Goal: Task Accomplishment & Management: Use online tool/utility

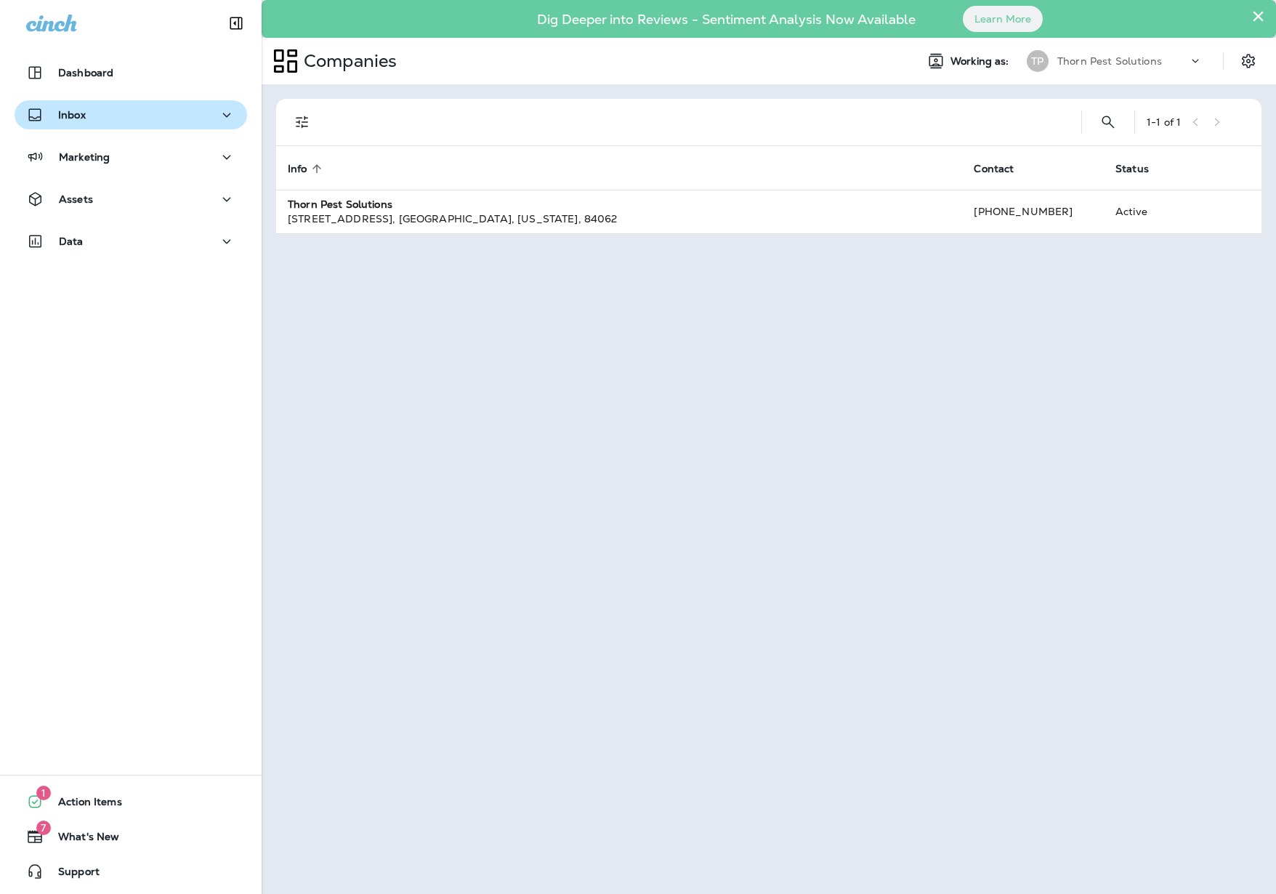
click at [195, 120] on div "Inbox" at bounding box center [130, 115] width 209 height 18
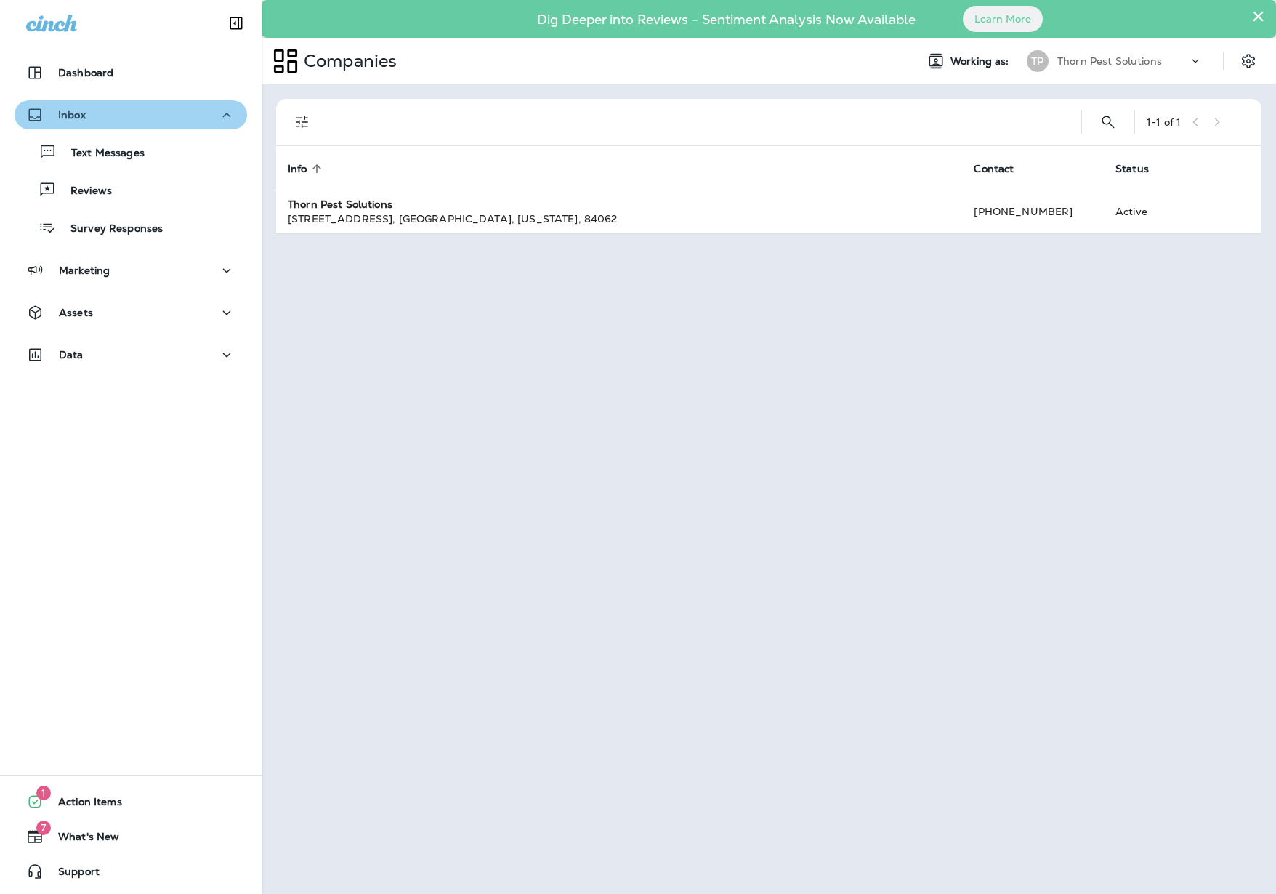
click at [206, 113] on div "Inbox" at bounding box center [130, 115] width 209 height 18
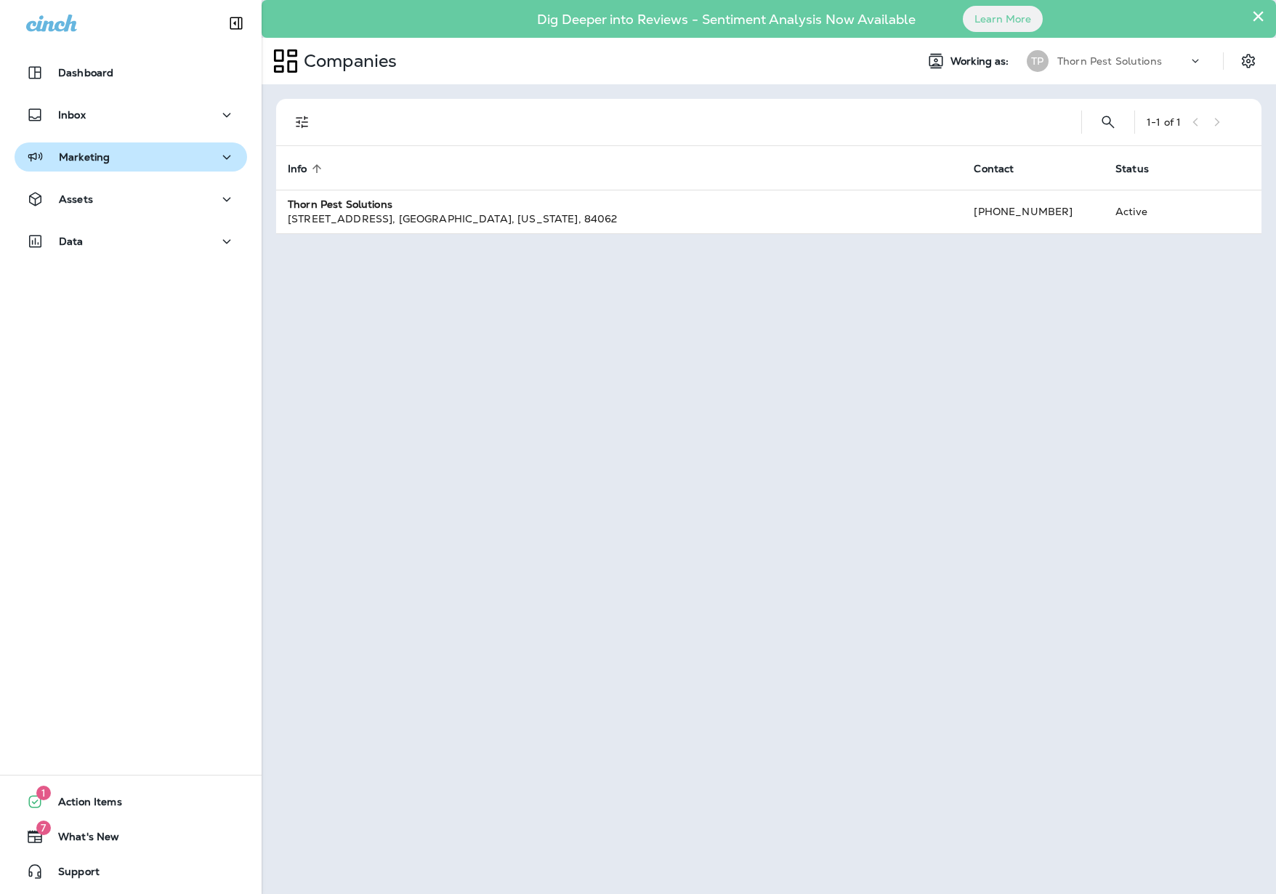
click at [218, 164] on icon "button" at bounding box center [226, 157] width 17 height 18
click at [218, 163] on icon "button" at bounding box center [226, 157] width 17 height 18
click at [218, 205] on icon "button" at bounding box center [226, 199] width 17 height 18
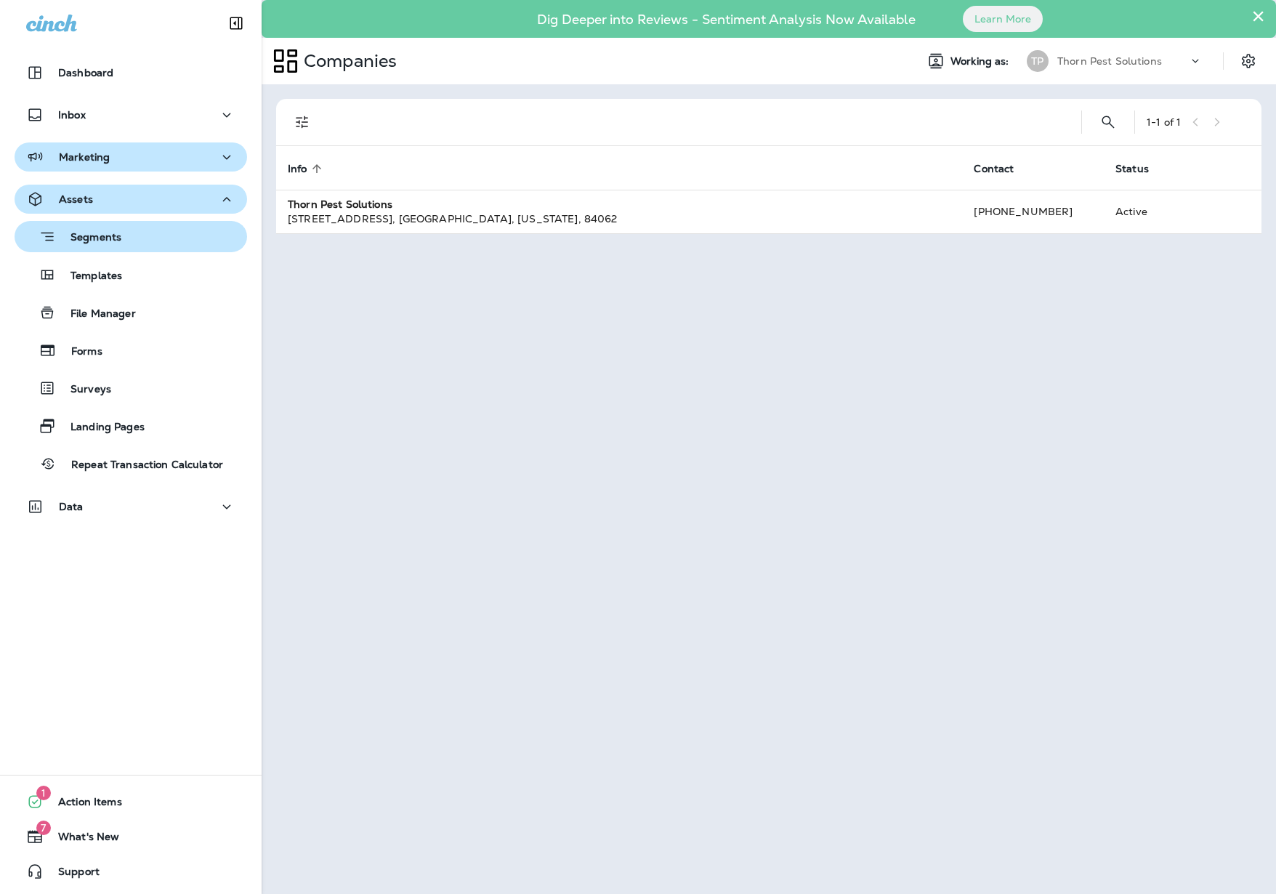
click at [148, 235] on div "Segments" at bounding box center [130, 236] width 221 height 23
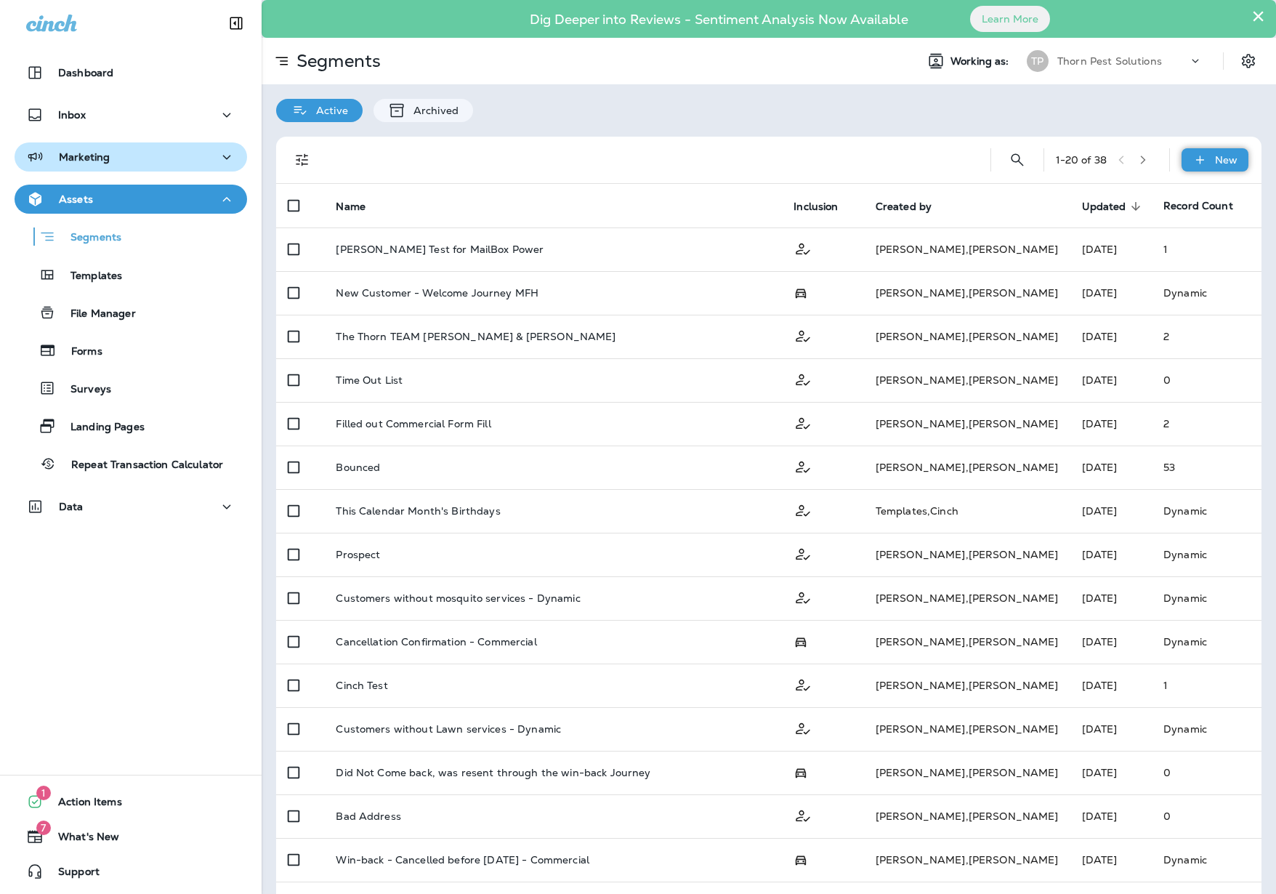
click at [1215, 161] on p "New" at bounding box center [1226, 160] width 23 height 12
click at [1148, 190] on p "New Segment" at bounding box center [1157, 195] width 78 height 12
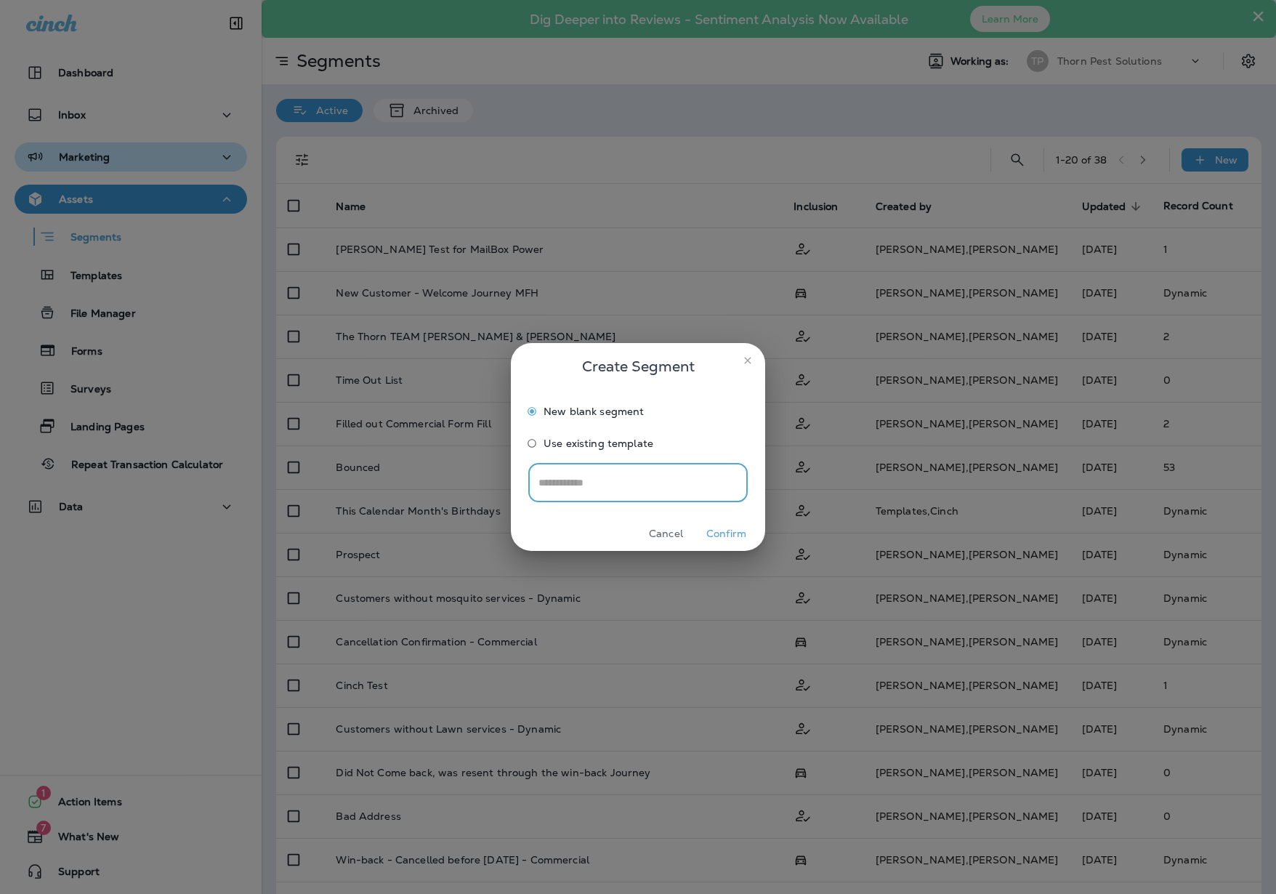
click at [625, 478] on input "text" at bounding box center [637, 483] width 219 height 39
type input "**********"
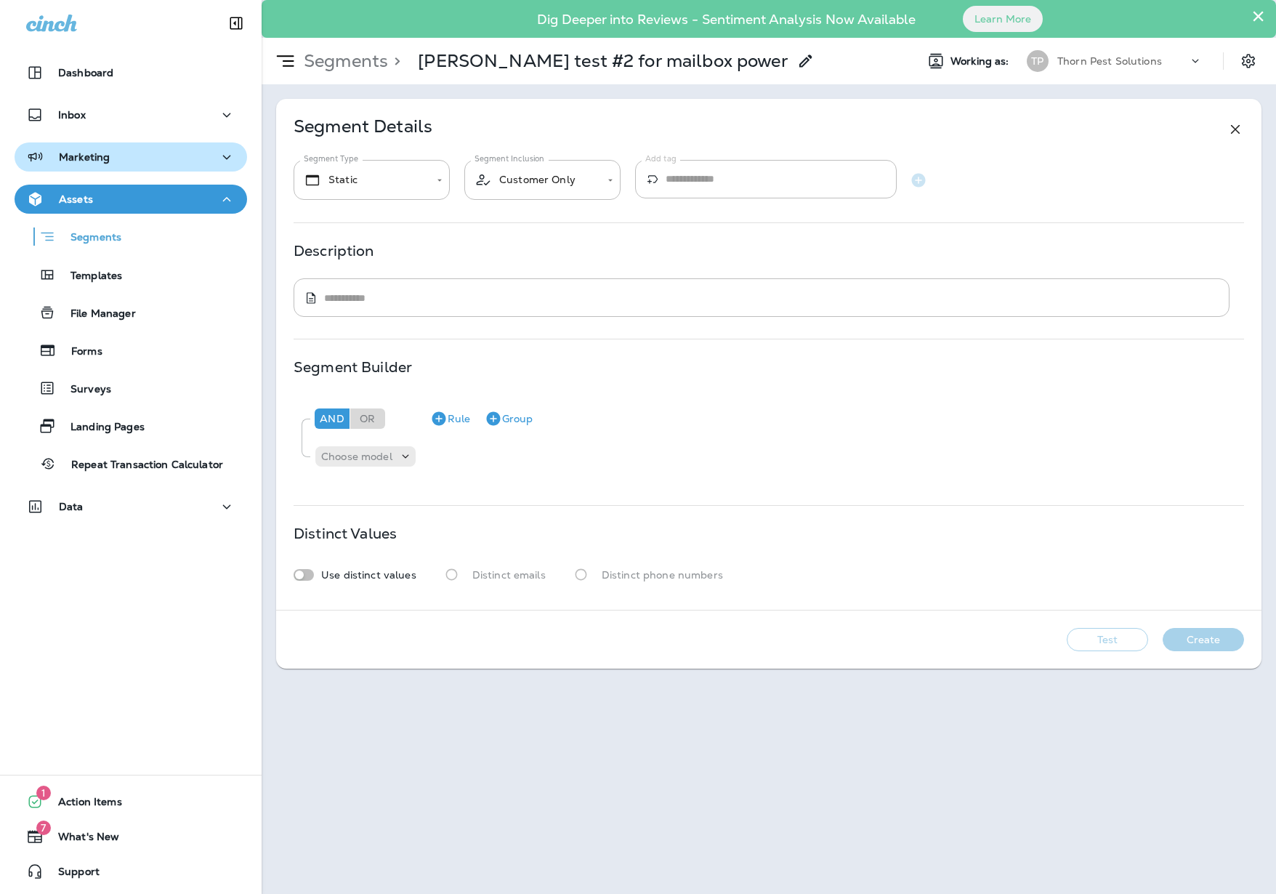
drag, startPoint x: 610, startPoint y: 254, endPoint x: 604, endPoint y: 264, distance: 11.7
click at [610, 254] on div "Description" at bounding box center [769, 251] width 950 height 12
click at [420, 0] on body "**********" at bounding box center [638, 0] width 1276 height 0
click at [385, 260] on li "Dynamic" at bounding box center [372, 264] width 156 height 35
type input "*******"
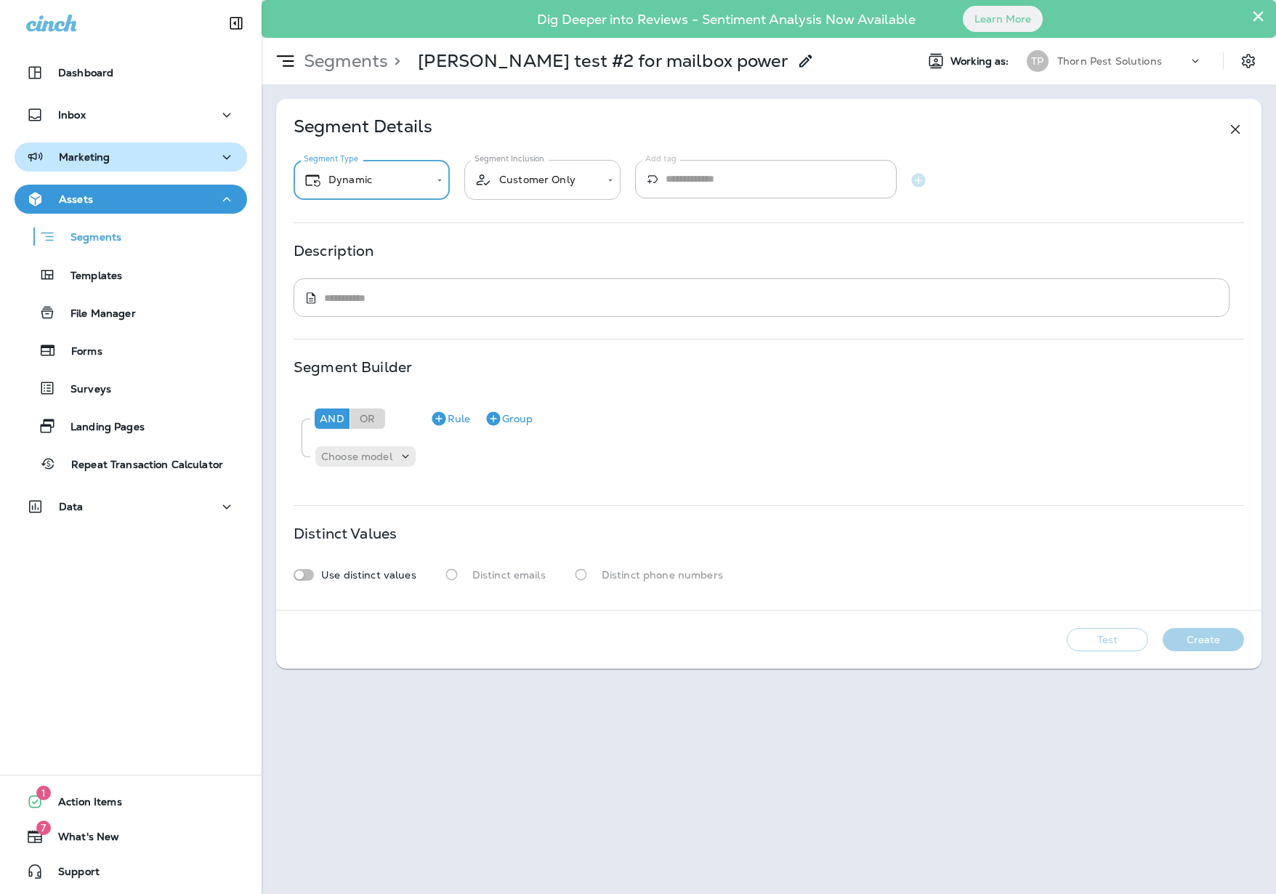
click at [597, 0] on body "**********" at bounding box center [638, 0] width 1276 height 0
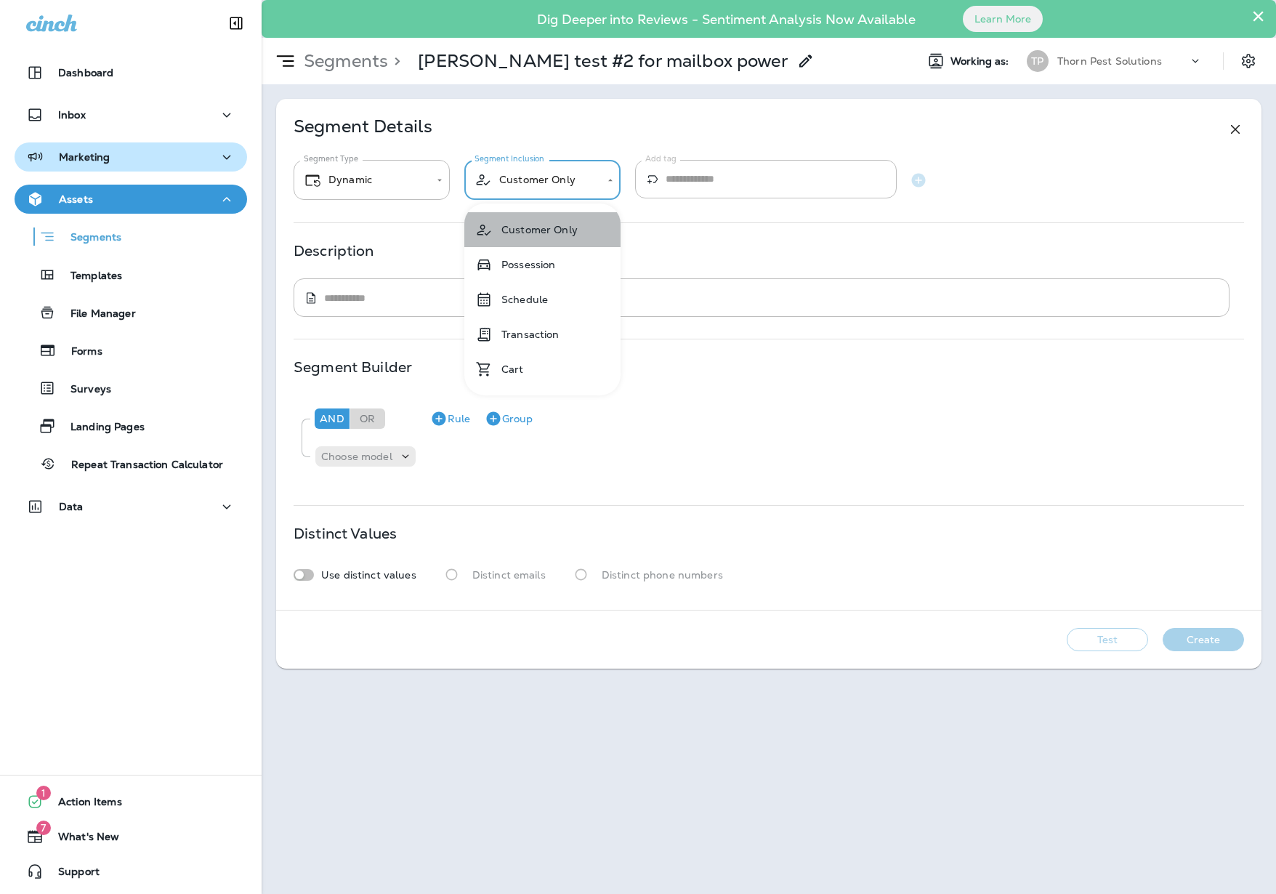
click at [596, 224] on li "Customer Only" at bounding box center [542, 229] width 156 height 35
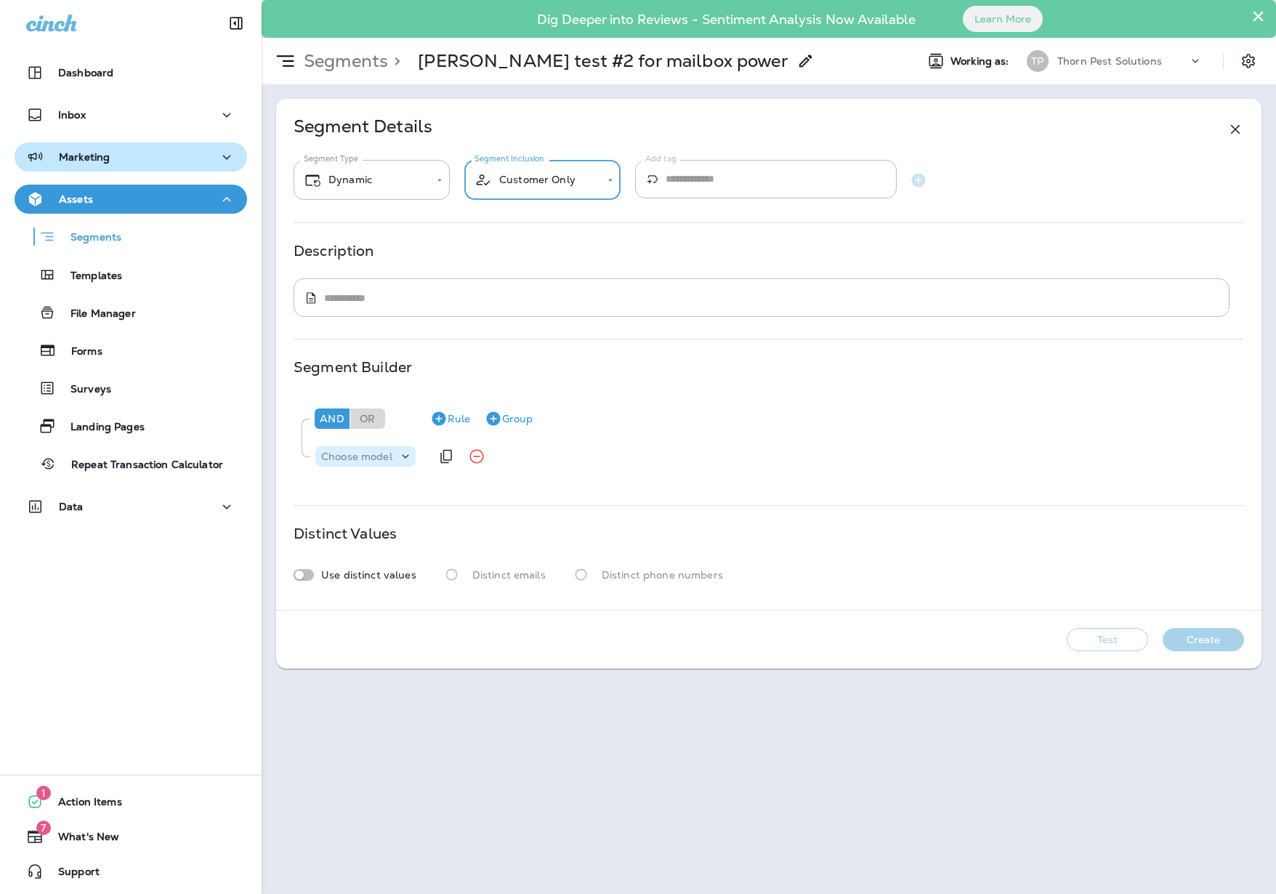
click at [385, 462] on p "Choose model" at bounding box center [356, 456] width 71 height 12
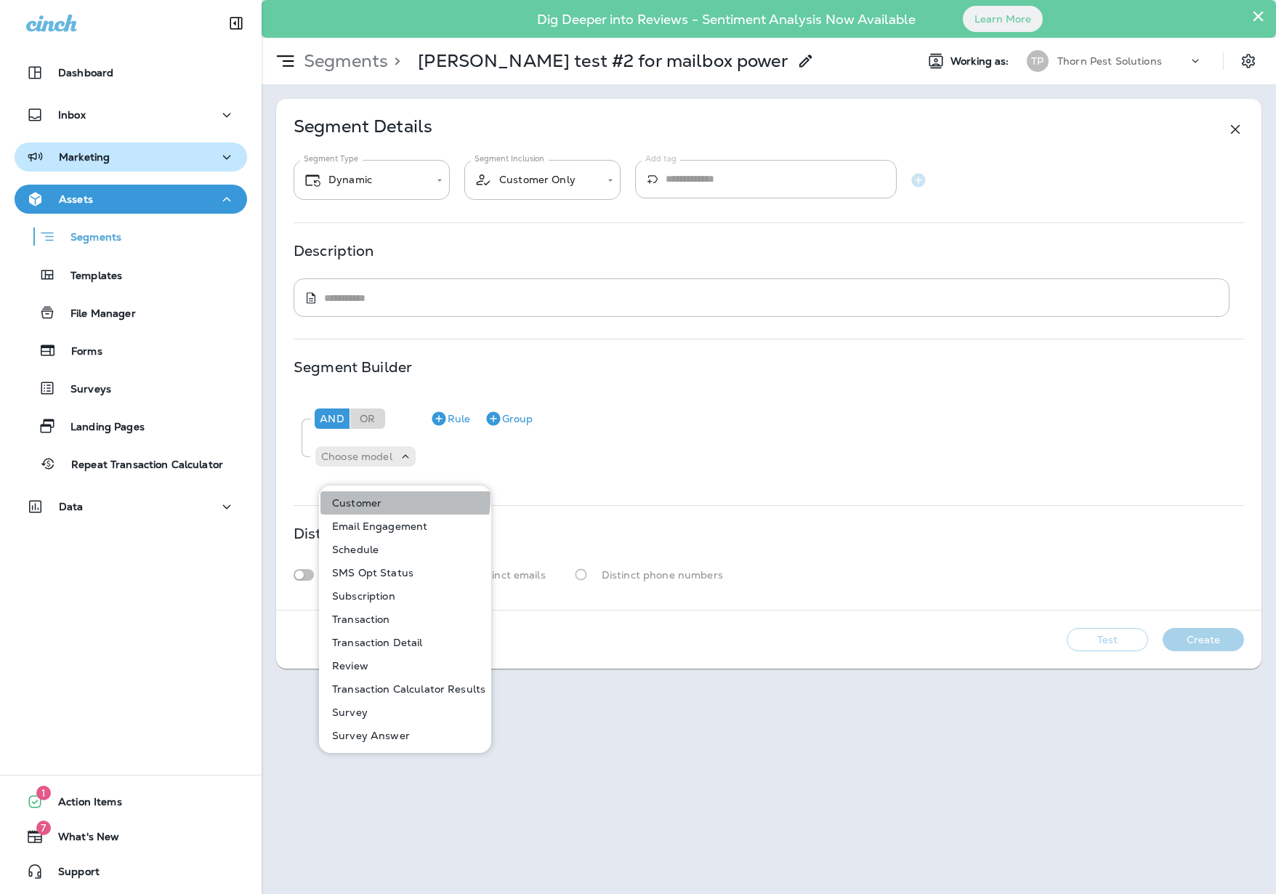
click at [389, 498] on button "Customer" at bounding box center [405, 502] width 171 height 23
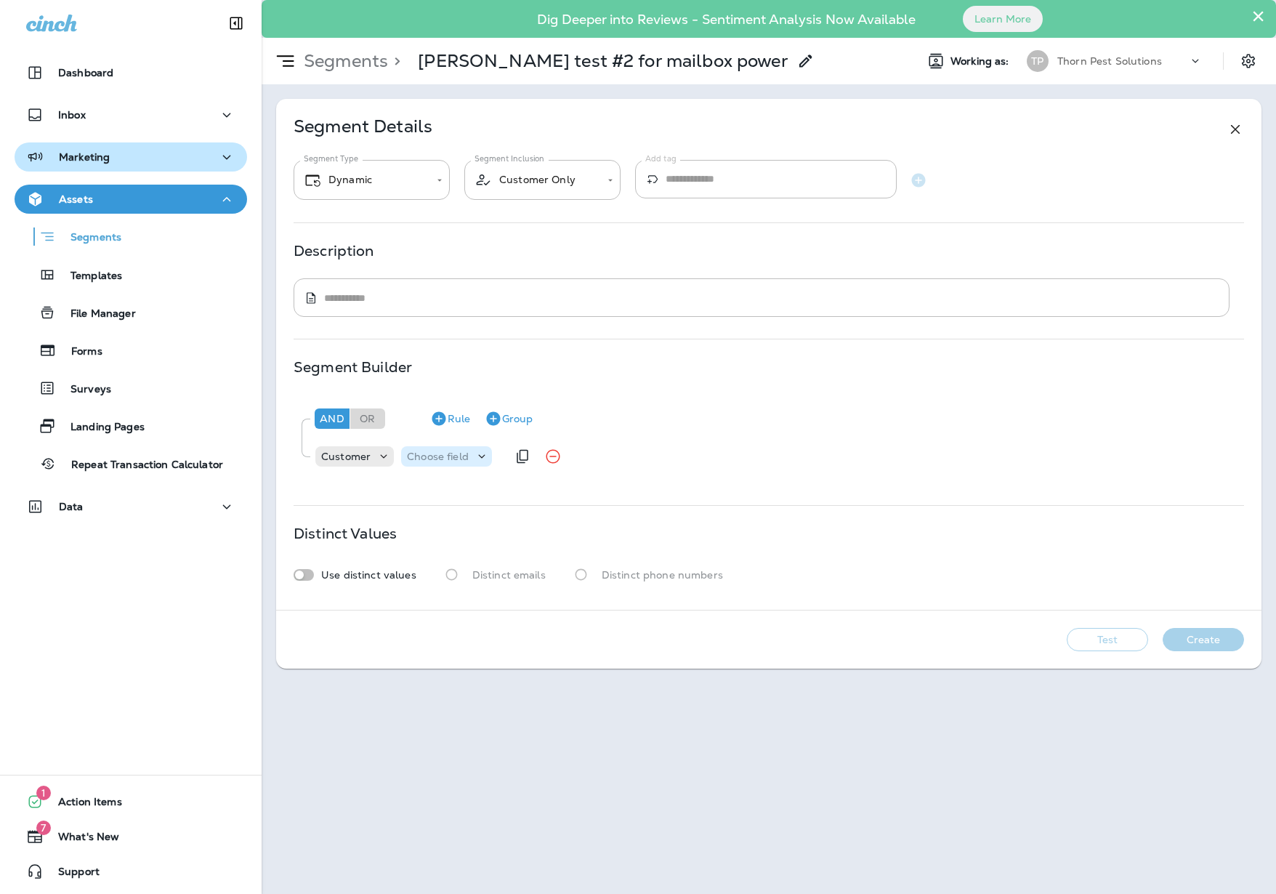
click at [489, 462] on icon at bounding box center [481, 456] width 15 height 15
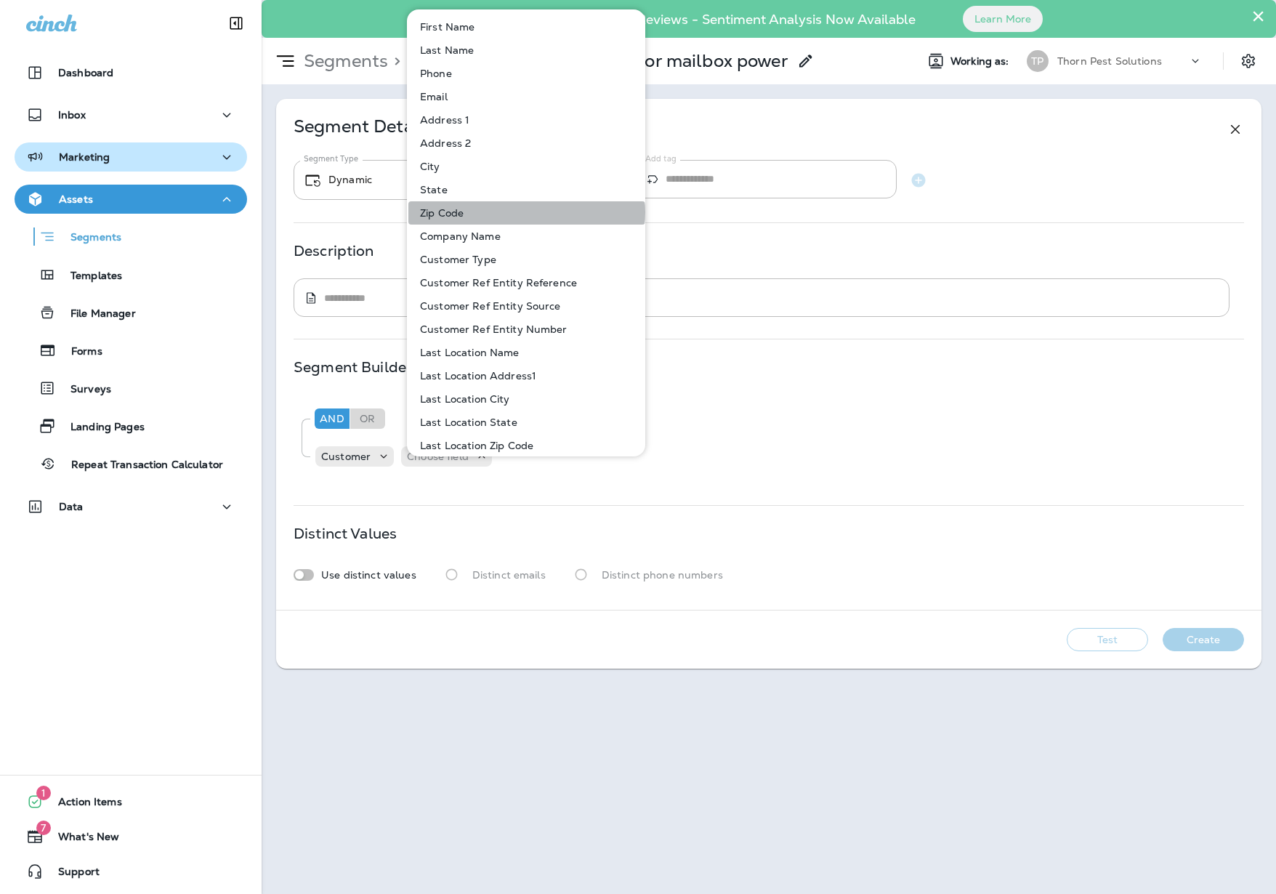
click at [526, 212] on button "Zip Code" at bounding box center [526, 212] width 237 height 23
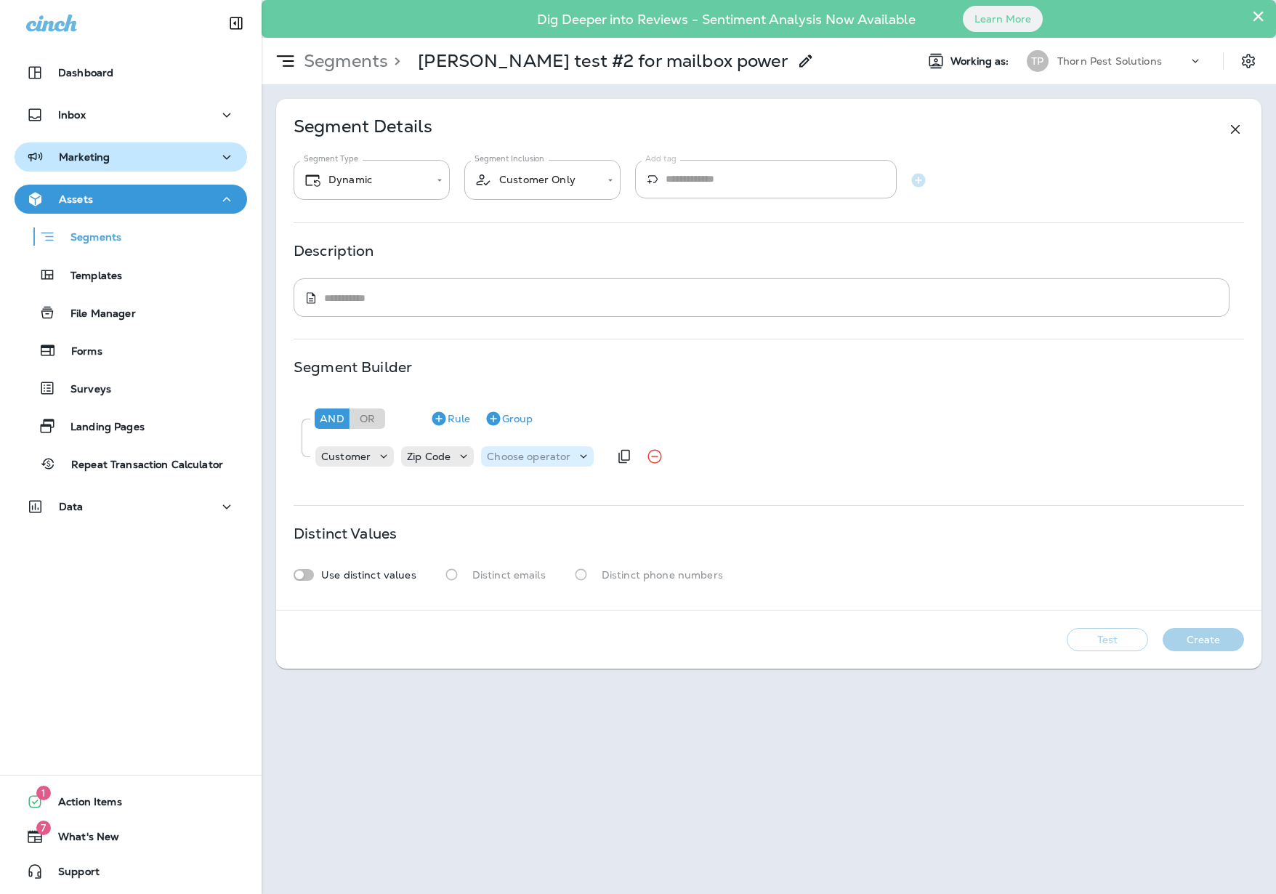
click at [579, 458] on div "Choose operator" at bounding box center [537, 456] width 113 height 15
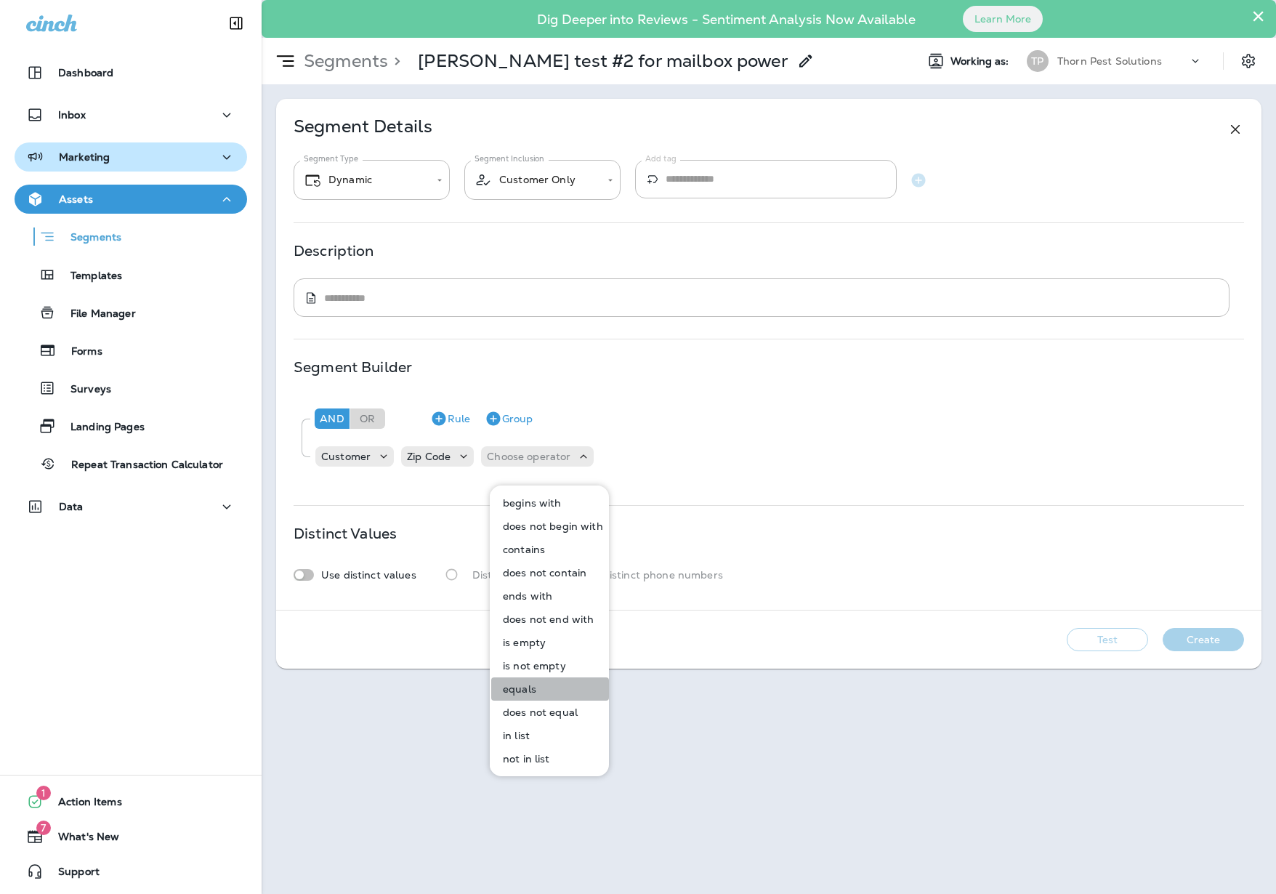
click at [559, 692] on button "equals" at bounding box center [550, 688] width 118 height 23
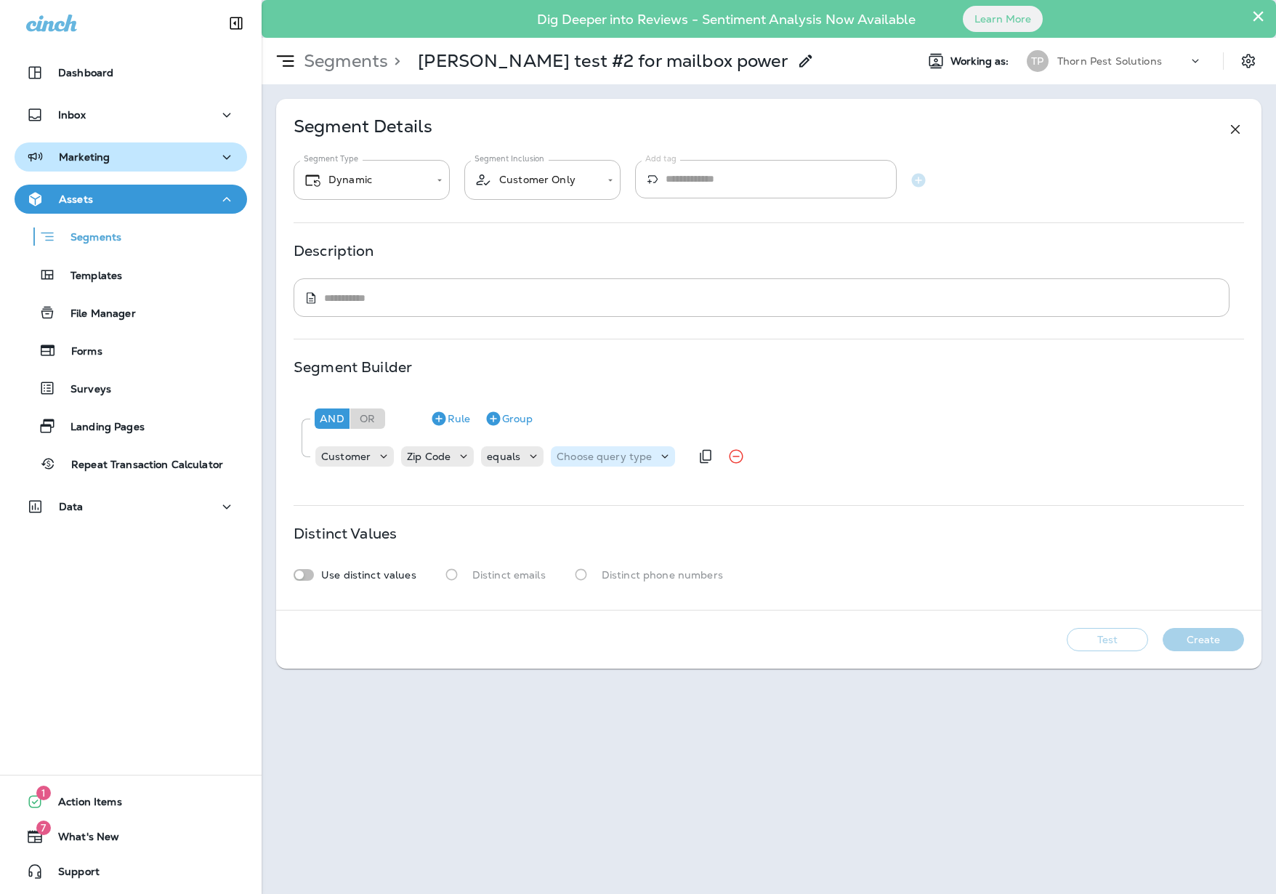
click at [665, 460] on icon at bounding box center [664, 456] width 15 height 15
click at [613, 503] on button "Text" at bounding box center [606, 502] width 84 height 23
click at [728, 466] on input "text" at bounding box center [700, 456] width 145 height 19
type input "*****"
click at [742, 477] on div "And Or Rule Group Customer Zip Code equals Text ***** 84062" at bounding box center [769, 435] width 950 height 81
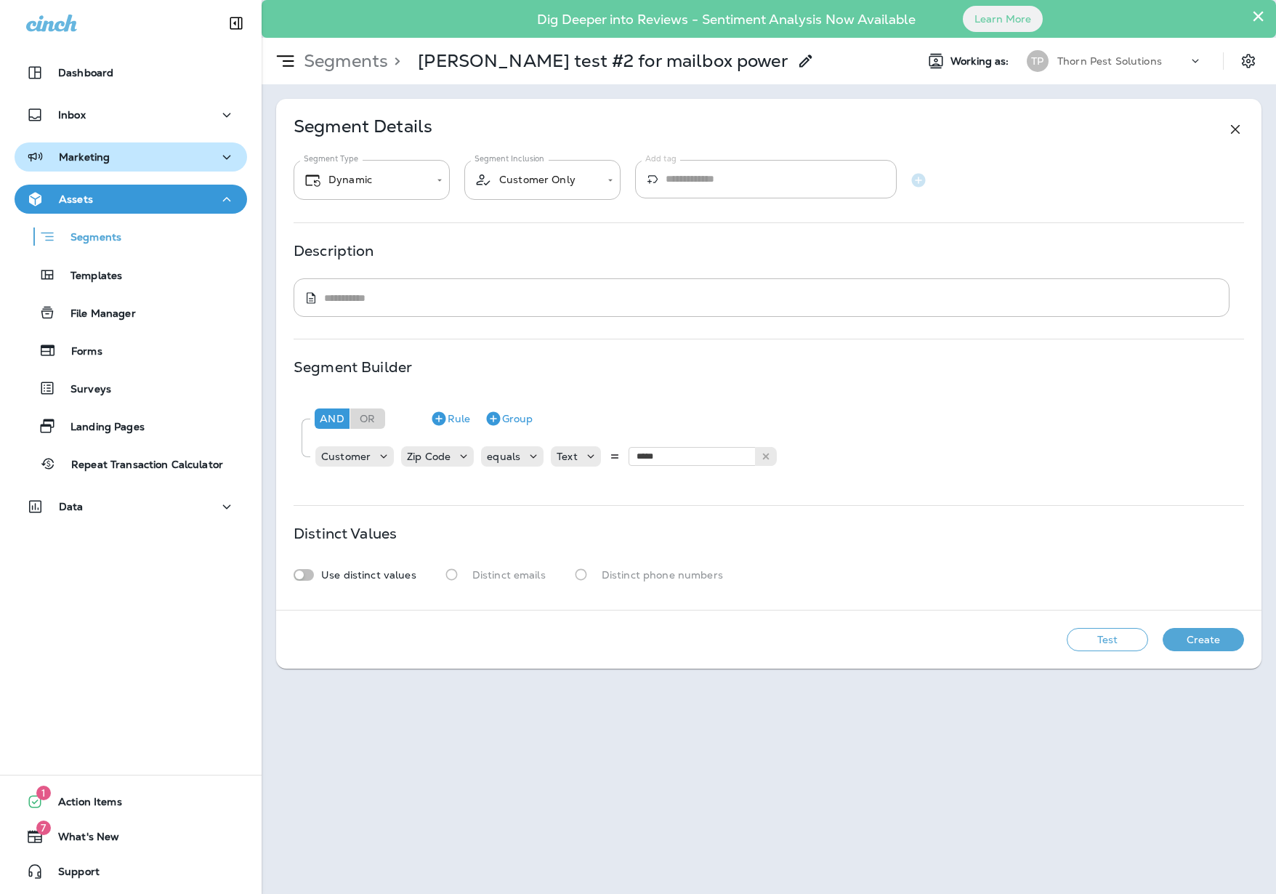
click at [741, 483] on div "And Or Rule Group Customer Zip Code equals Text ***** 84062" at bounding box center [769, 438] width 950 height 89
click at [817, 464] on icon "Duplicate Rule" at bounding box center [812, 457] width 12 height 14
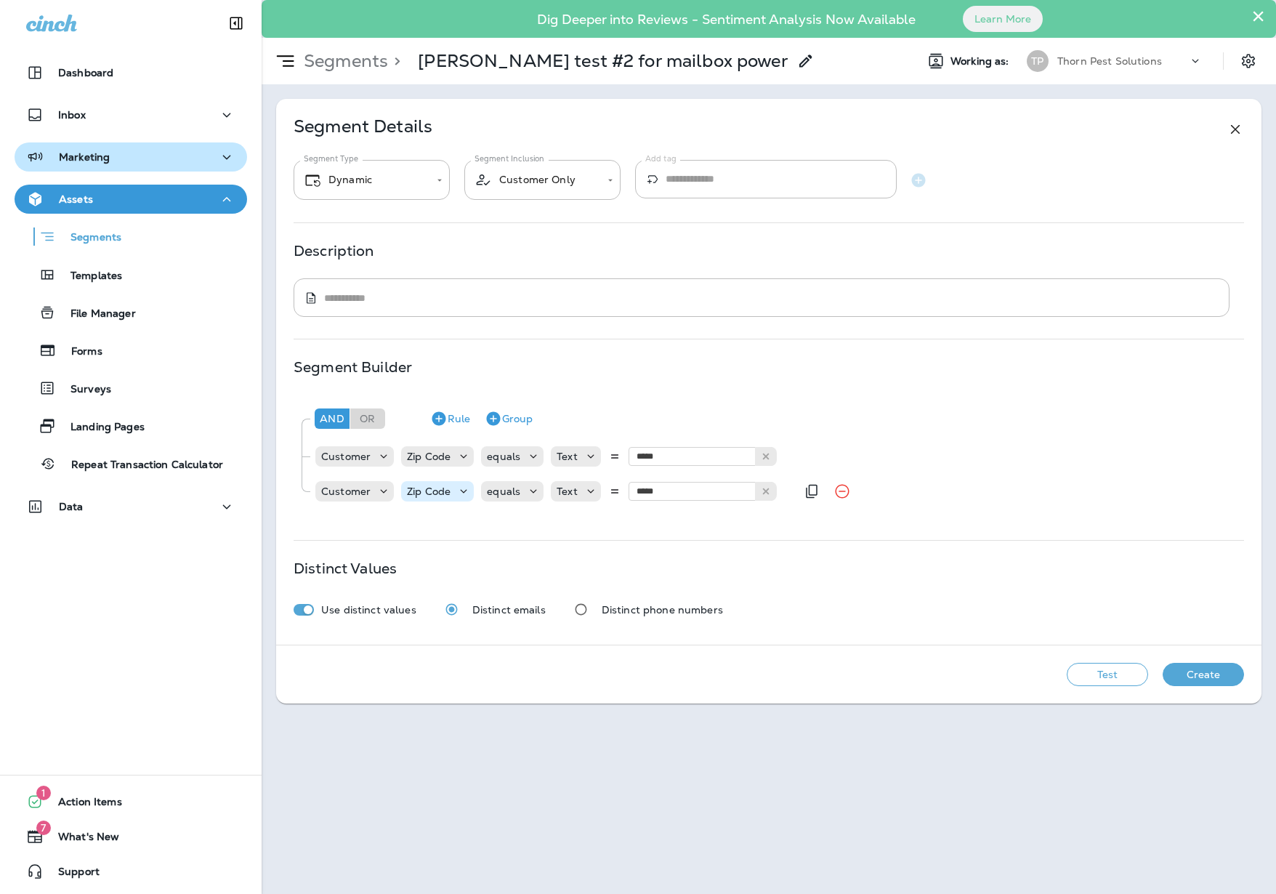
click at [456, 497] on div "Zip Code" at bounding box center [428, 491] width 55 height 12
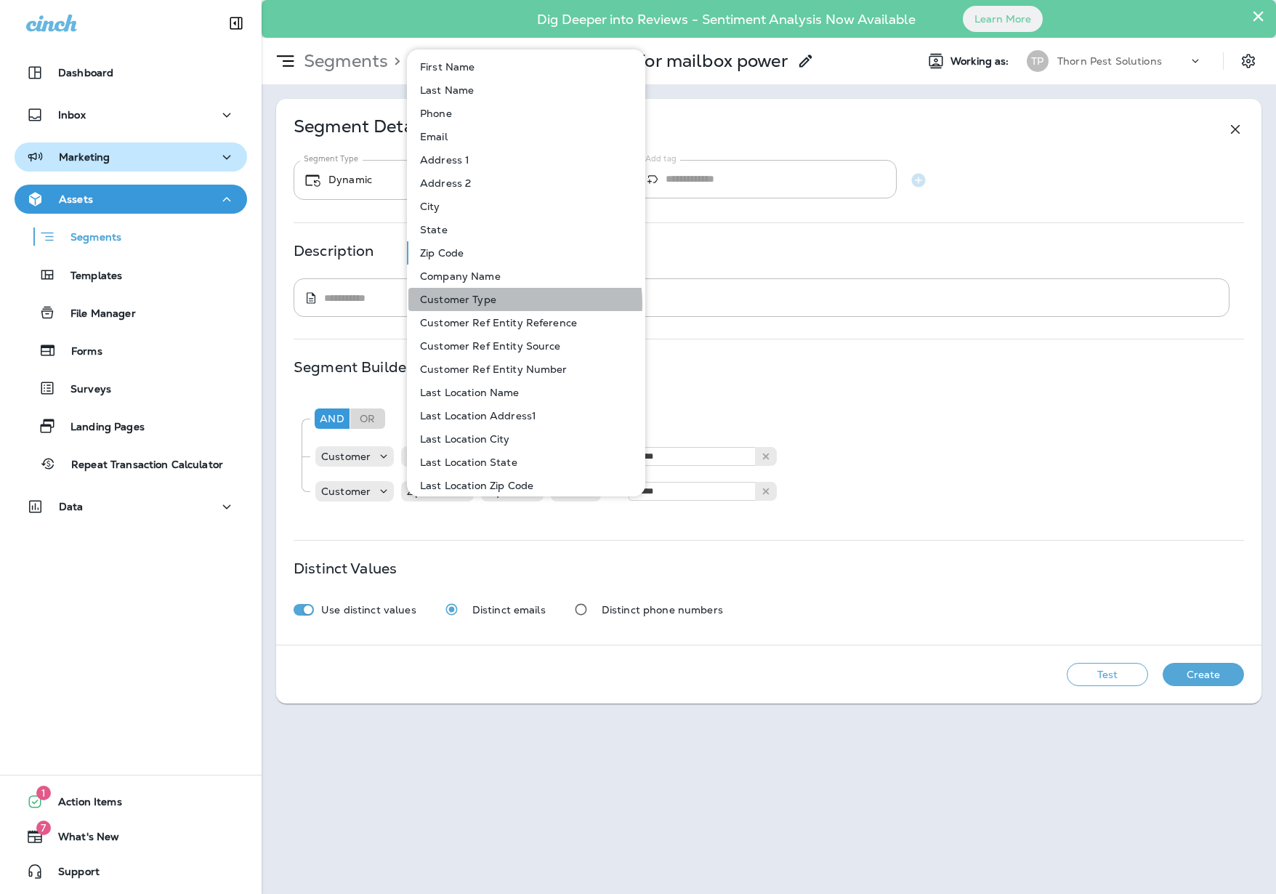
click at [497, 304] on button "Customer Type" at bounding box center [526, 299] width 237 height 23
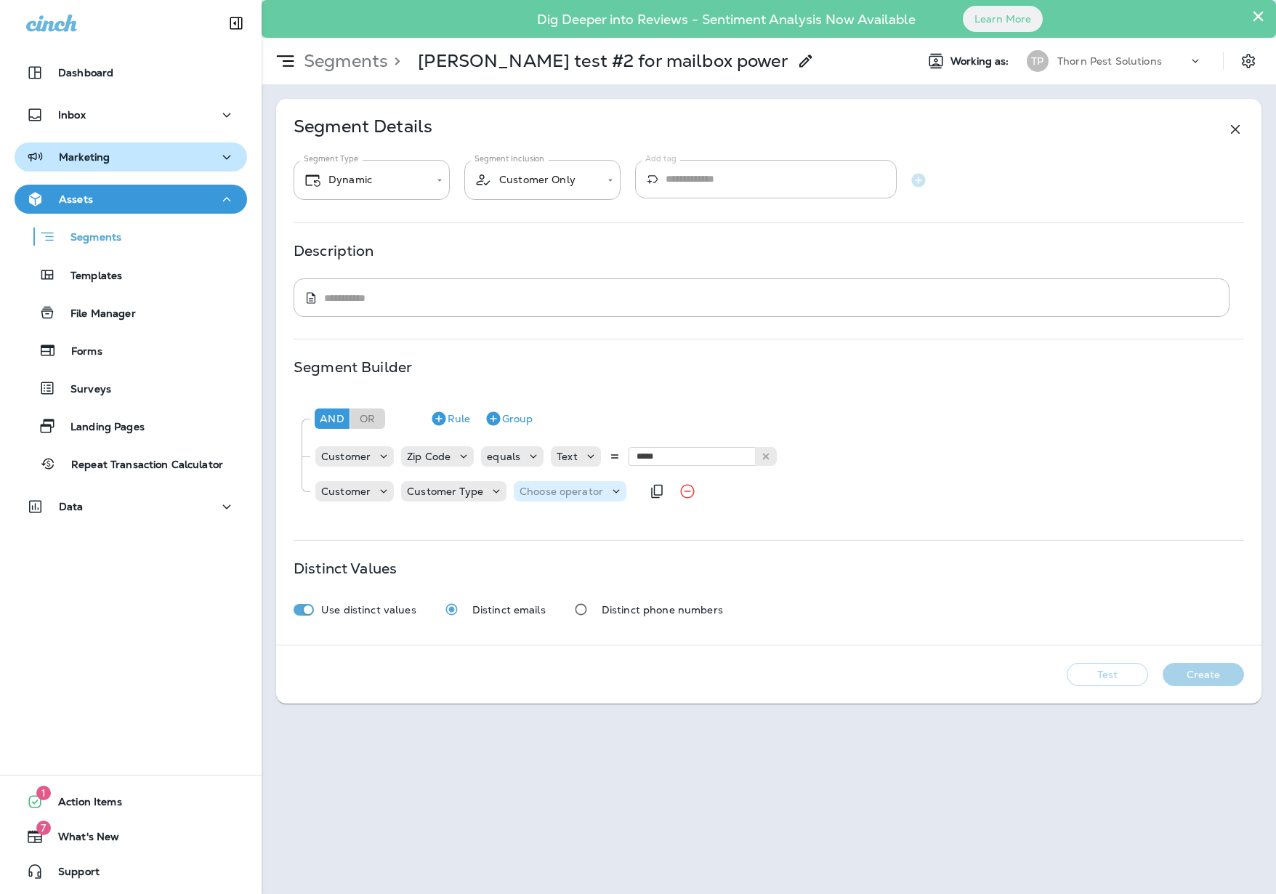
click at [590, 497] on p "Choose operator" at bounding box center [561, 491] width 84 height 12
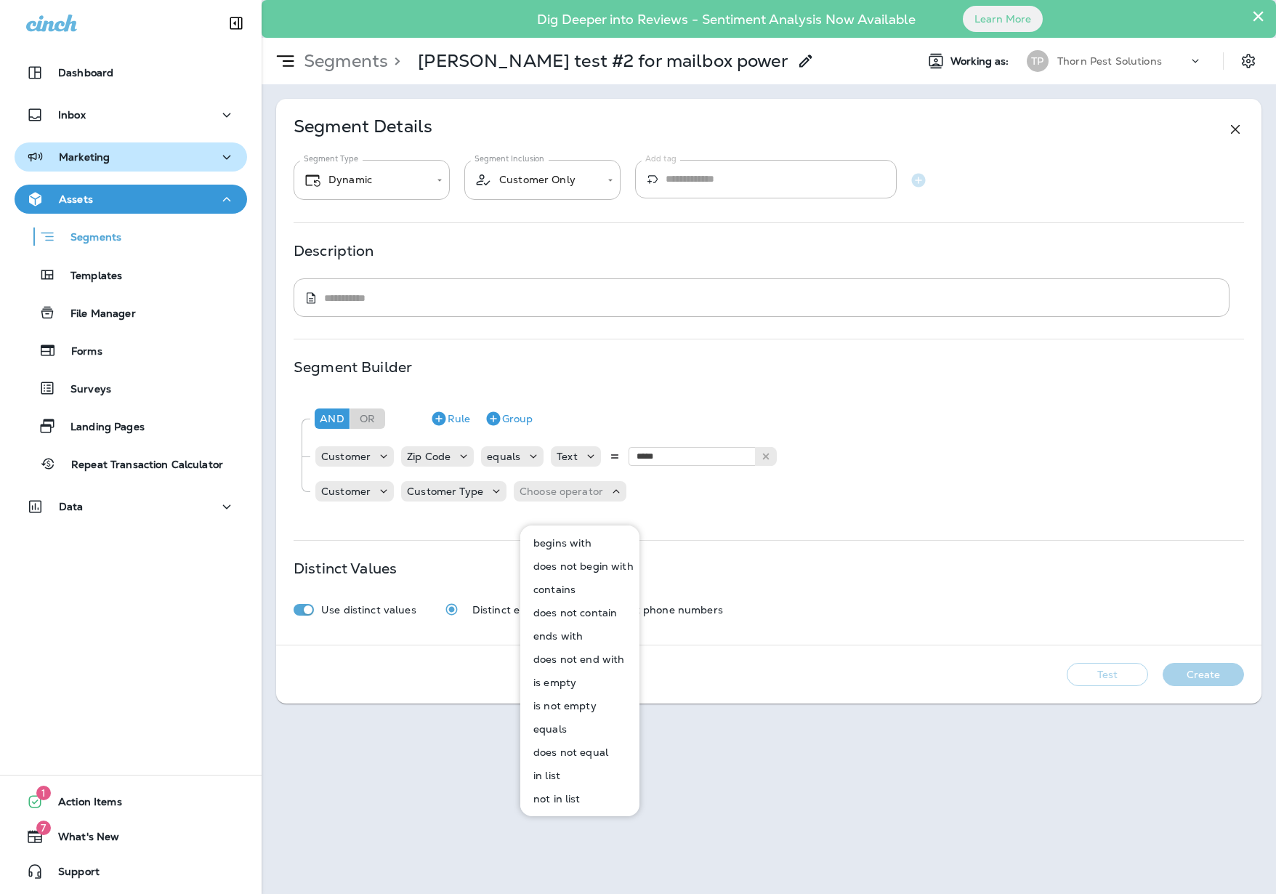
click at [578, 726] on button "equals" at bounding box center [581, 728] width 118 height 23
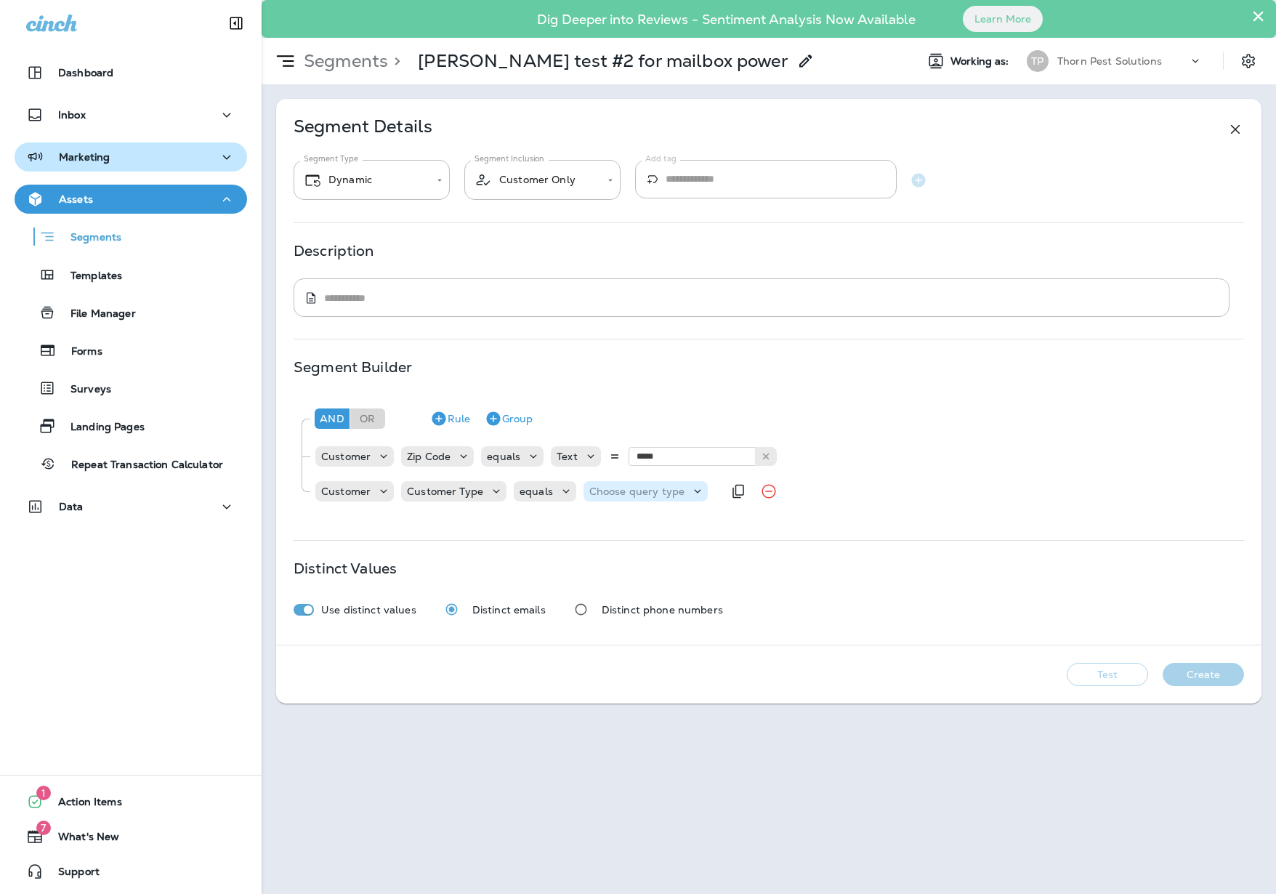
click at [684, 497] on p "Choose query type" at bounding box center [636, 491] width 95 height 12
click at [641, 535] on button "Text" at bounding box center [636, 542] width 84 height 23
click at [756, 501] on input "text" at bounding box center [732, 491] width 145 height 19
type input "********"
click at [757, 605] on div "**********" at bounding box center [768, 372] width 985 height 546
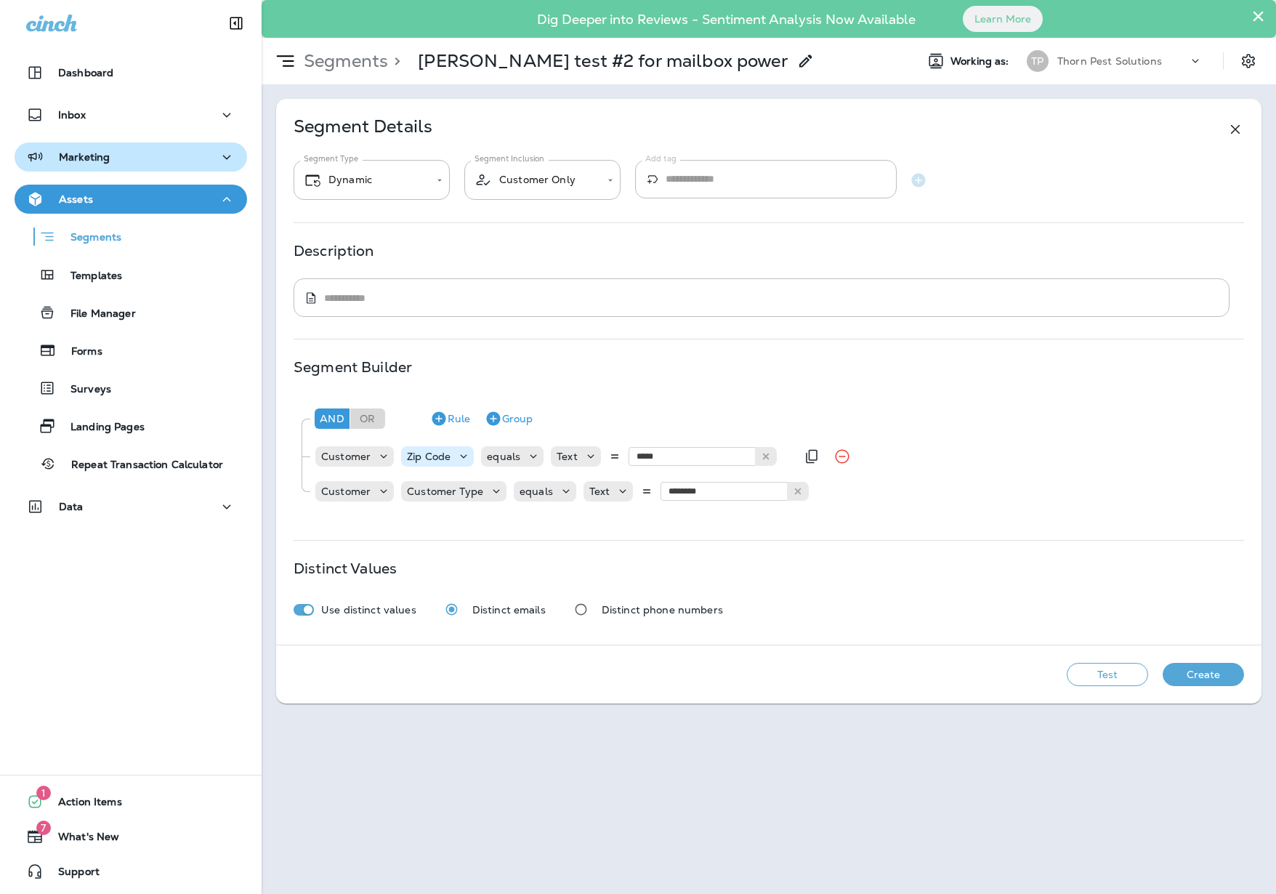
click at [448, 462] on p "Zip Code" at bounding box center [429, 456] width 44 height 12
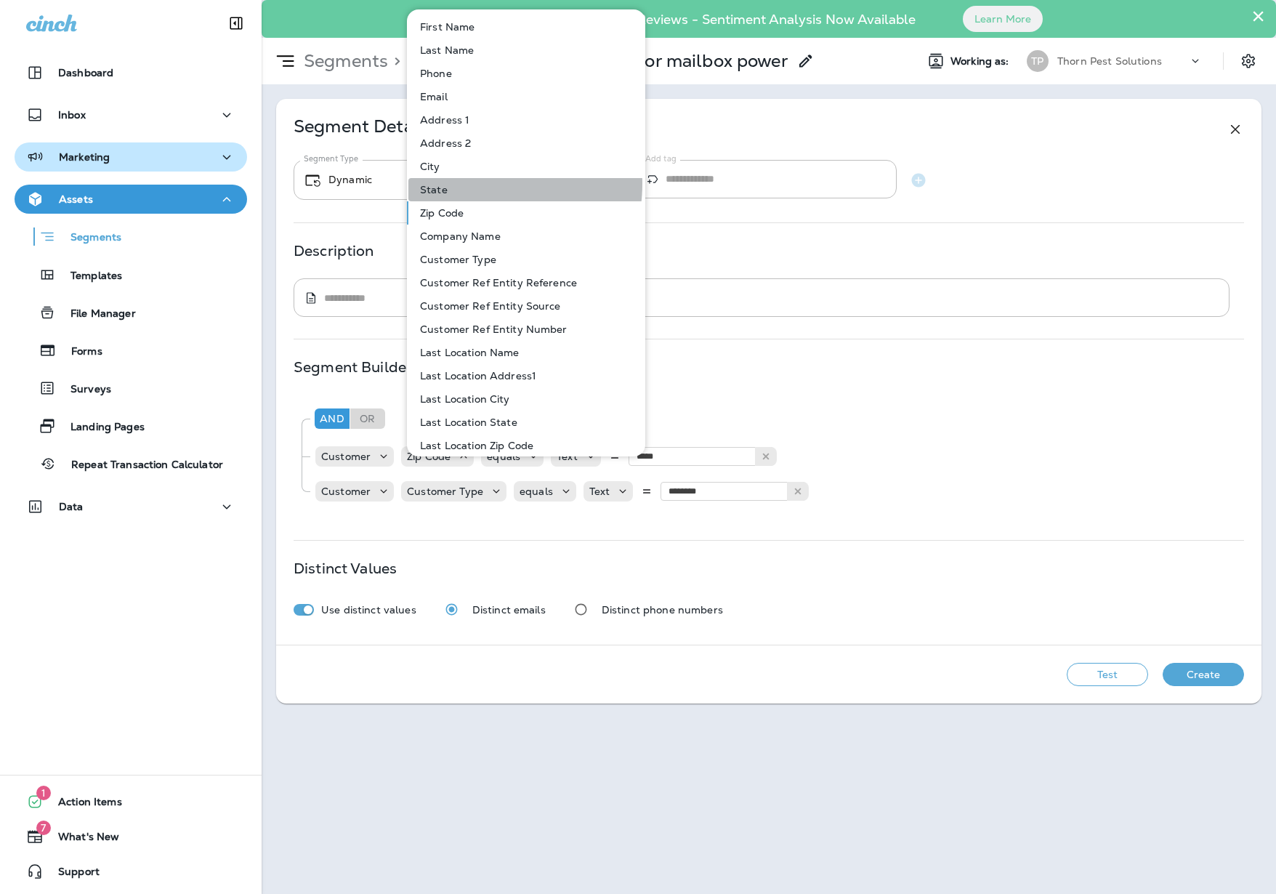
click at [477, 184] on button "State" at bounding box center [526, 189] width 237 height 23
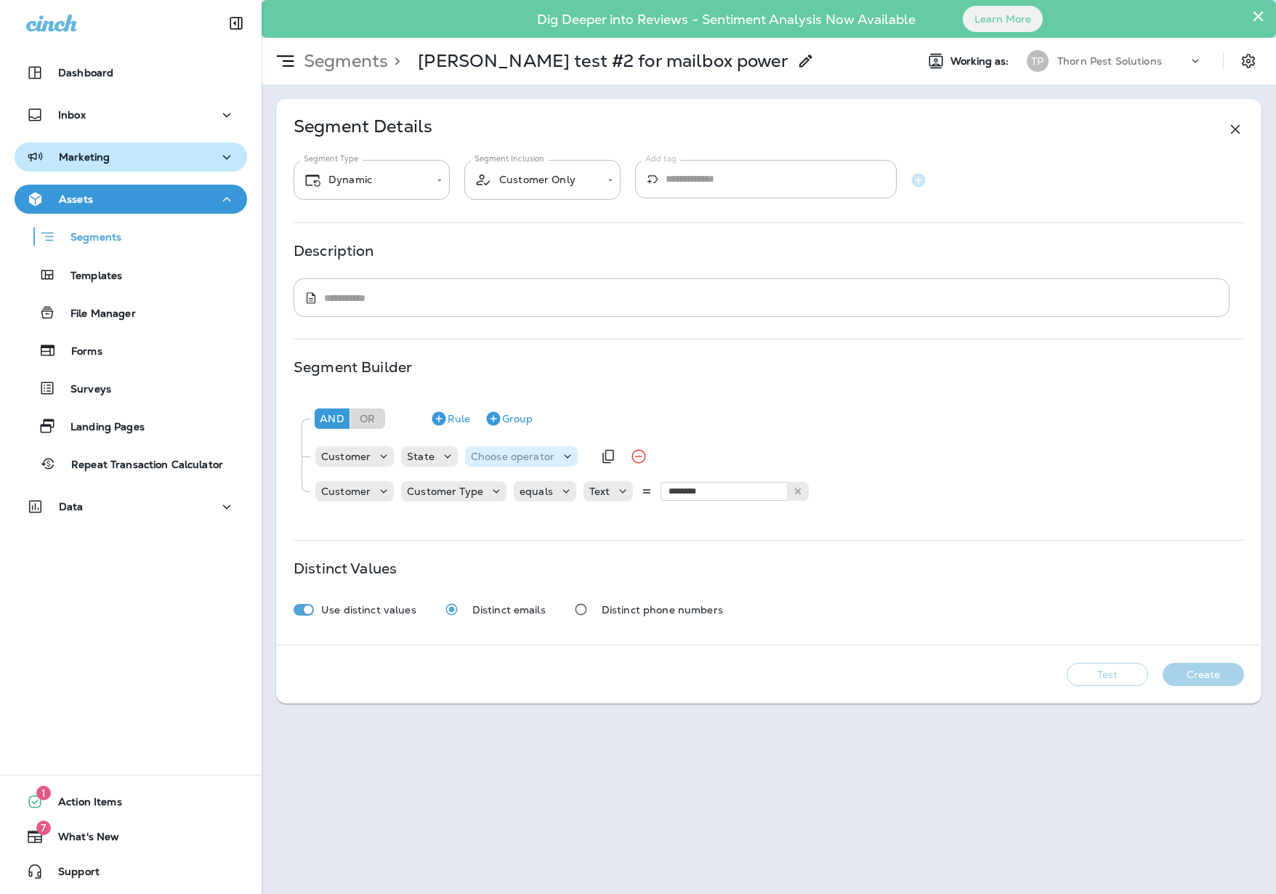
click at [554, 462] on p "Choose operator" at bounding box center [513, 456] width 84 height 12
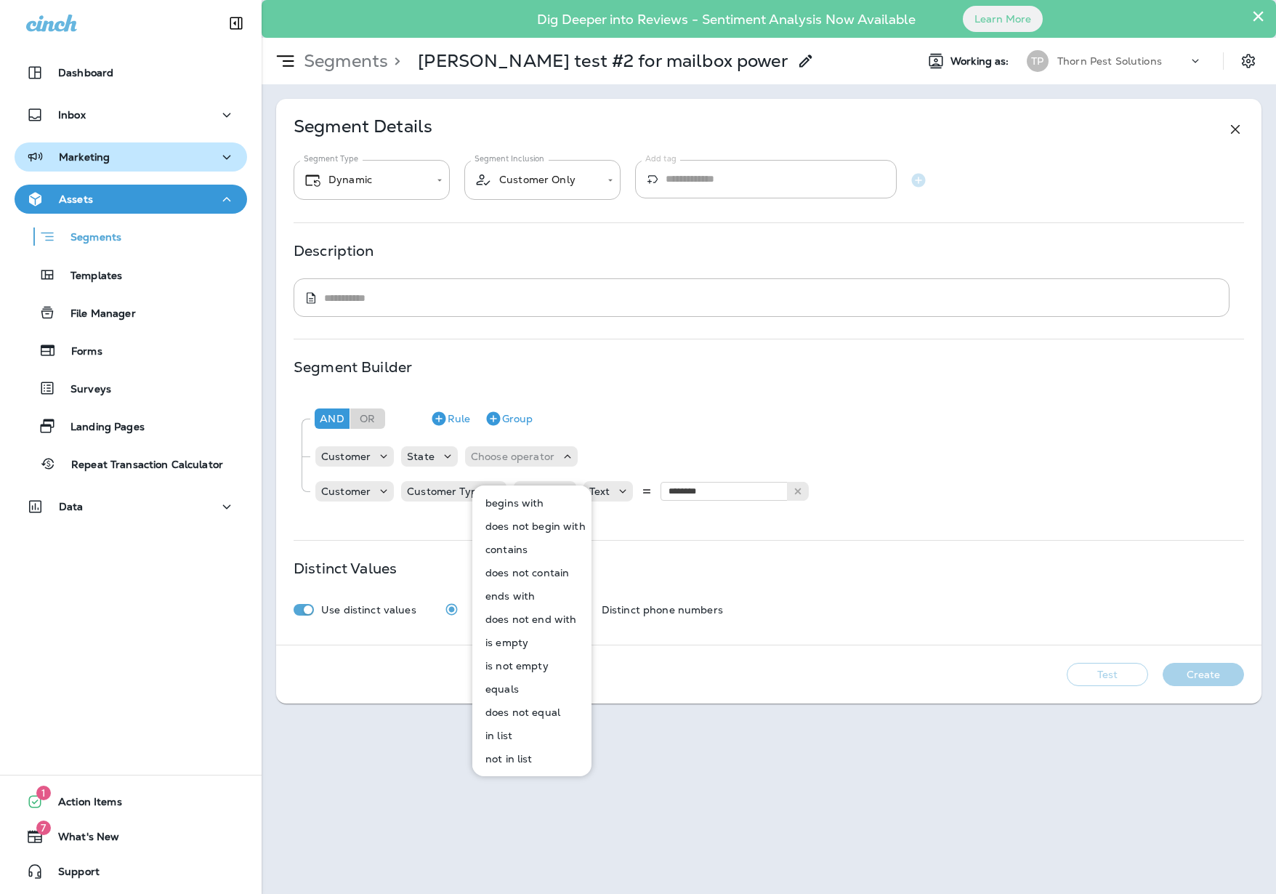
click at [535, 693] on button "equals" at bounding box center [533, 688] width 118 height 23
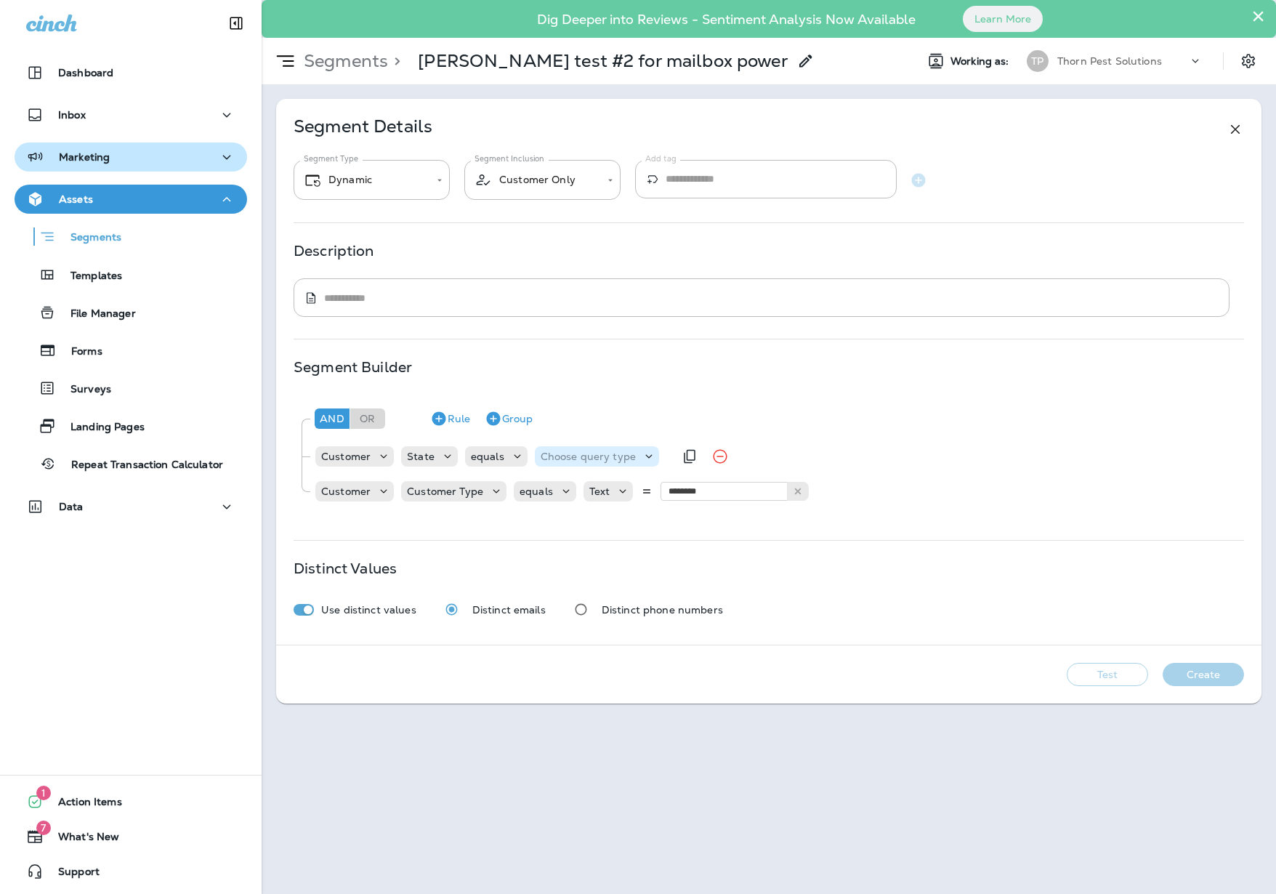
click at [641, 462] on div "Choose query type" at bounding box center [588, 456] width 107 height 12
drag, startPoint x: 600, startPoint y: 501, endPoint x: 645, endPoint y: 494, distance: 45.6
click at [600, 501] on button "Text" at bounding box center [588, 502] width 84 height 23
click at [701, 466] on input "text" at bounding box center [684, 456] width 145 height 19
type input "**"
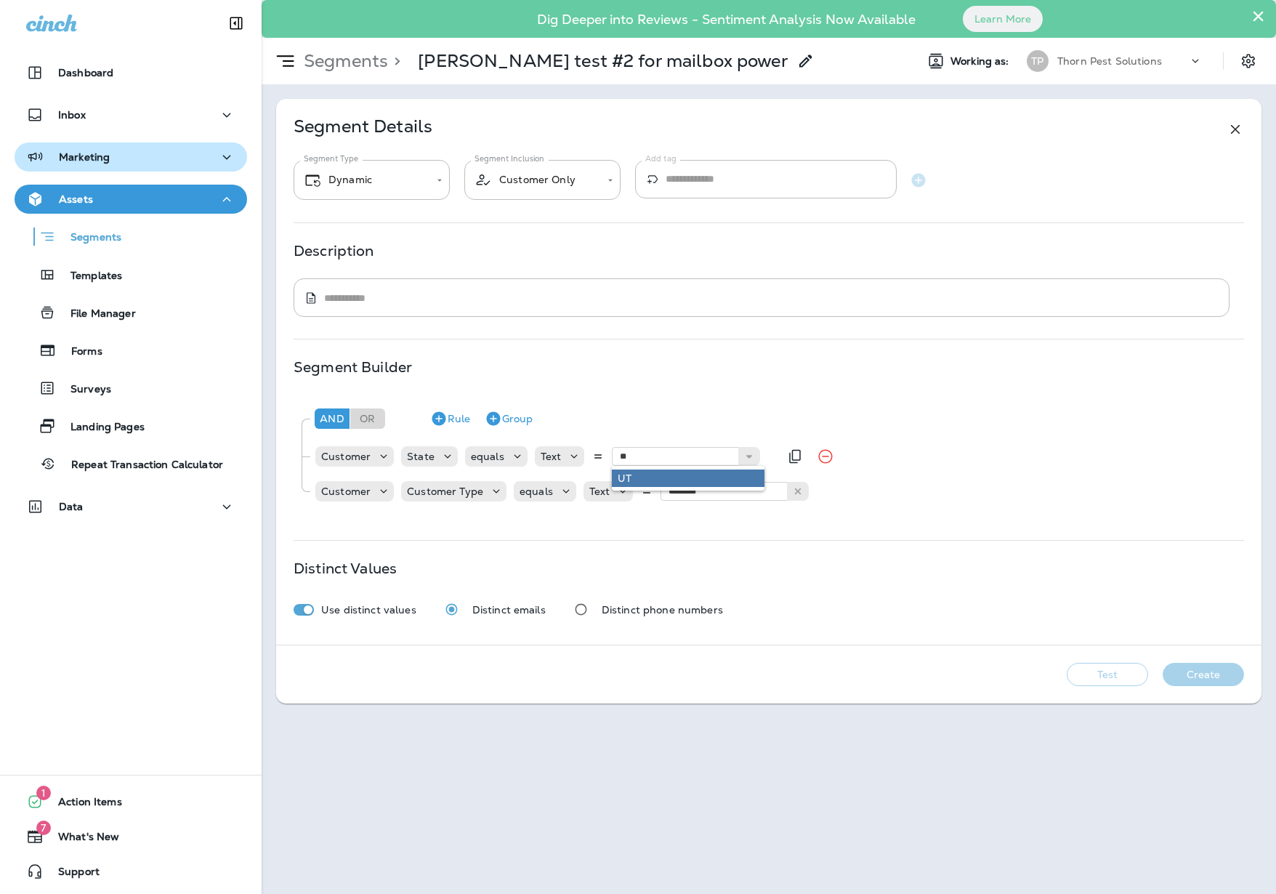
click at [670, 492] on div "And Or Rule Group Customer State equals Text ** UT Customer Customer Type equal…" at bounding box center [769, 453] width 950 height 116
click at [1090, 686] on button "Test" at bounding box center [1106, 674] width 81 height 23
click at [997, 686] on button "View Sample" at bounding box center [1004, 674] width 96 height 23
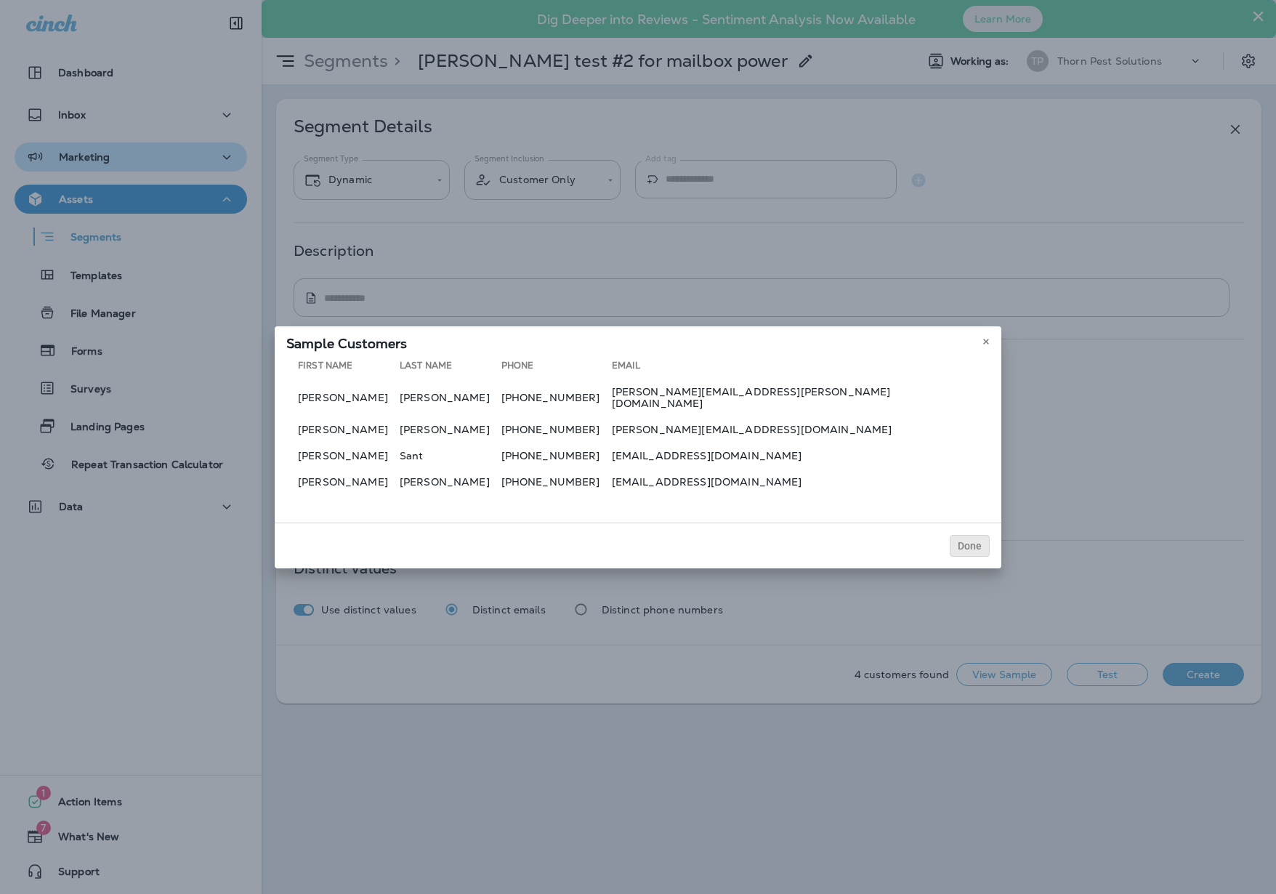
click at [981, 551] on span "Done" at bounding box center [970, 546] width 24 height 10
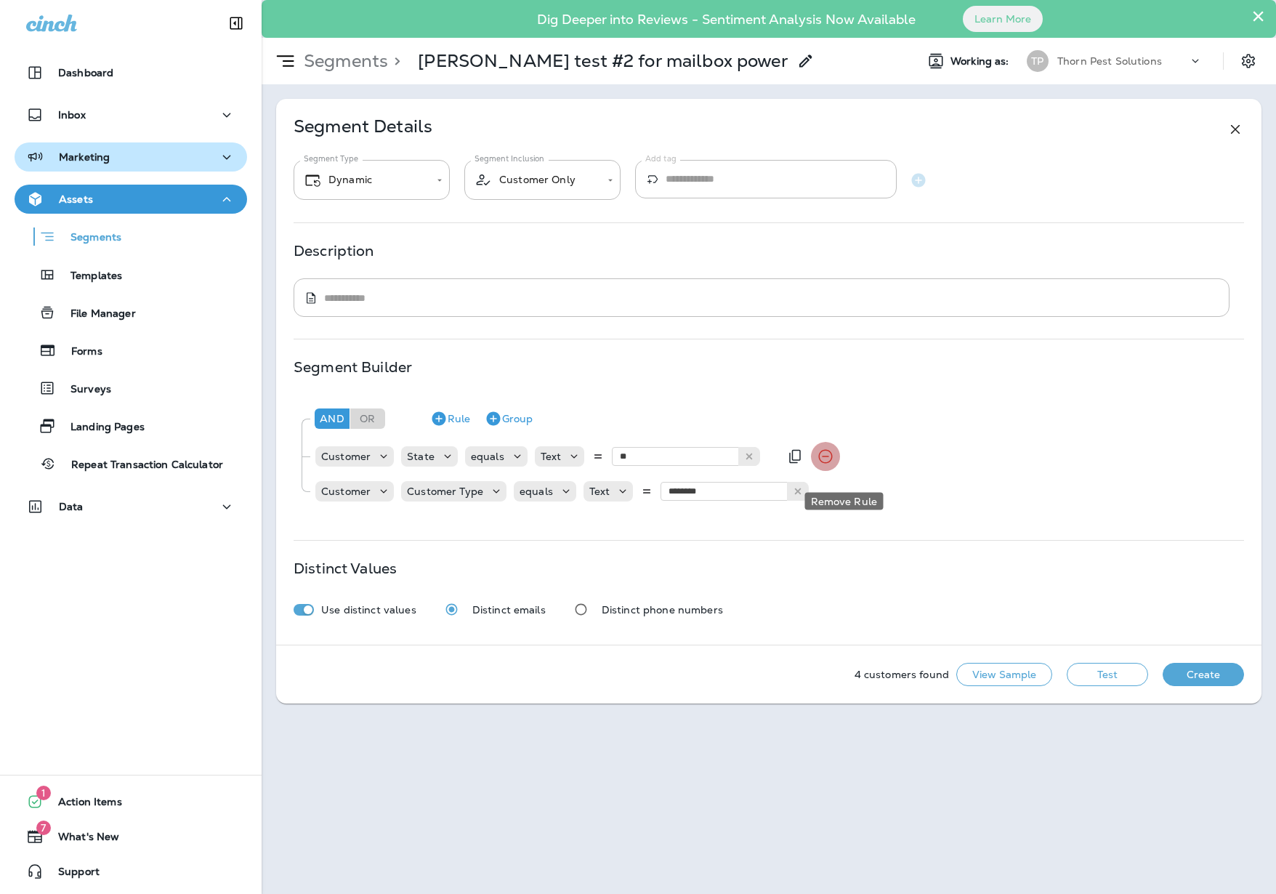
click at [834, 465] on icon "Remove Rule" at bounding box center [825, 456] width 17 height 17
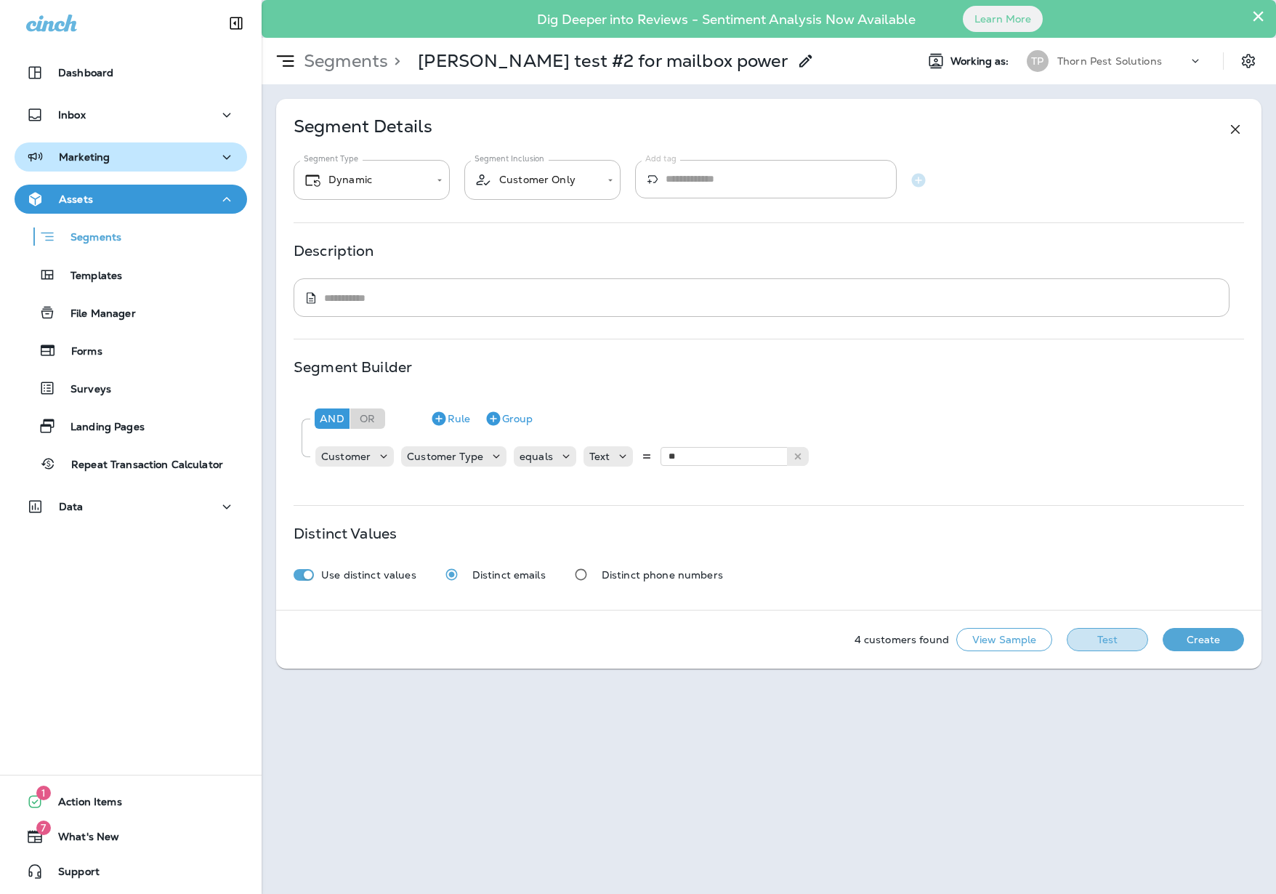
click at [1094, 649] on button "Test" at bounding box center [1106, 639] width 81 height 23
click at [989, 651] on button "View Sample" at bounding box center [1004, 639] width 96 height 23
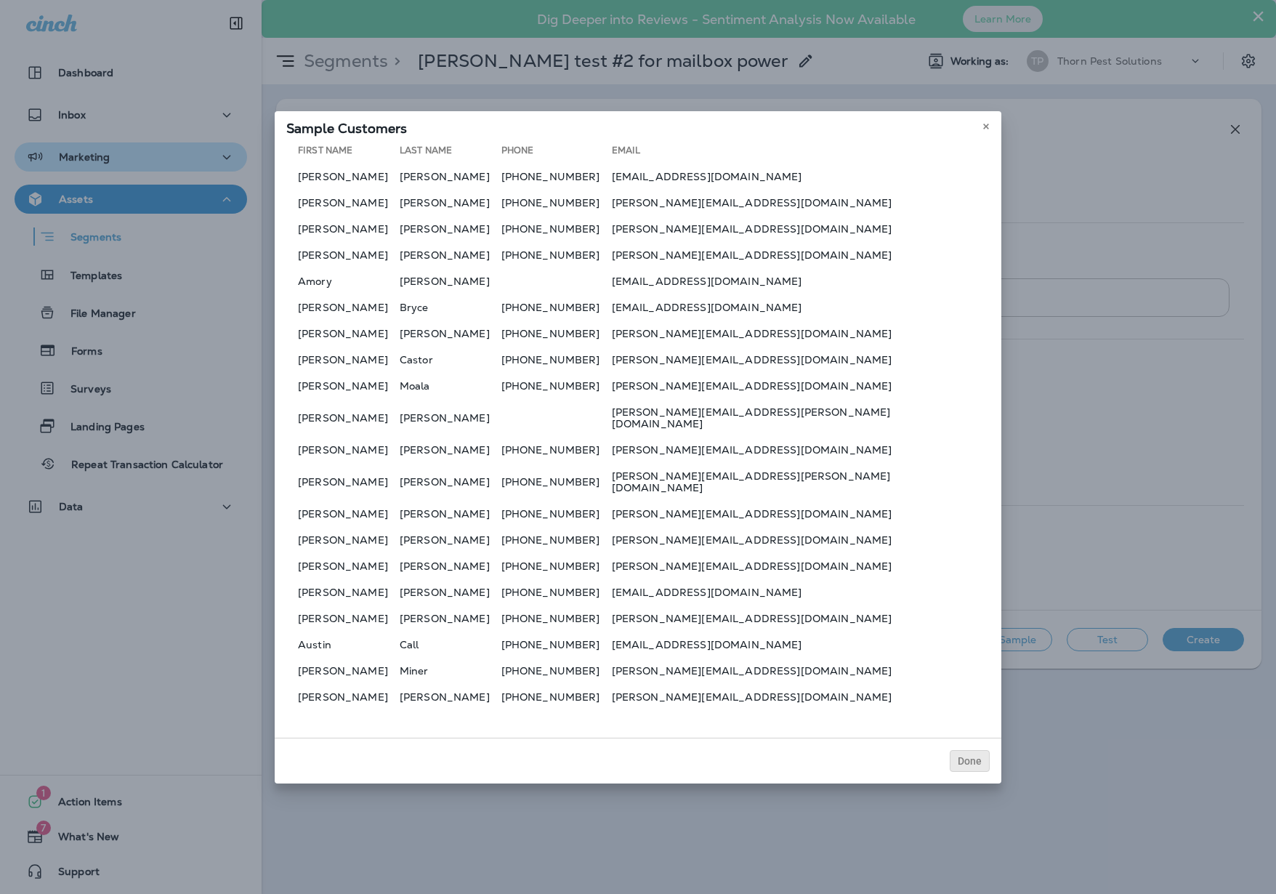
click at [981, 766] on span "Done" at bounding box center [970, 761] width 24 height 10
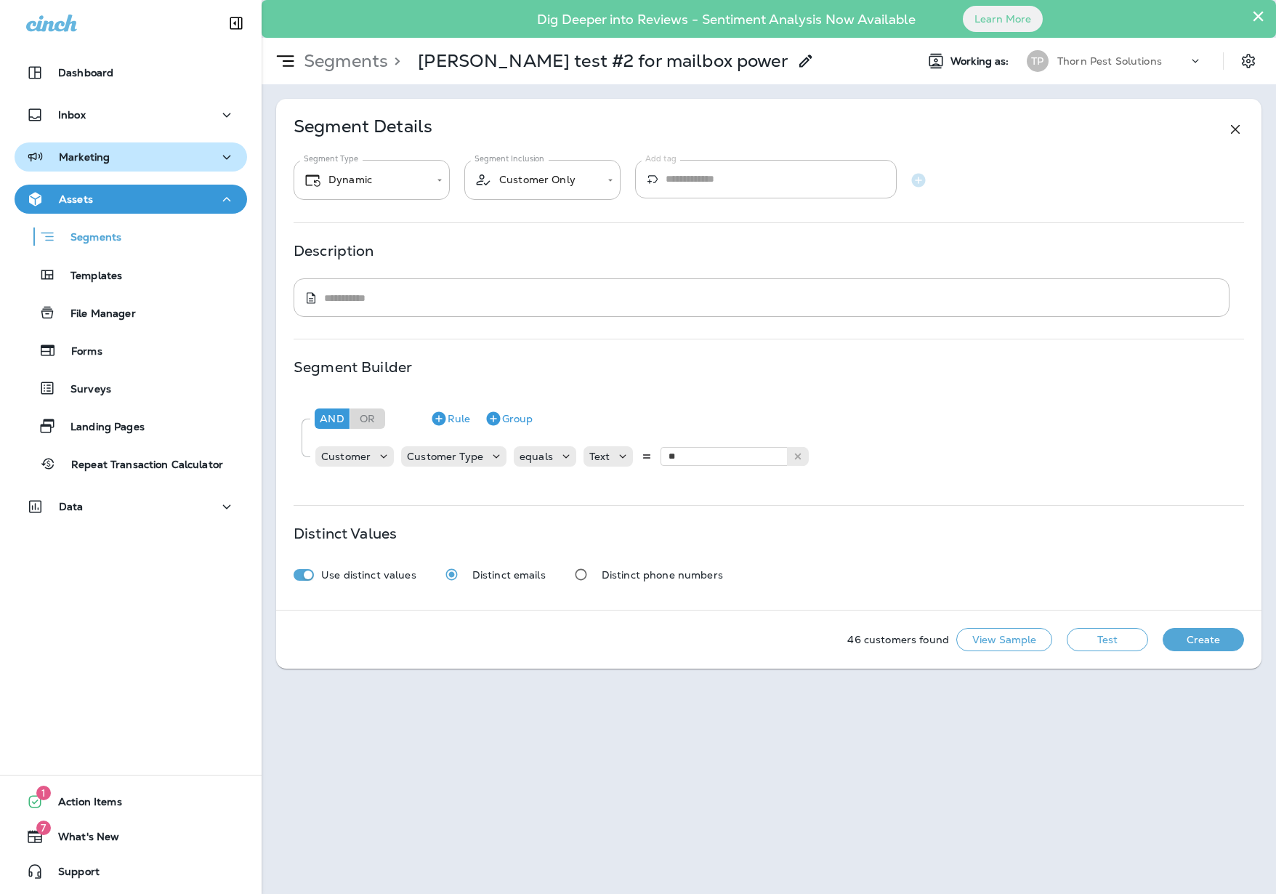
click at [1204, 651] on button "Create" at bounding box center [1202, 639] width 81 height 23
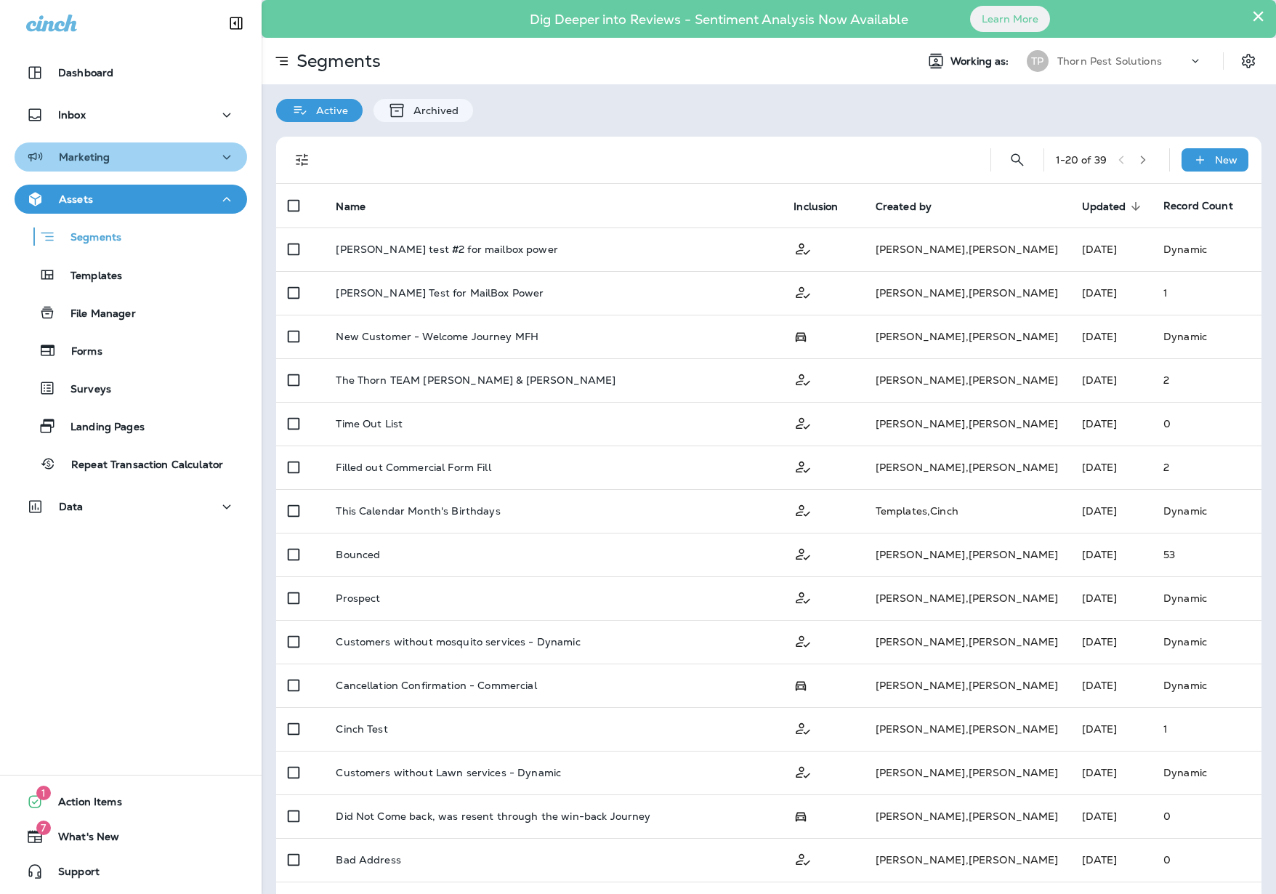
click at [202, 160] on div "Marketing" at bounding box center [130, 157] width 209 height 18
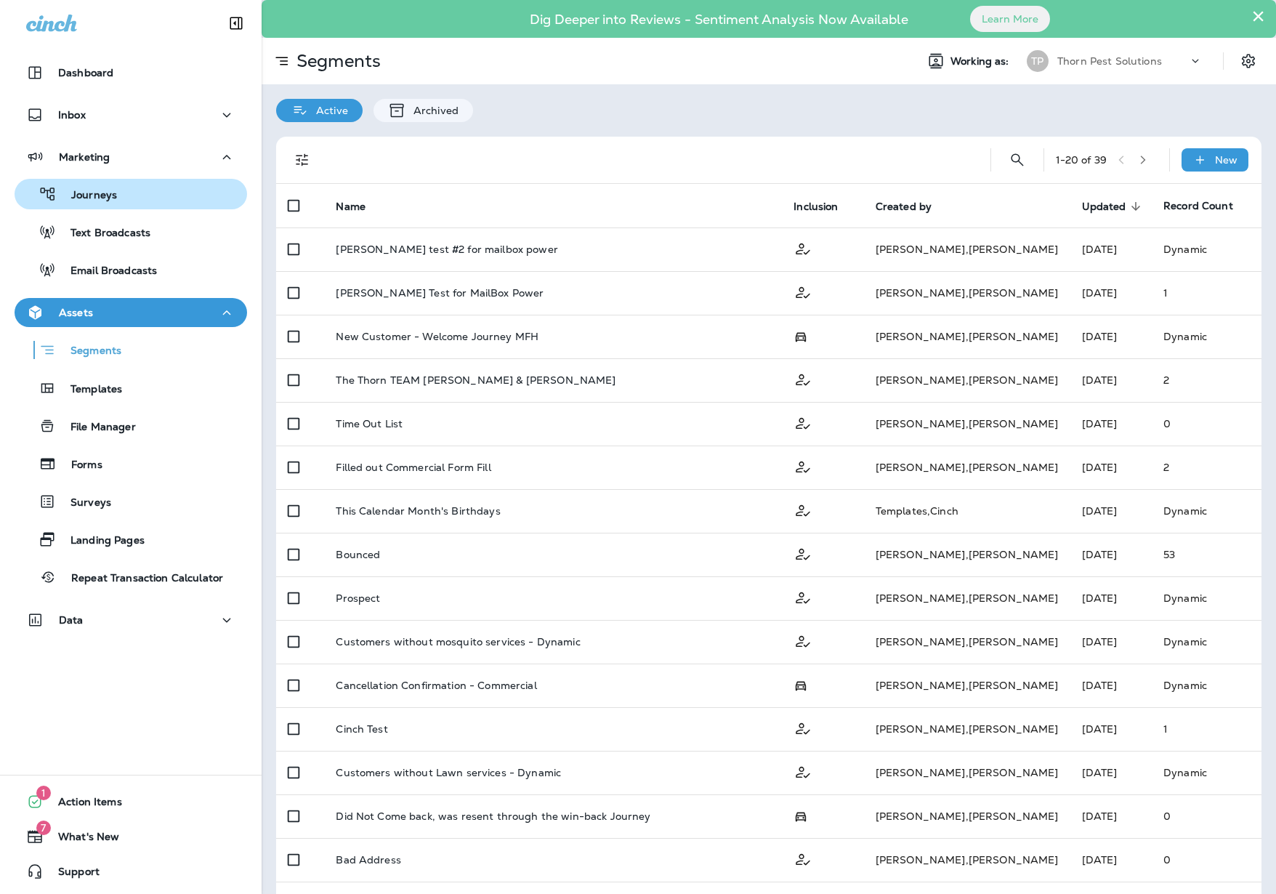
click at [118, 190] on div "Journeys" at bounding box center [130, 194] width 221 height 22
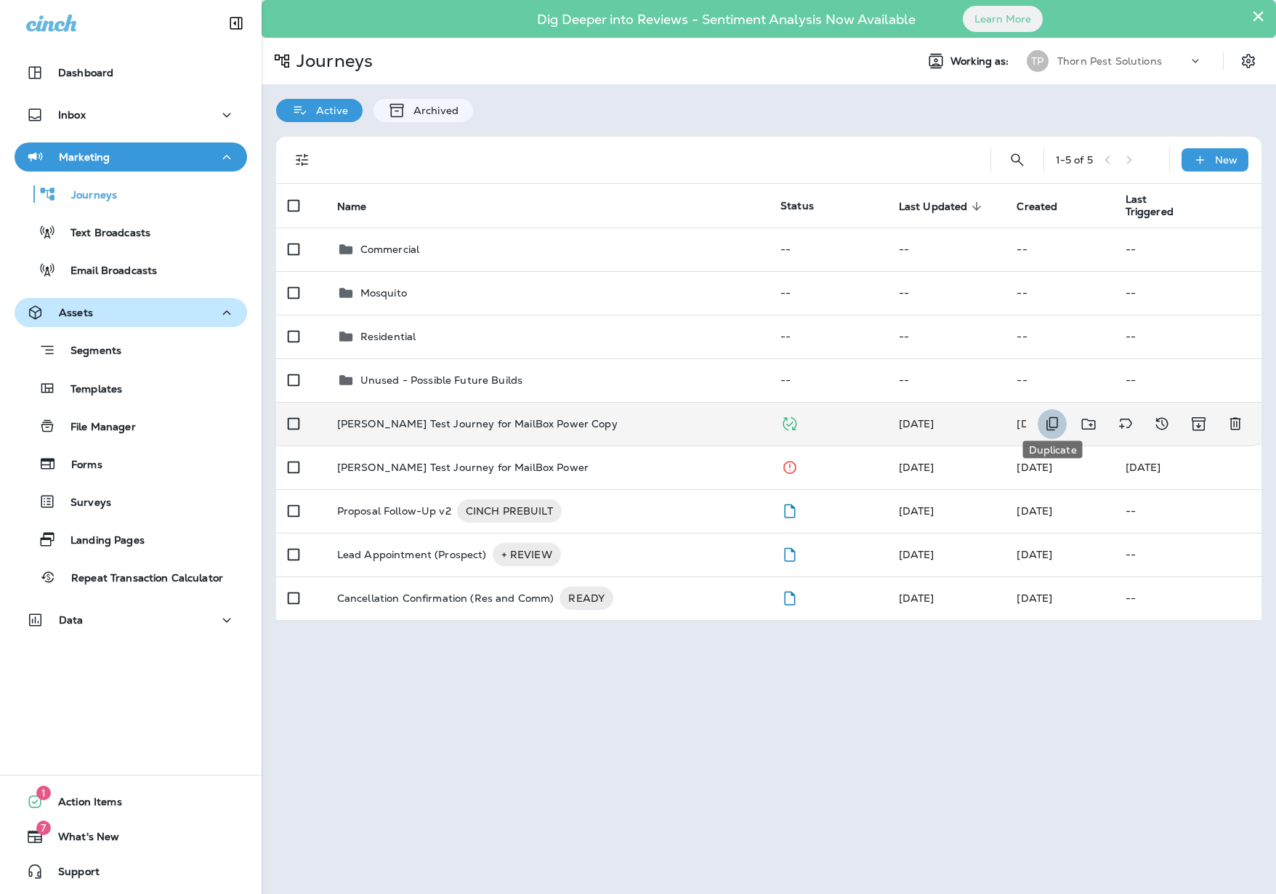
click at [1050, 418] on icon "Duplicate" at bounding box center [1052, 424] width 12 height 14
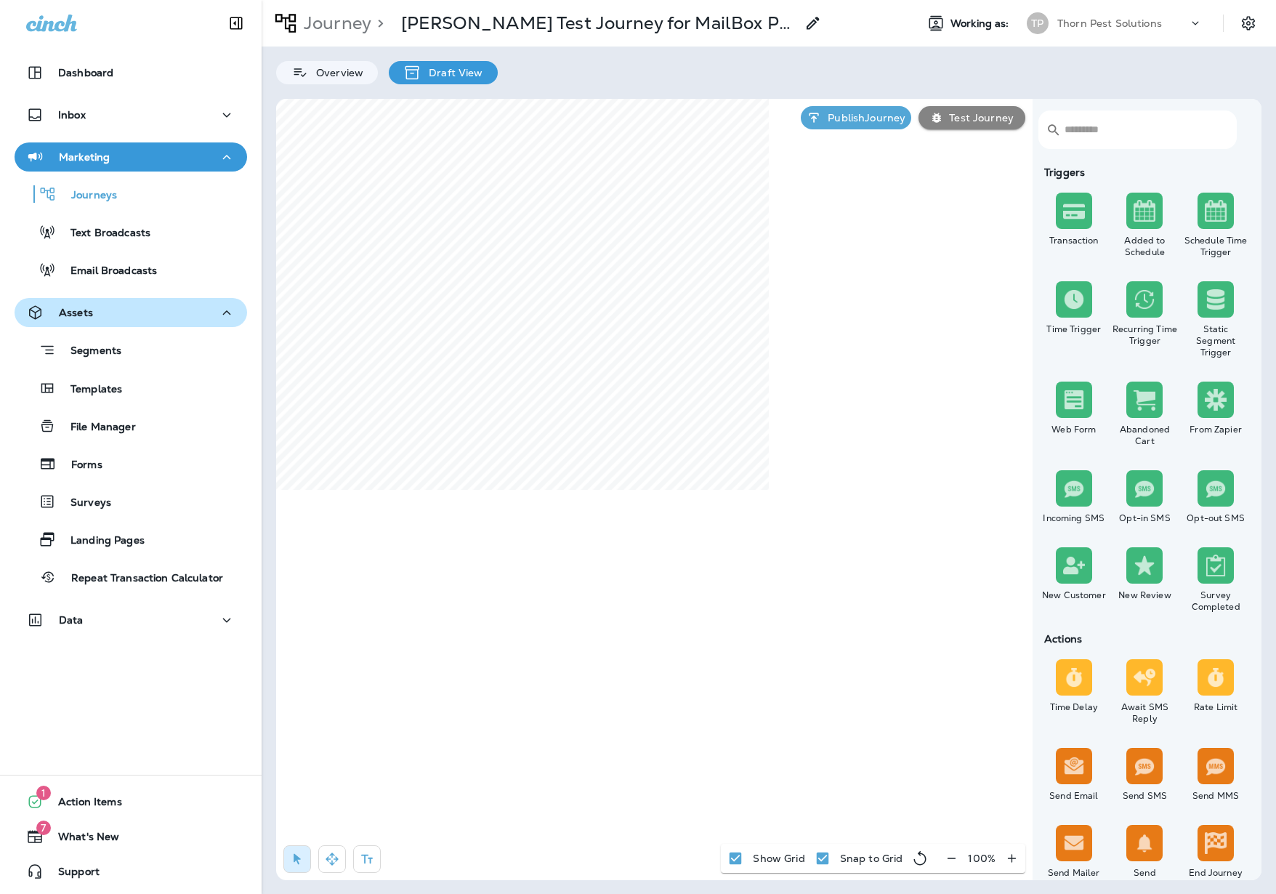
click at [804, 20] on icon at bounding box center [812, 23] width 17 height 17
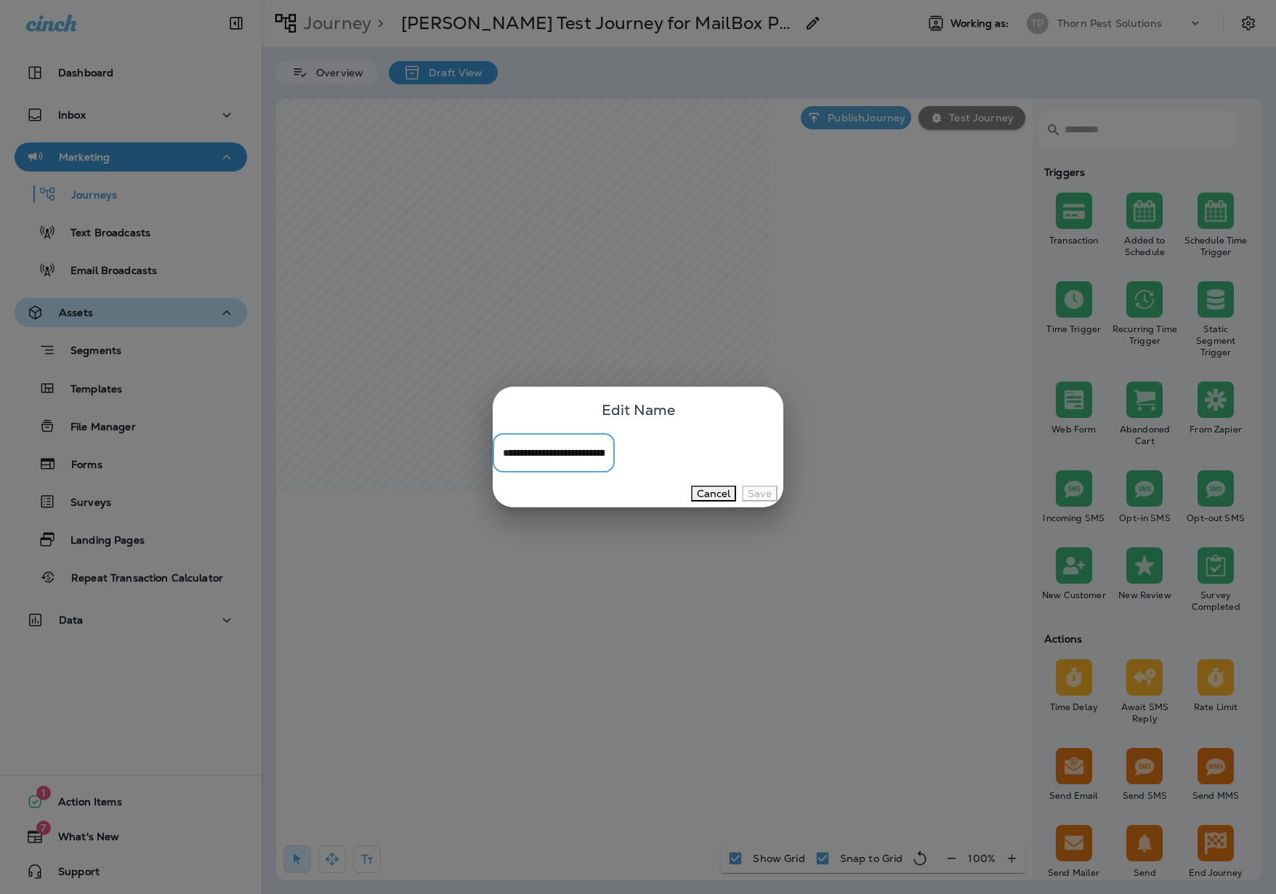
click at [554, 452] on input "**********" at bounding box center [554, 452] width 122 height 39
click at [550, 454] on input "**********" at bounding box center [554, 452] width 122 height 39
type input "**********"
click at [742, 501] on button "Save" at bounding box center [760, 493] width 36 height 16
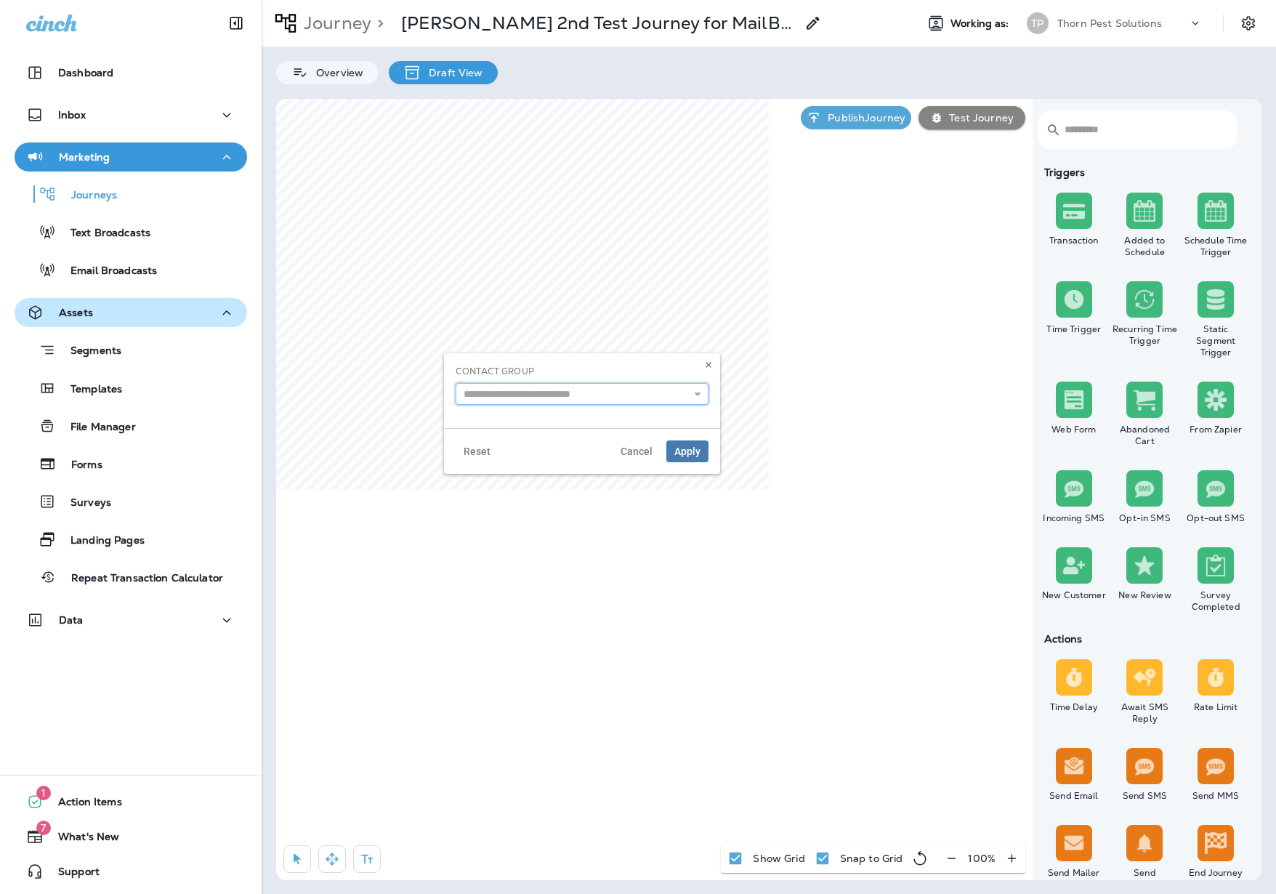
click at [649, 391] on input "text" at bounding box center [582, 394] width 253 height 22
click at [695, 396] on use at bounding box center [698, 394] width 6 height 4
drag, startPoint x: 675, startPoint y: 355, endPoint x: 692, endPoint y: 362, distance: 18.2
click at [675, 355] on div "Contact Group" at bounding box center [582, 390] width 276 height 75
click at [704, 368] on icon at bounding box center [708, 364] width 9 height 9
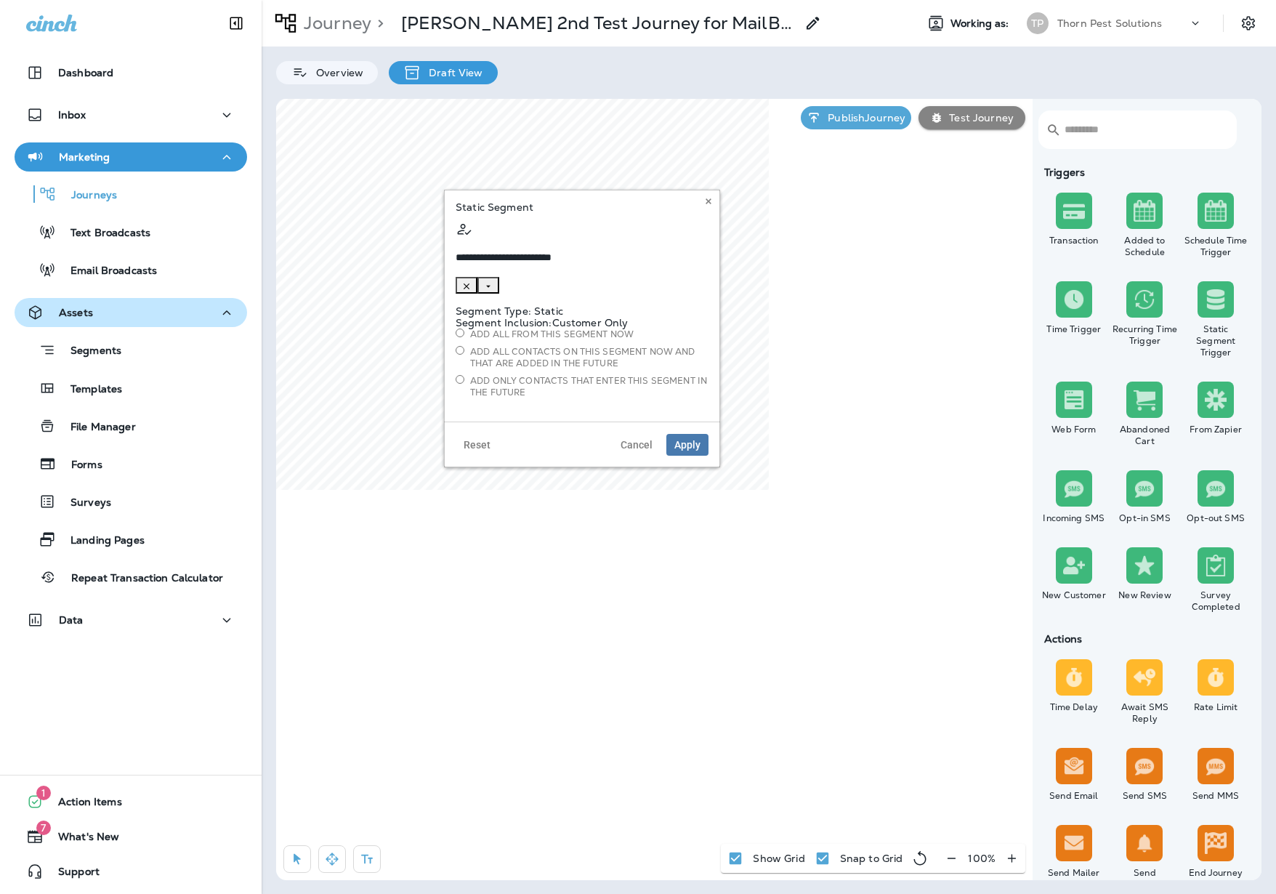
type input "**********"
click at [471, 281] on icon "Clear" at bounding box center [466, 286] width 10 height 10
click at [471, 281] on icon "Open" at bounding box center [466, 286] width 10 height 10
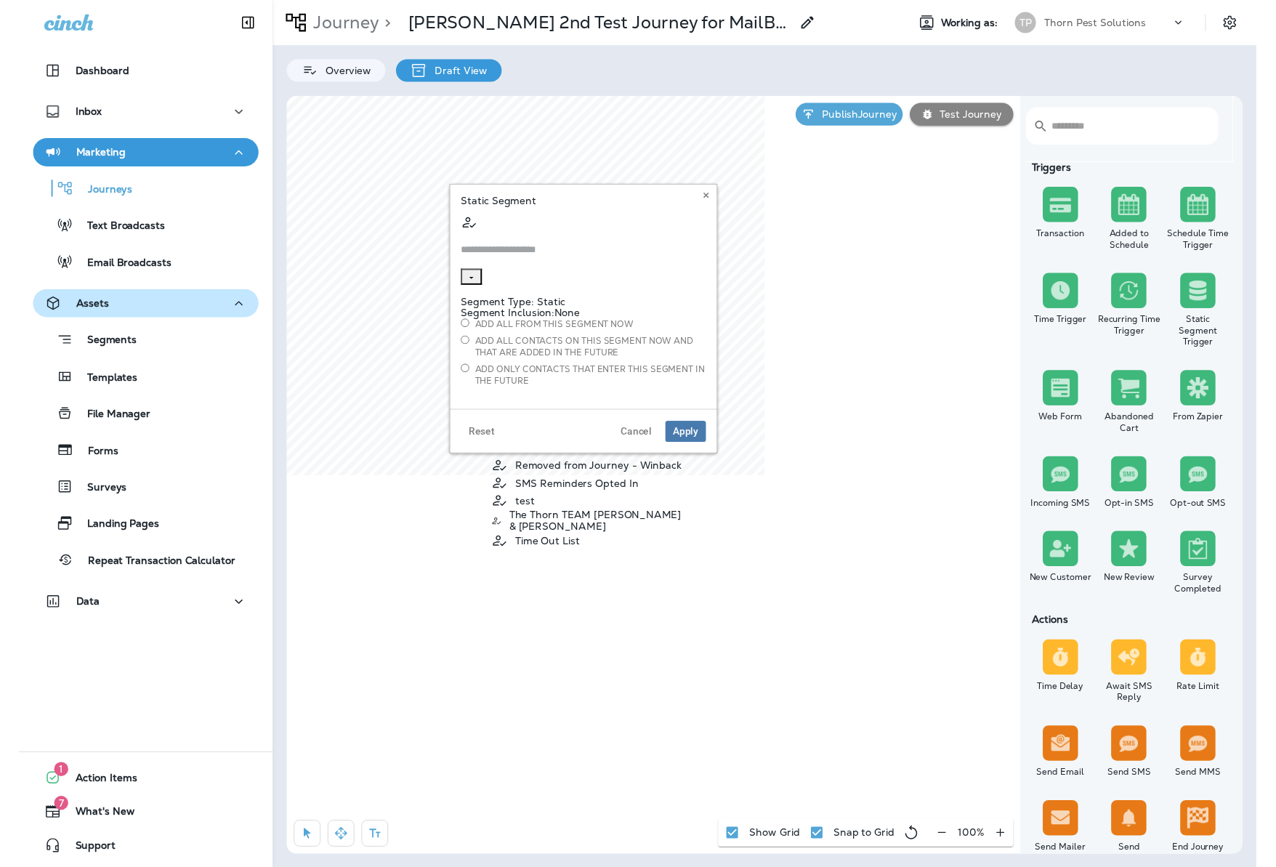
scroll to position [121, 0]
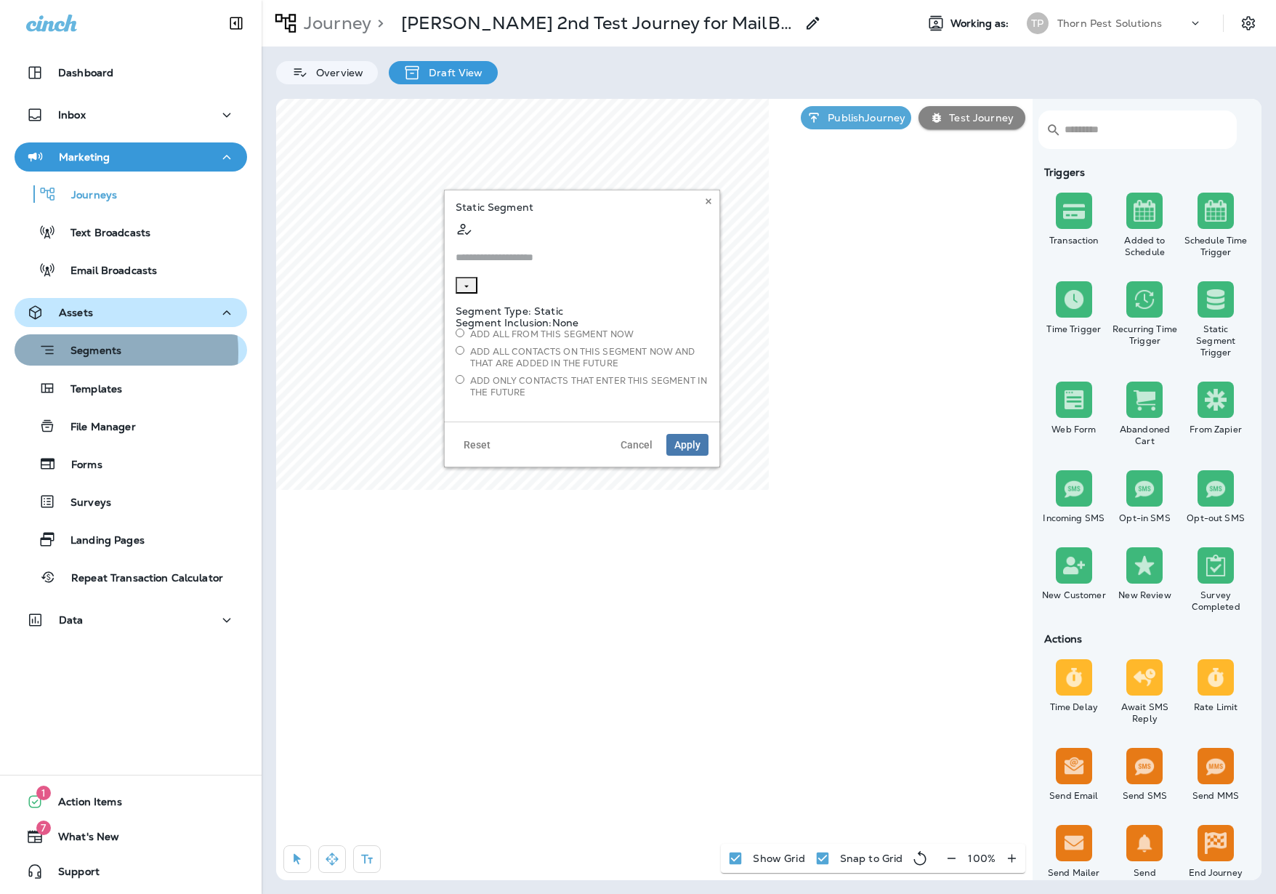
click at [86, 352] on p "Segments" at bounding box center [88, 351] width 65 height 15
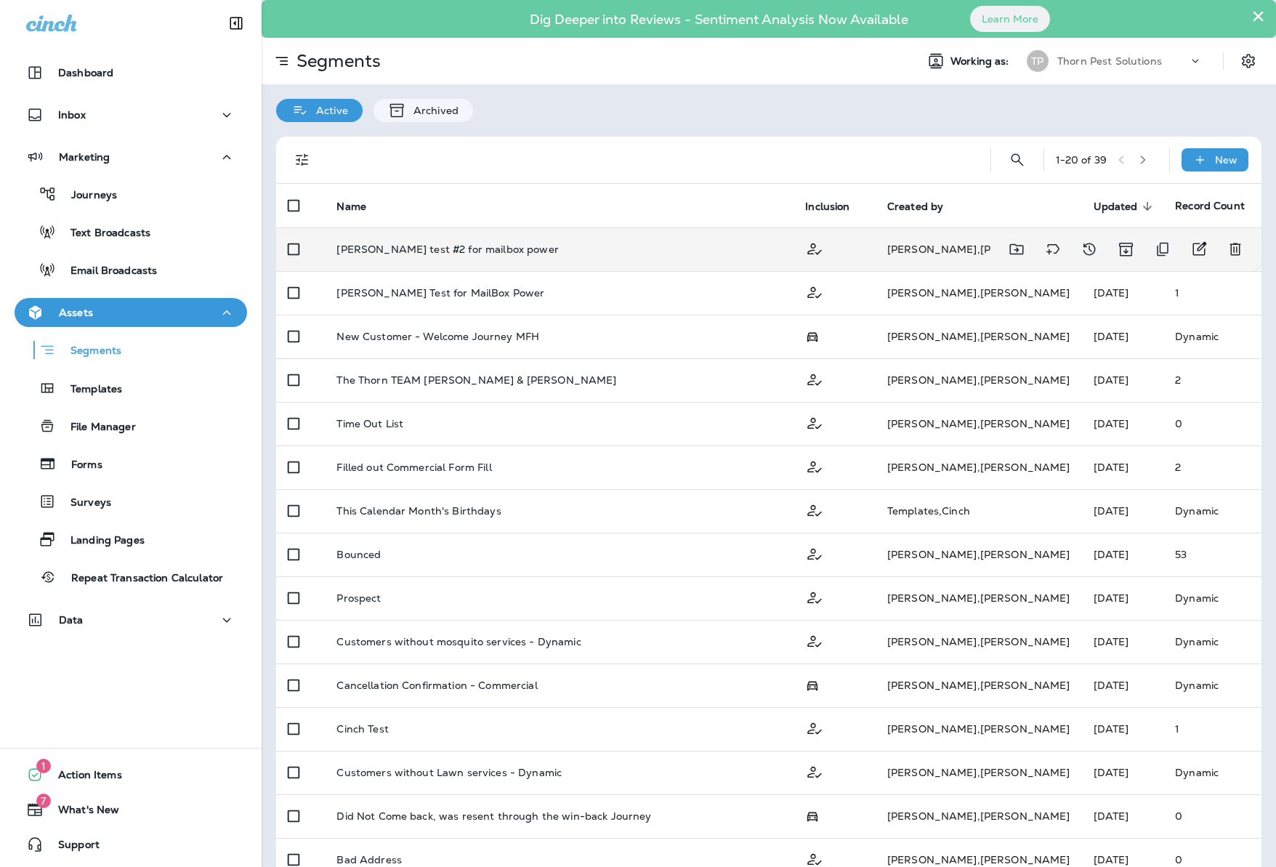
click at [492, 245] on div "[PERSON_NAME] test #2 for mailbox power" at bounding box center [558, 249] width 445 height 12
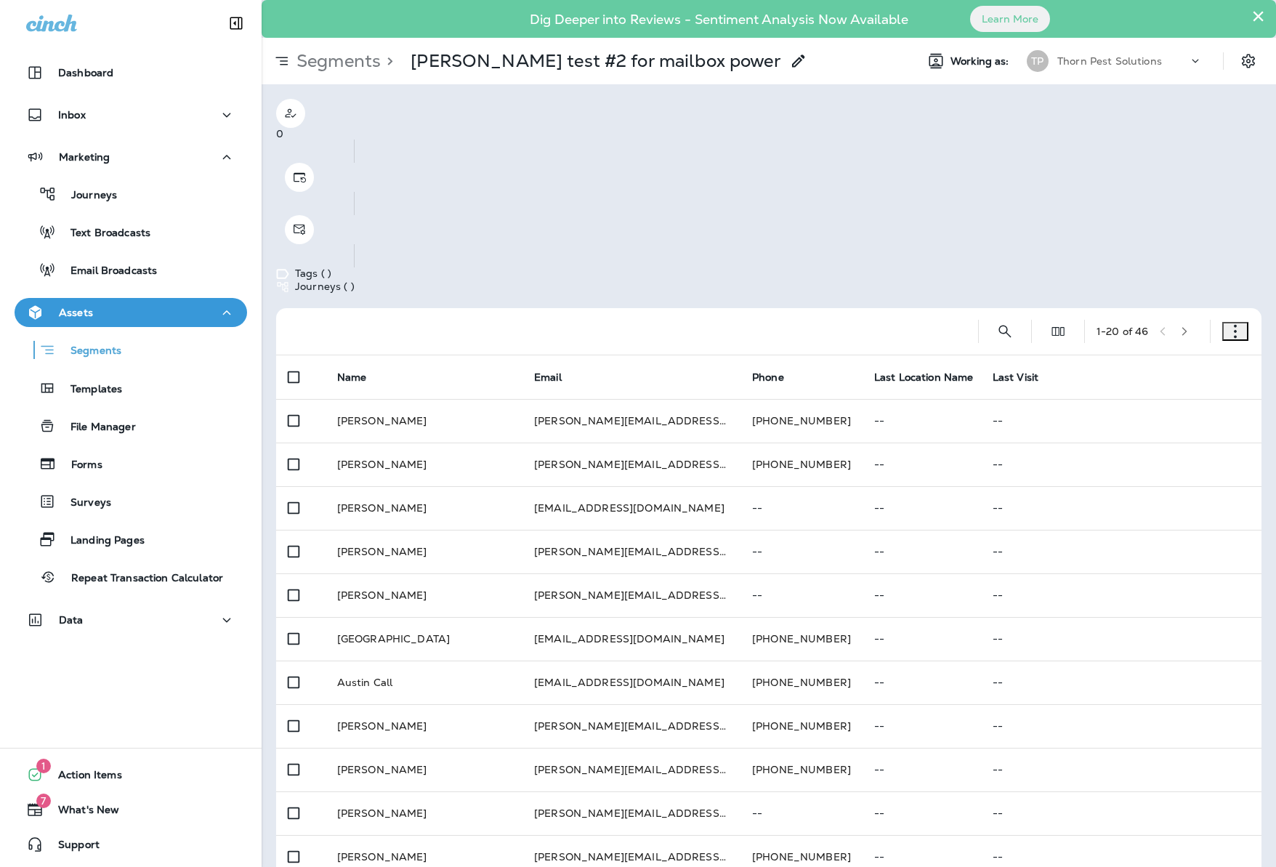
click at [1228, 324] on icon "button" at bounding box center [1235, 331] width 15 height 15
click at [1164, 215] on button "Edit Segment" at bounding box center [1166, 221] width 134 height 35
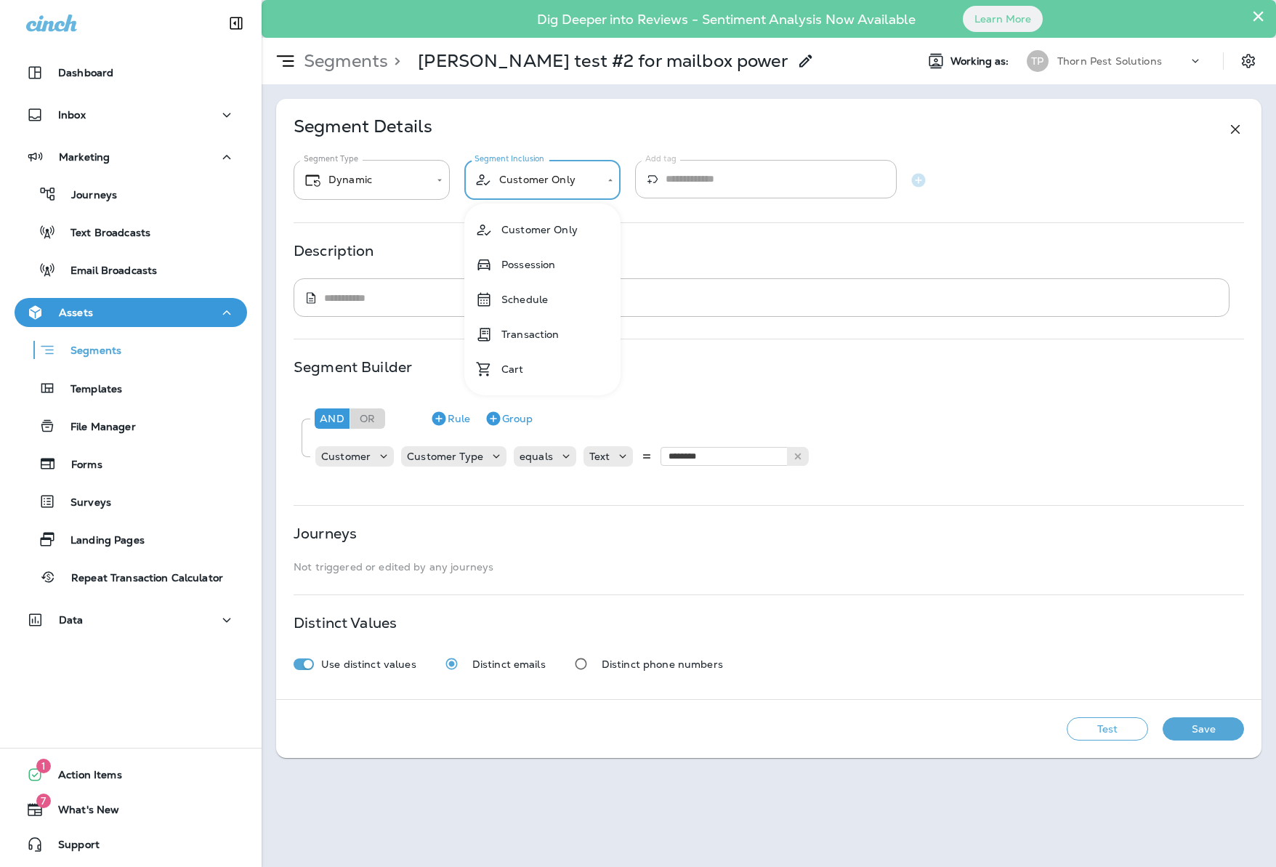
click at [553, 0] on body "**********" at bounding box center [638, 0] width 1276 height 0
click at [413, 189] on div at bounding box center [638, 433] width 1276 height 867
click at [382, 0] on body "**********" at bounding box center [638, 0] width 1276 height 0
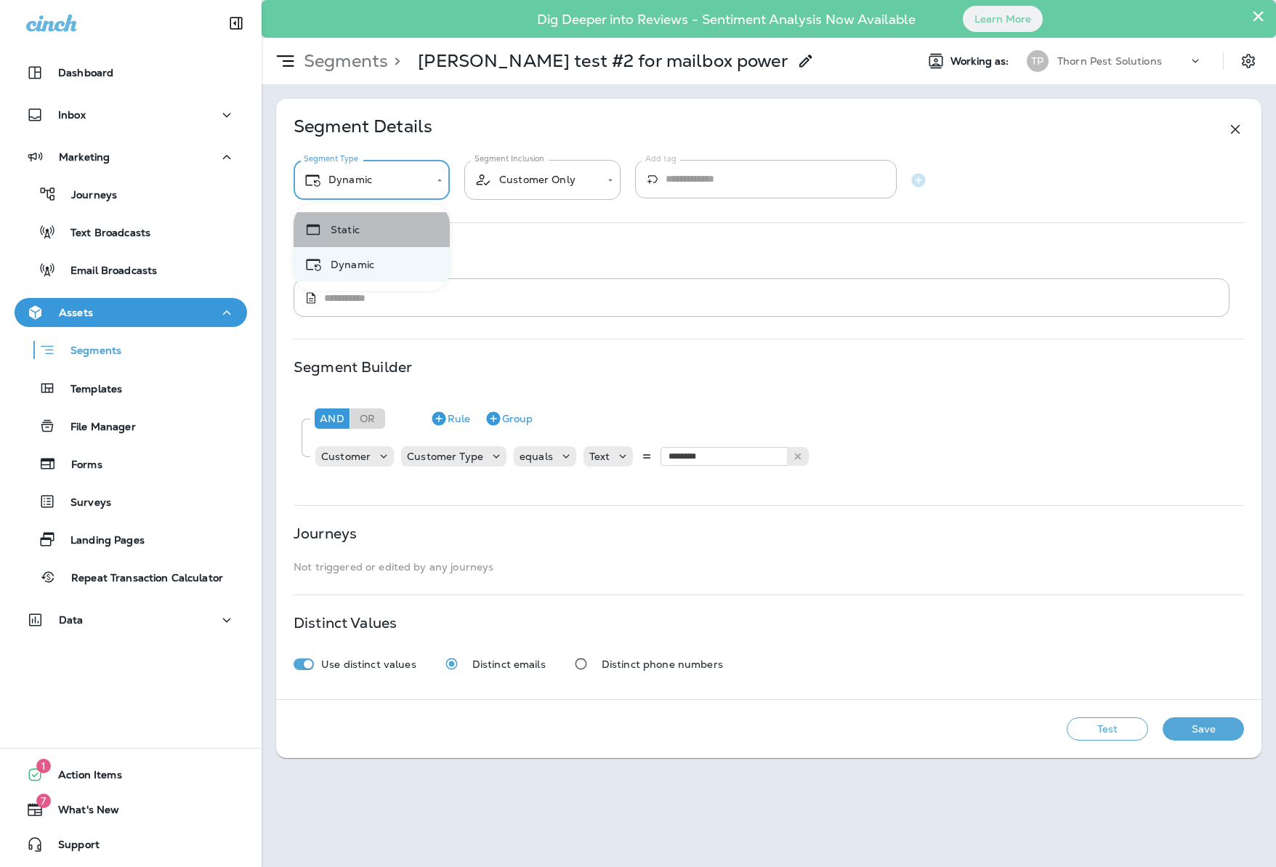
click at [352, 235] on li "Static" at bounding box center [372, 229] width 156 height 35
type input "******"
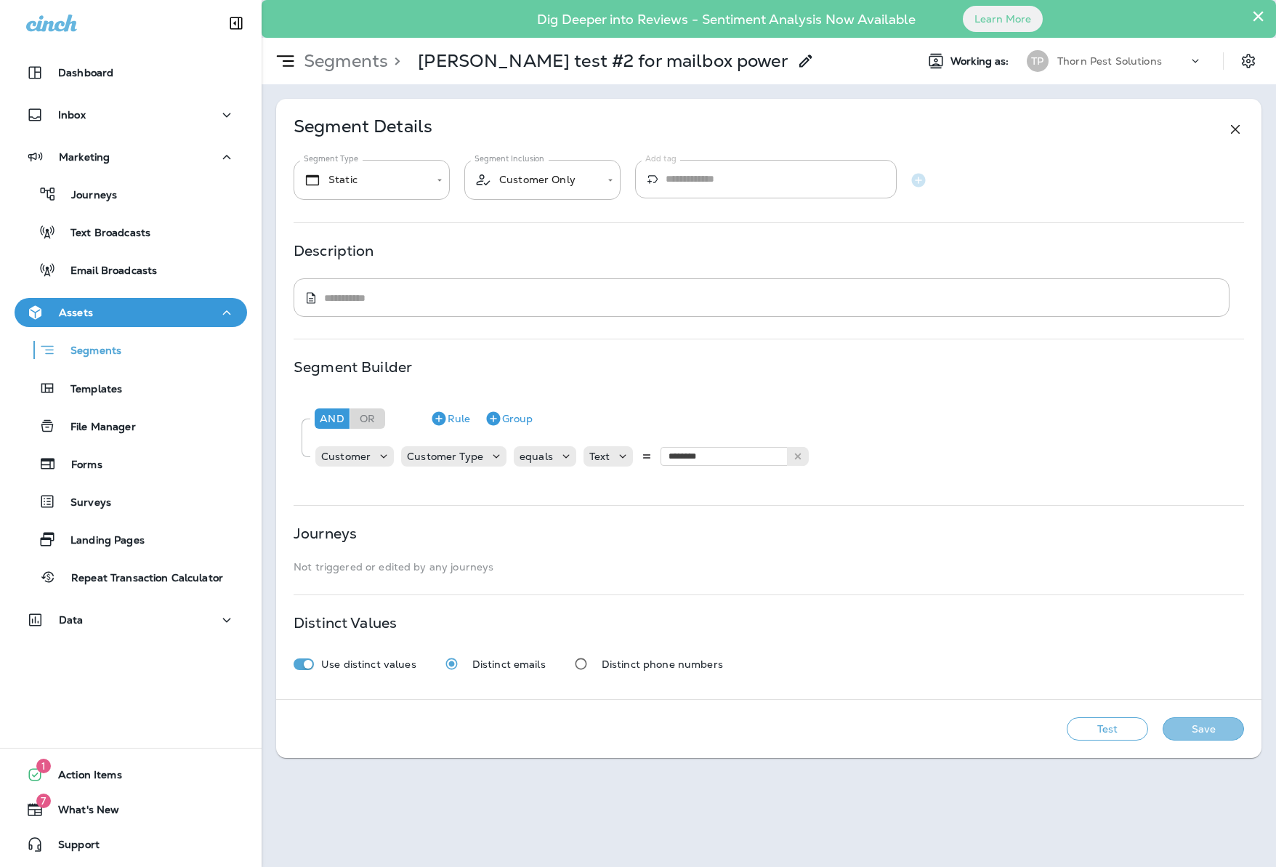
click at [1215, 740] on button "Save" at bounding box center [1202, 728] width 81 height 23
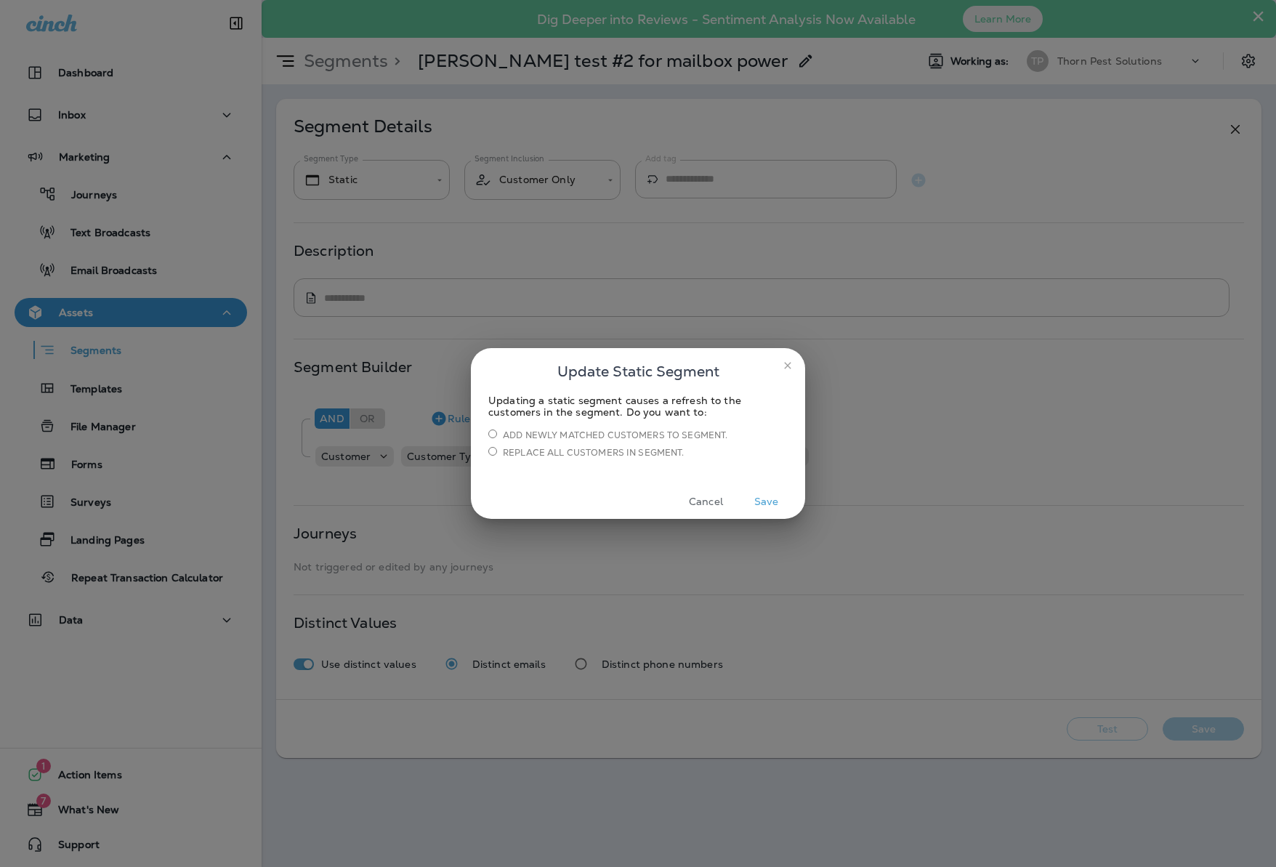
click at [758, 503] on button "Save" at bounding box center [766, 501] width 54 height 23
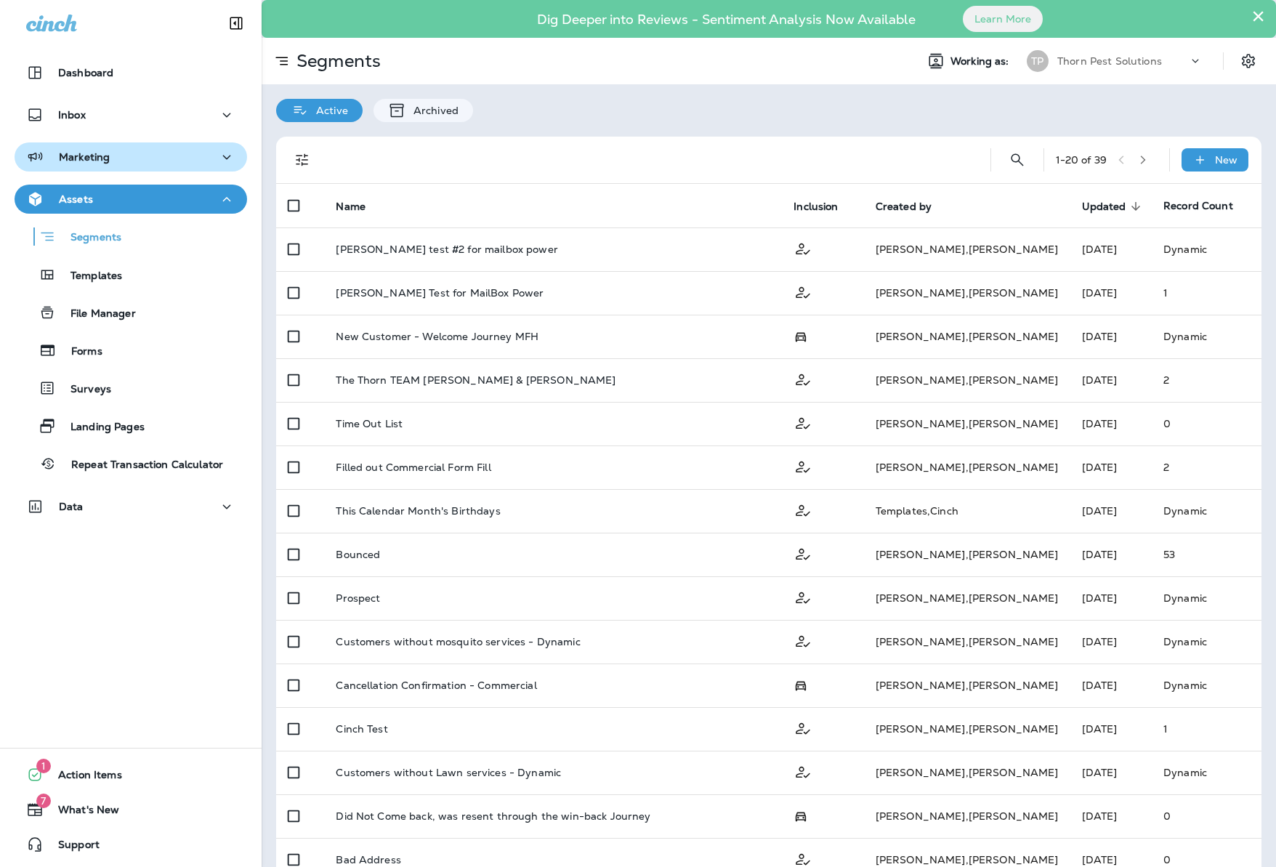
click at [178, 155] on div "Marketing" at bounding box center [130, 157] width 209 height 18
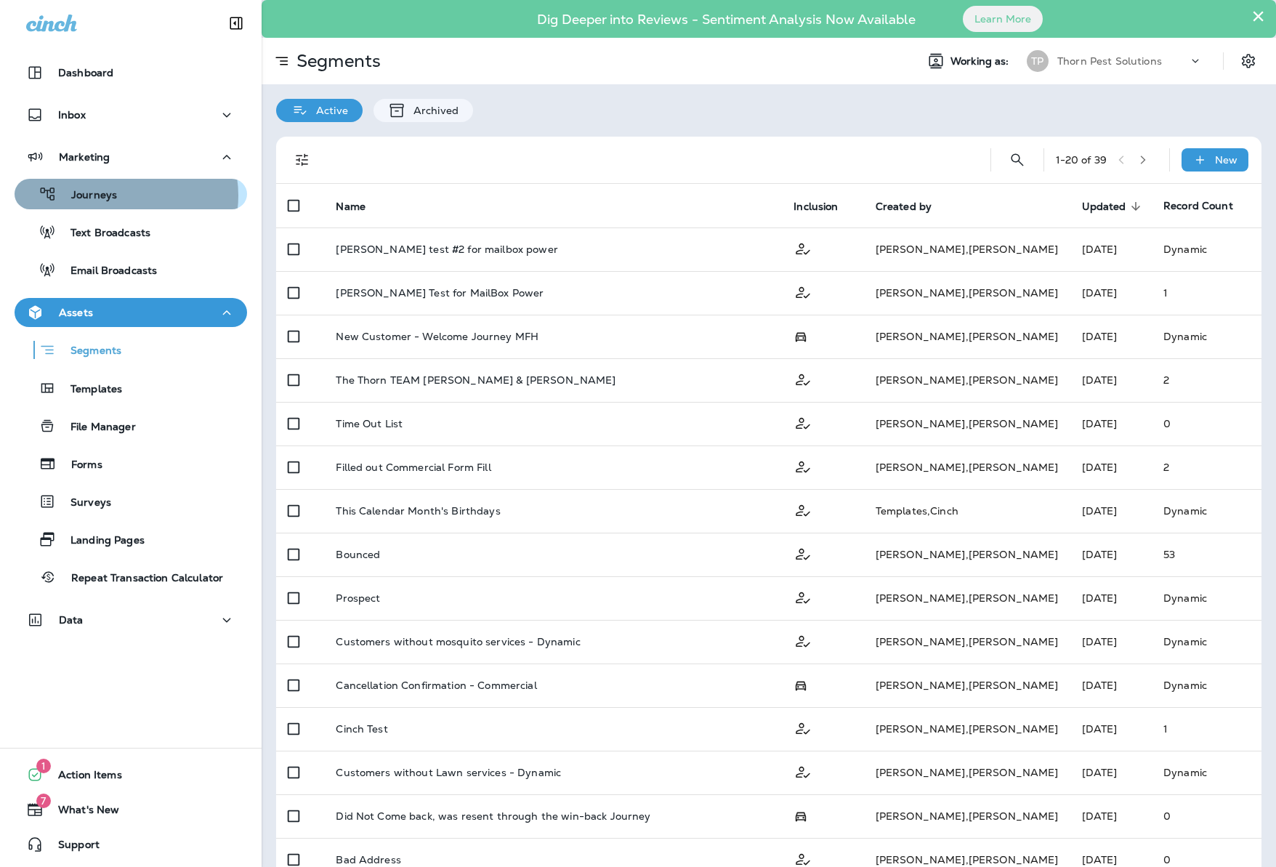
click at [124, 195] on div "Journeys" at bounding box center [130, 194] width 221 height 22
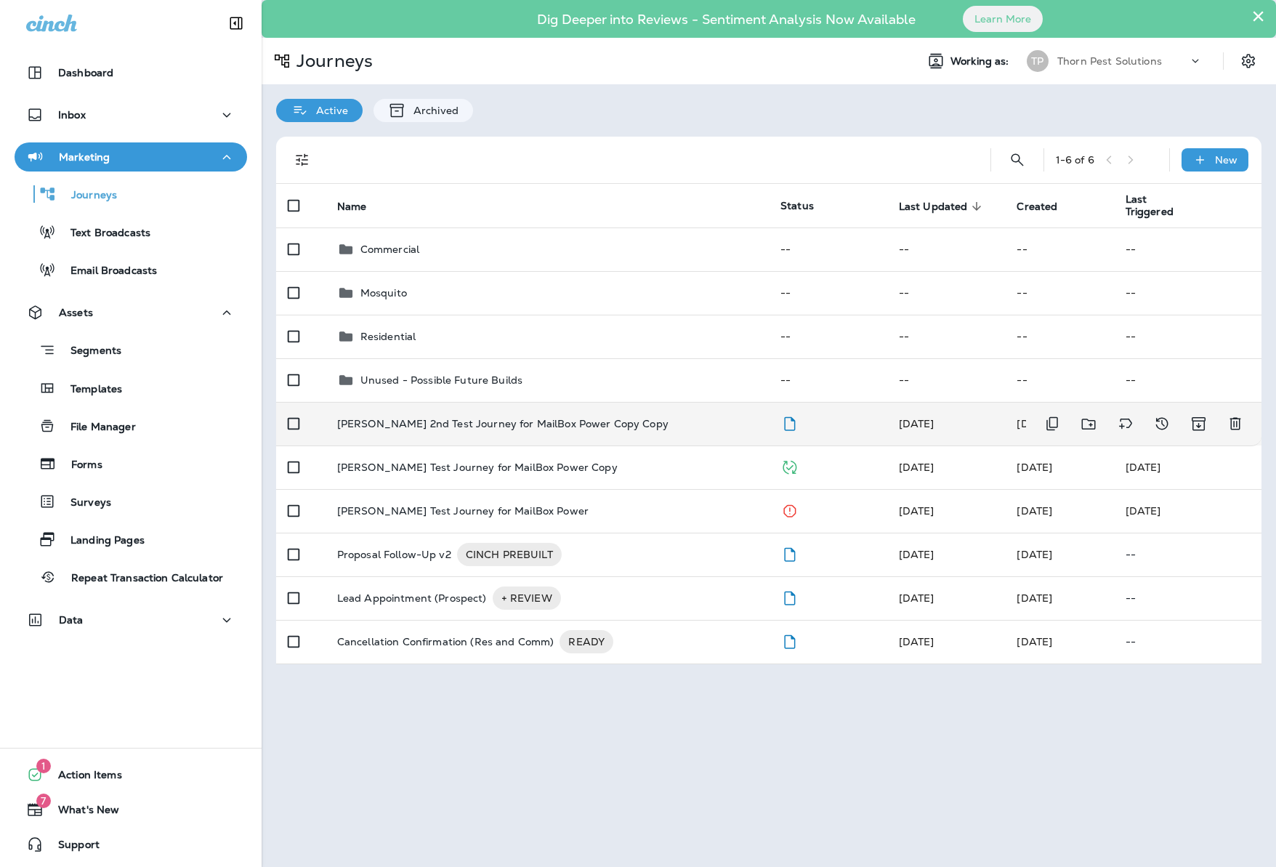
click at [620, 418] on div "[PERSON_NAME] 2nd Test Journey for MailBox Power Copy Copy" at bounding box center [547, 424] width 420 height 12
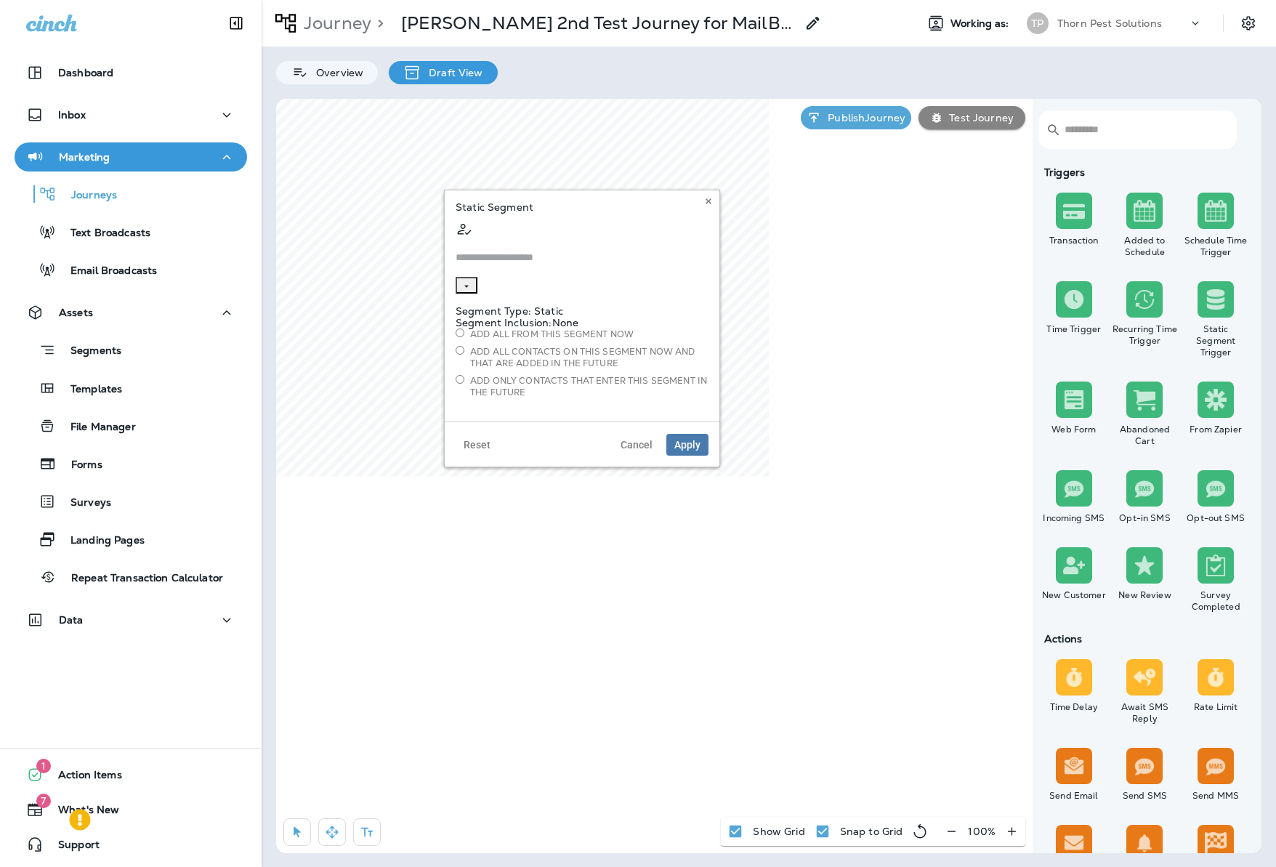
type input "**********"
click at [471, 281] on icon "Clear" at bounding box center [466, 286] width 10 height 10
click at [469, 286] on icon "Open" at bounding box center [466, 287] width 4 height 2
type input "*"
type input "***"
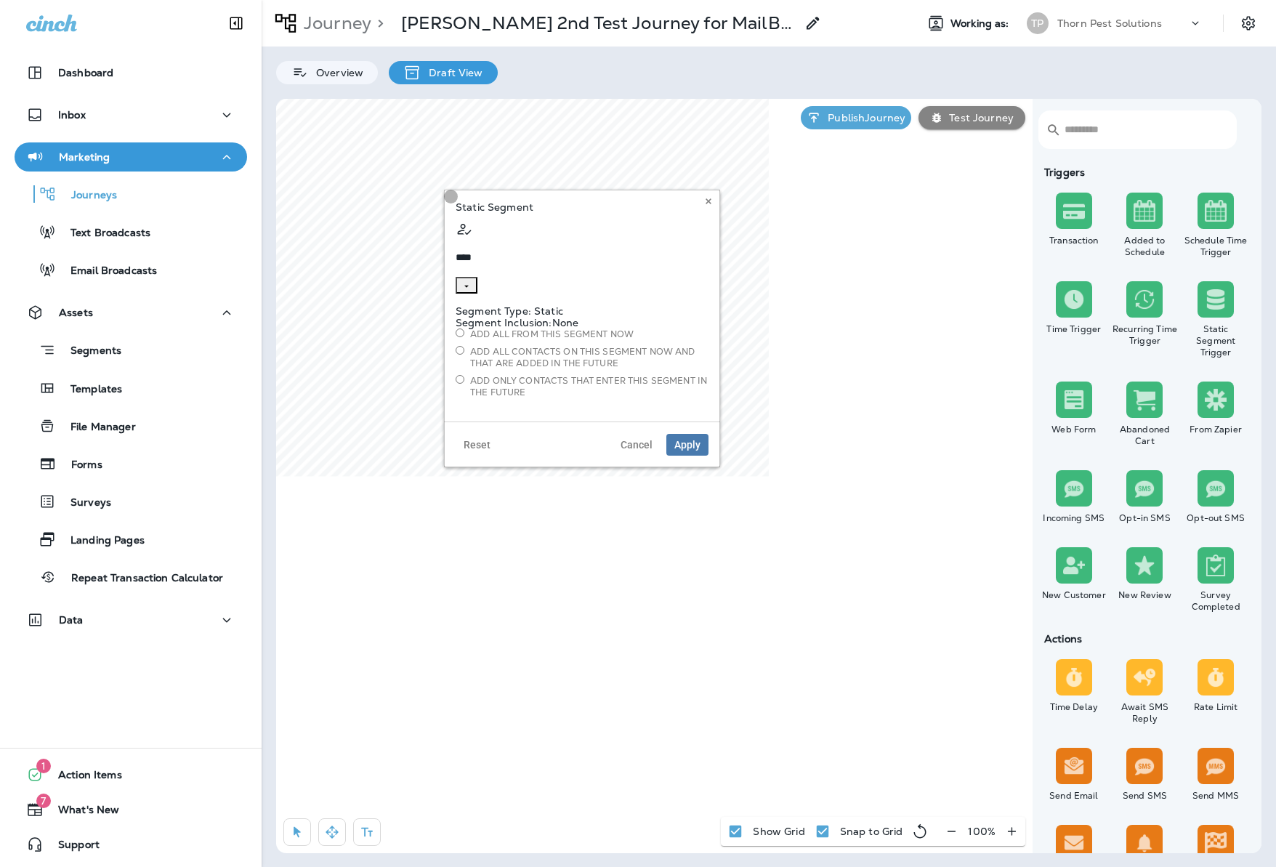
click at [477, 277] on button "Close" at bounding box center [467, 285] width 22 height 17
drag, startPoint x: 680, startPoint y: 222, endPoint x: 386, endPoint y: 39, distance: 345.5
click at [471, 281] on icon "Open" at bounding box center [466, 286] width 10 height 10
click at [706, 203] on use at bounding box center [707, 201] width 5 height 6
click at [493, 281] on icon "Open" at bounding box center [488, 286] width 10 height 10
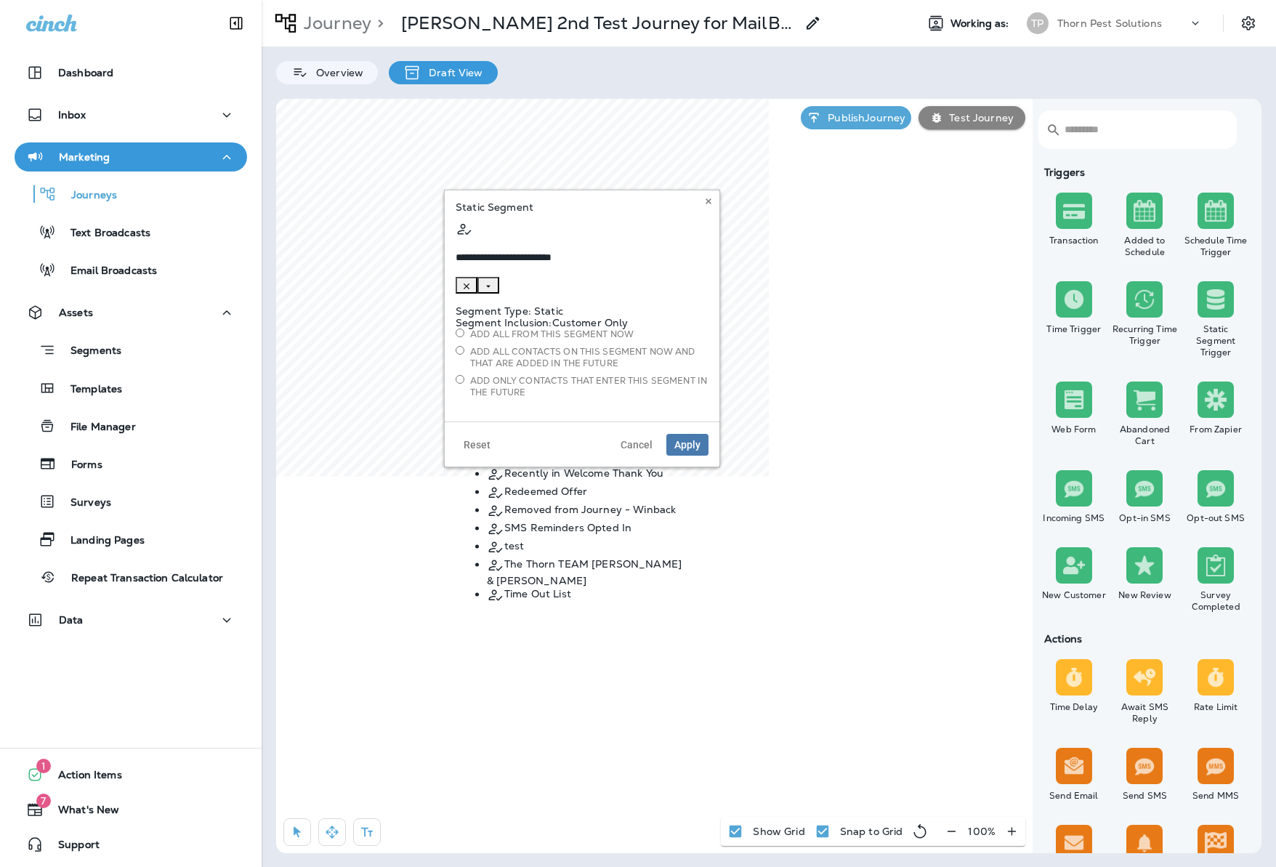
click at [562, 418] on span "[PERSON_NAME] test #2 for mailbox power" at bounding box center [568, 403] width 163 height 29
type input "**********"
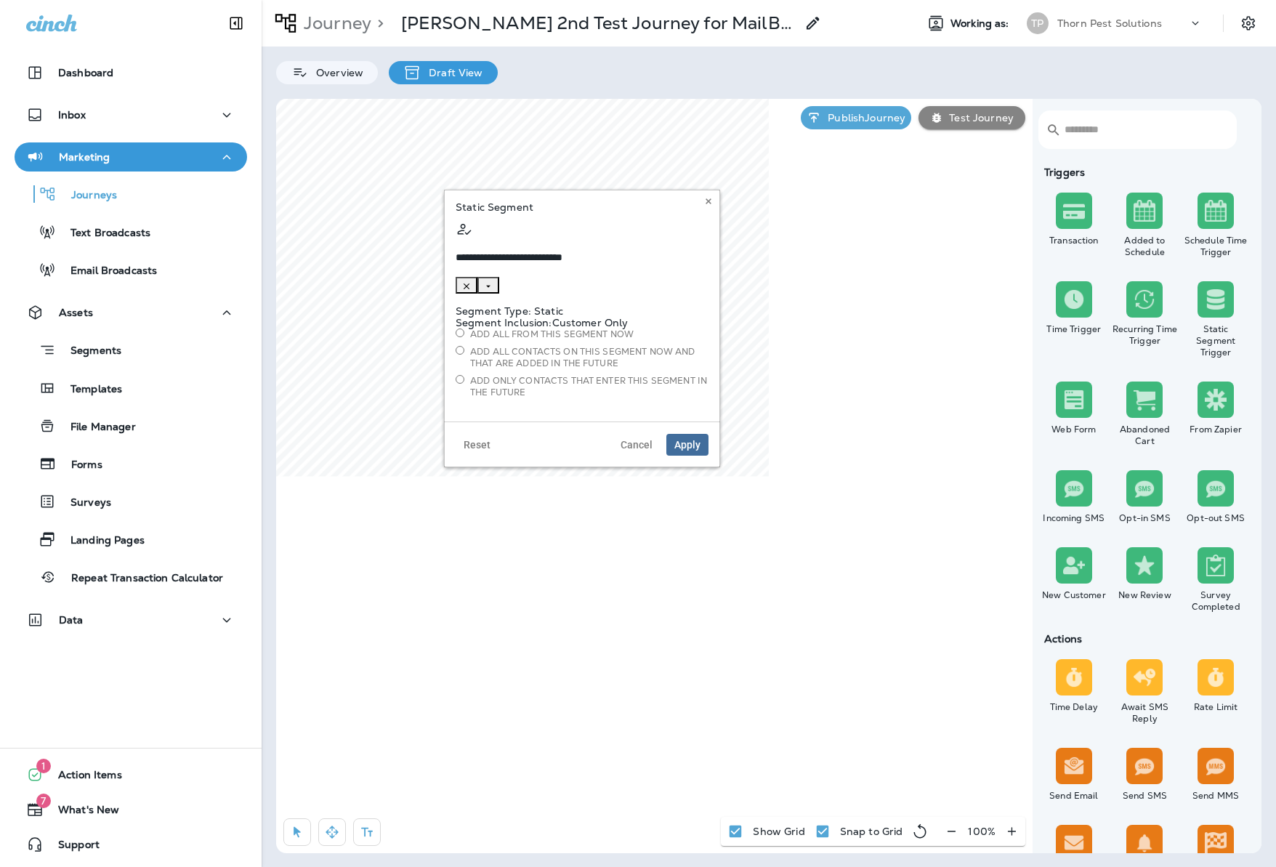
click at [677, 440] on span "Apply" at bounding box center [687, 445] width 26 height 10
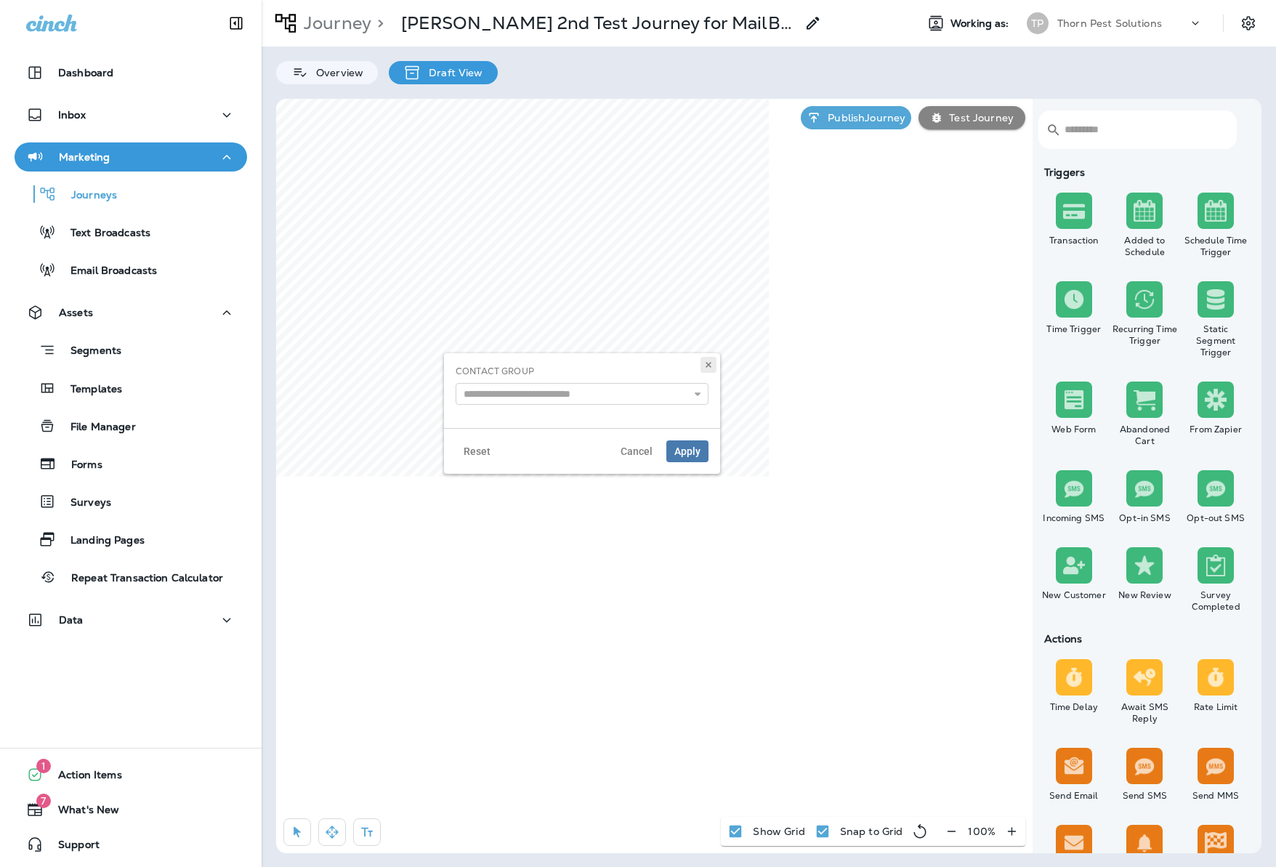
click at [704, 363] on icon at bounding box center [708, 364] width 9 height 9
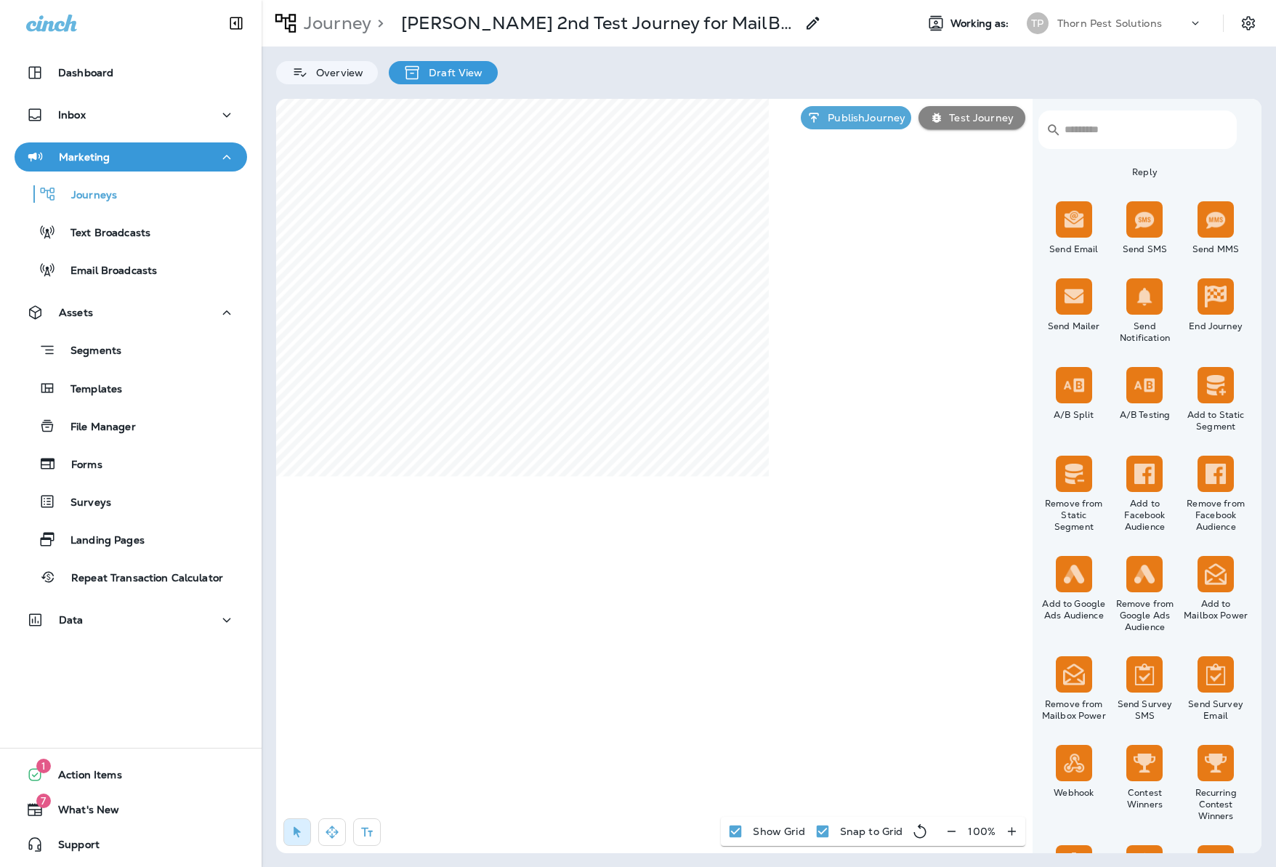
scroll to position [549, 0]
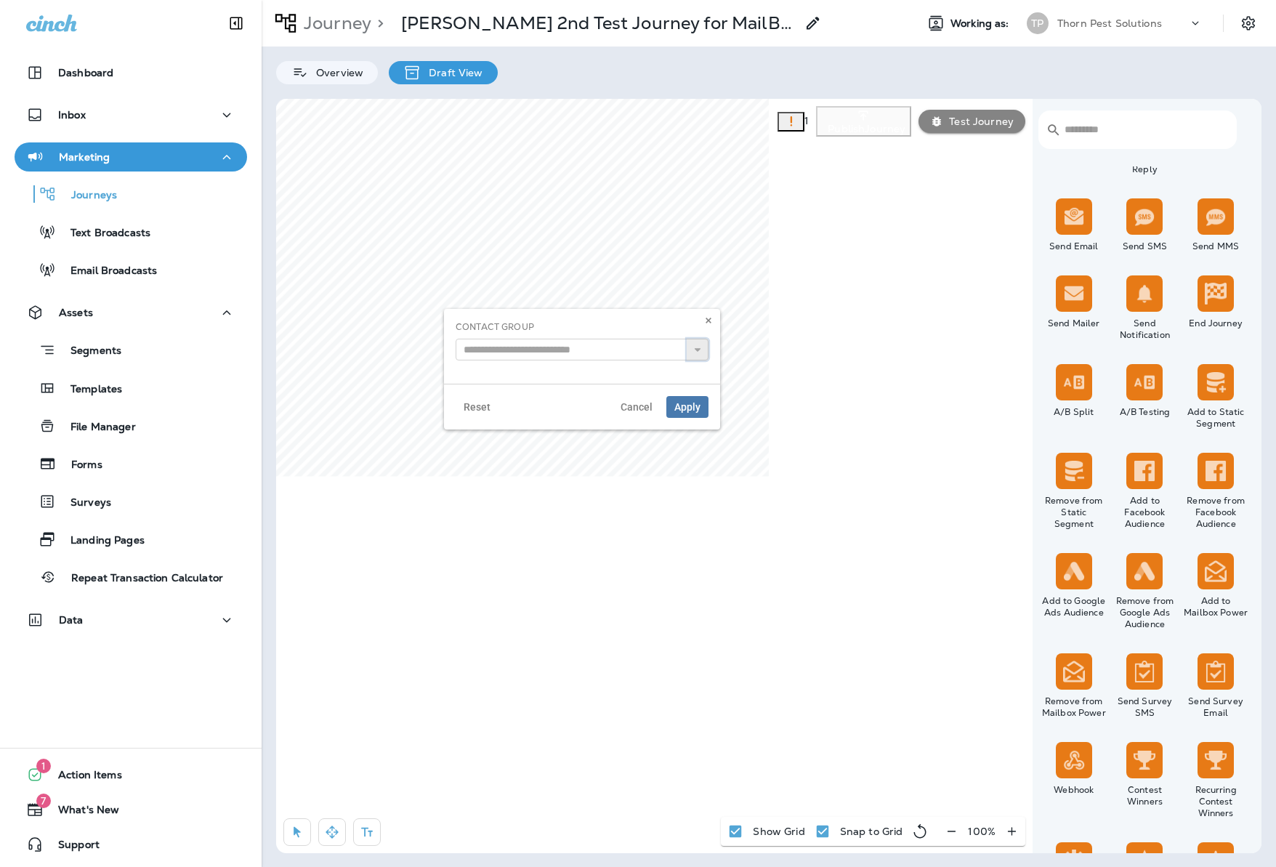
click at [692, 352] on icon at bounding box center [697, 349] width 10 height 10
click at [1242, 25] on icon "Settings" at bounding box center [1248, 23] width 13 height 14
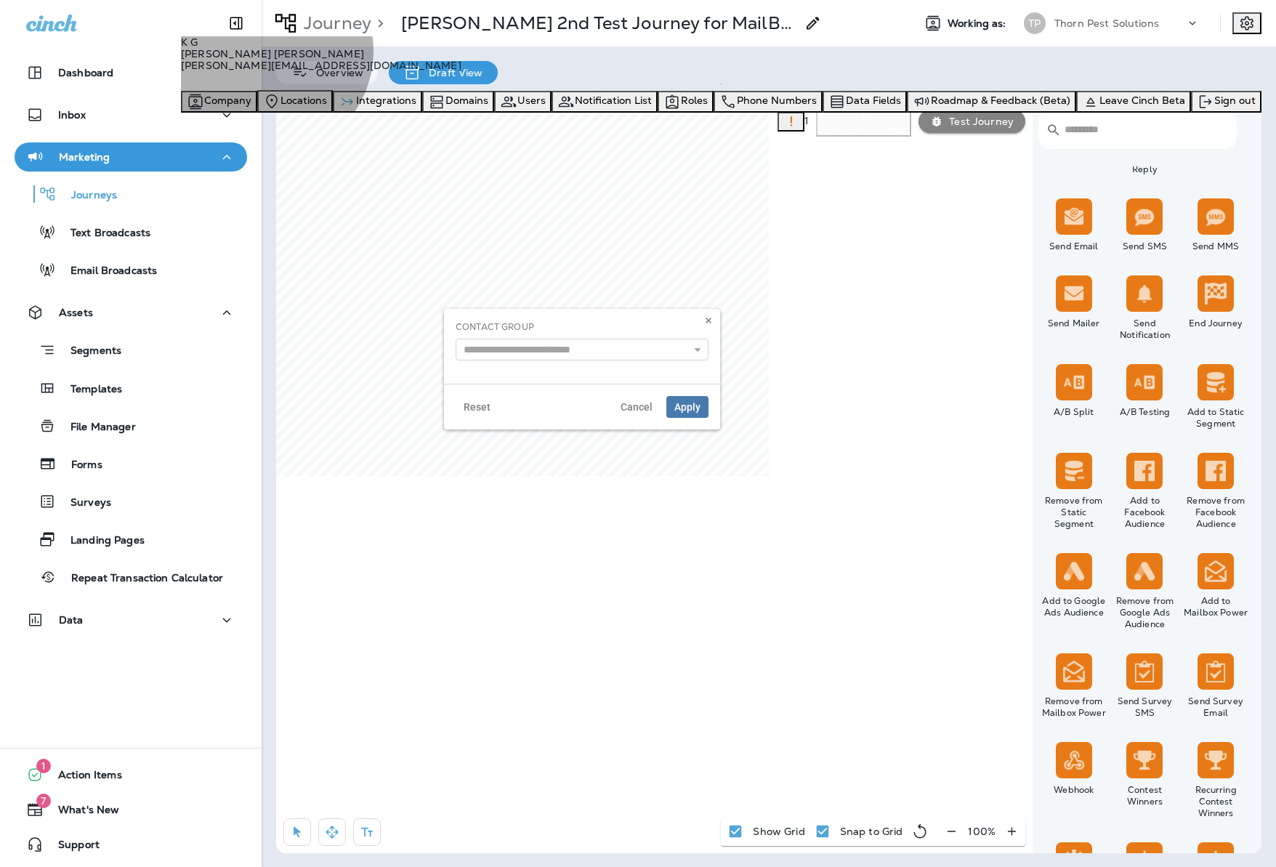
click at [416, 107] on span "Integrations" at bounding box center [386, 100] width 60 height 13
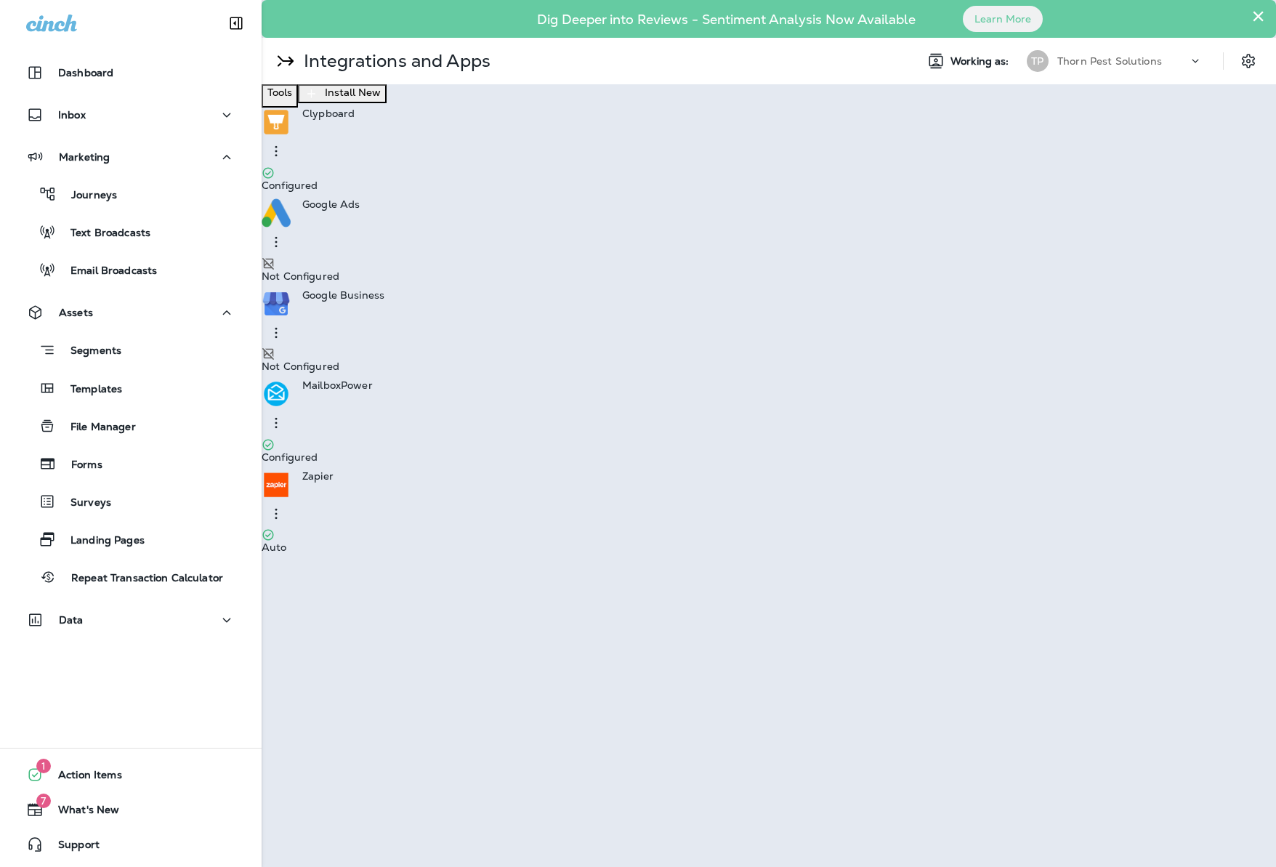
click at [445, 379] on div "MailboxPower Configured" at bounding box center [769, 424] width 1014 height 91
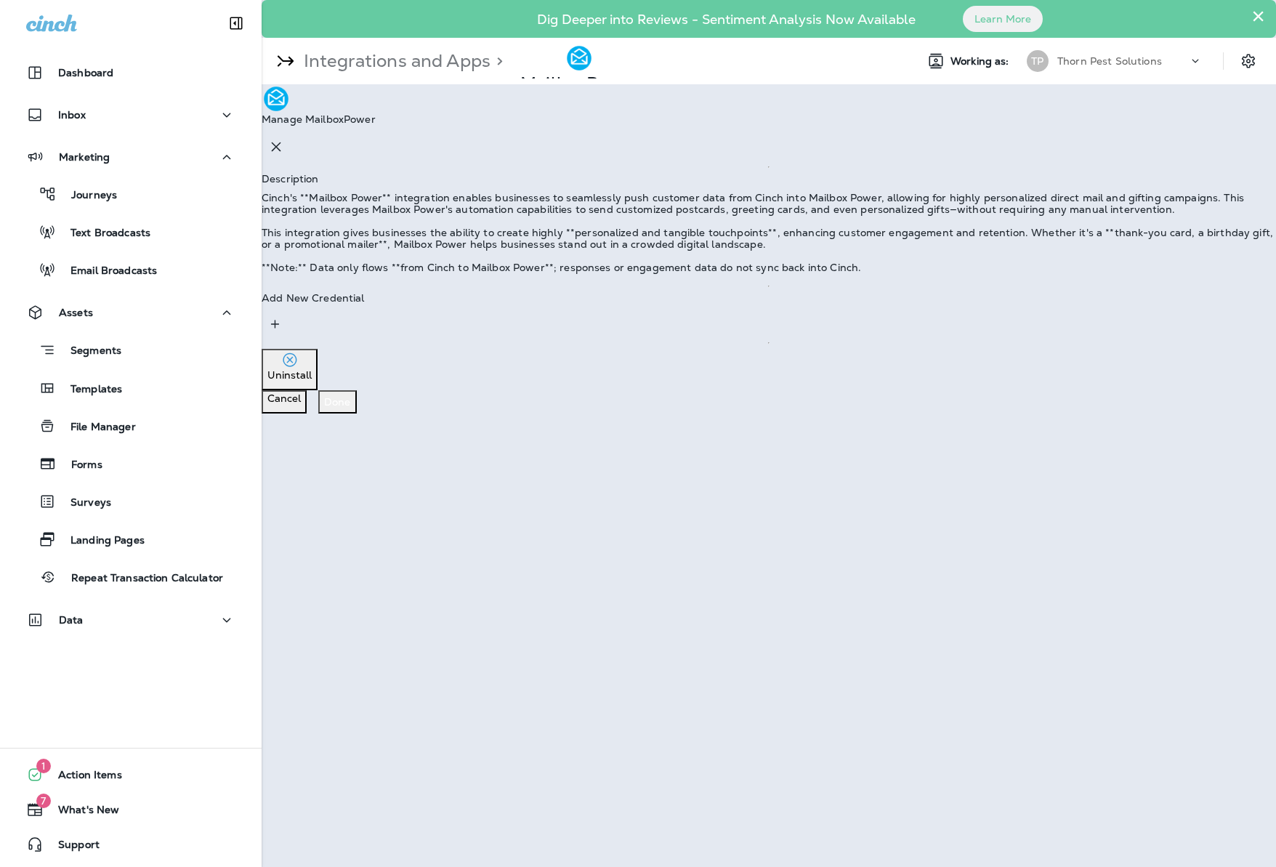
click at [665, 337] on div "Add New Credential" at bounding box center [769, 314] width 1014 height 45
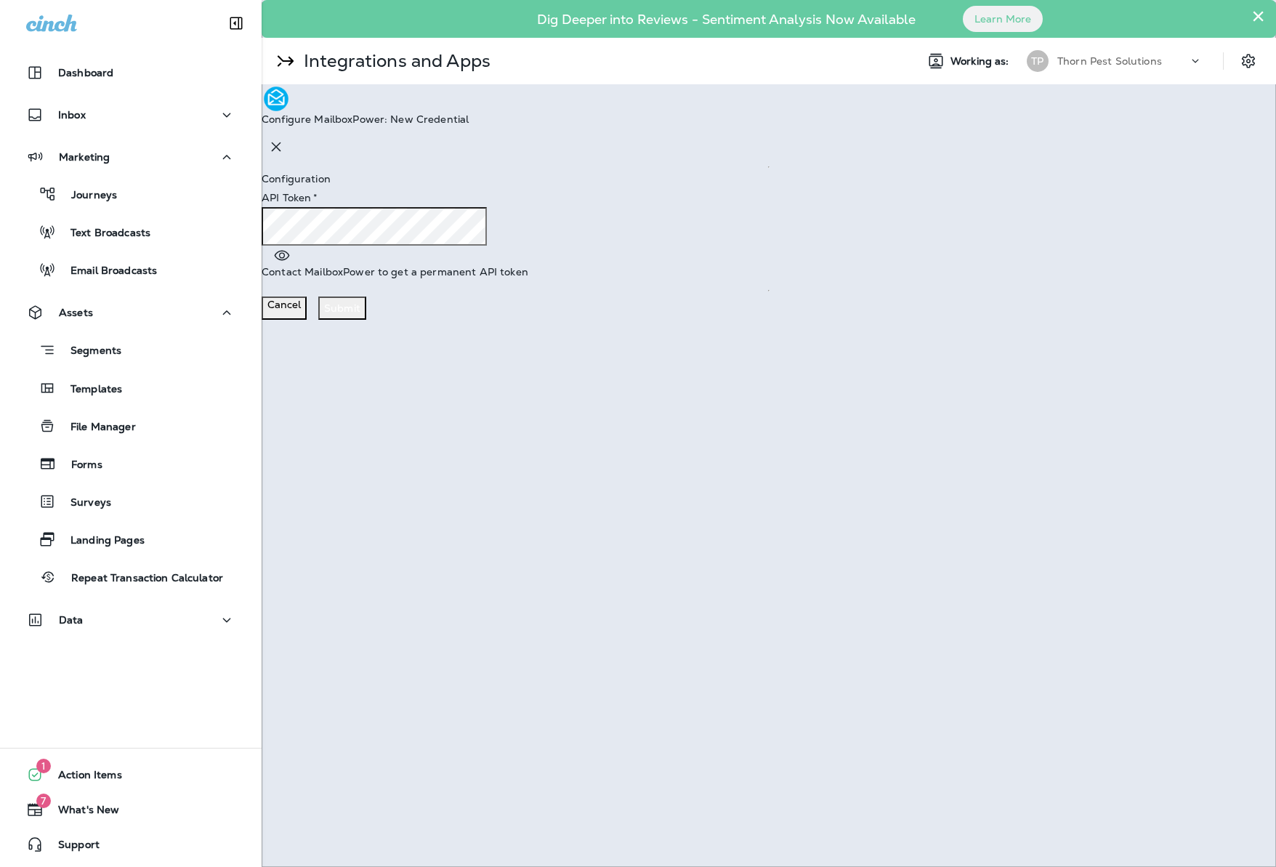
click at [360, 312] on p "Submit" at bounding box center [342, 308] width 36 height 12
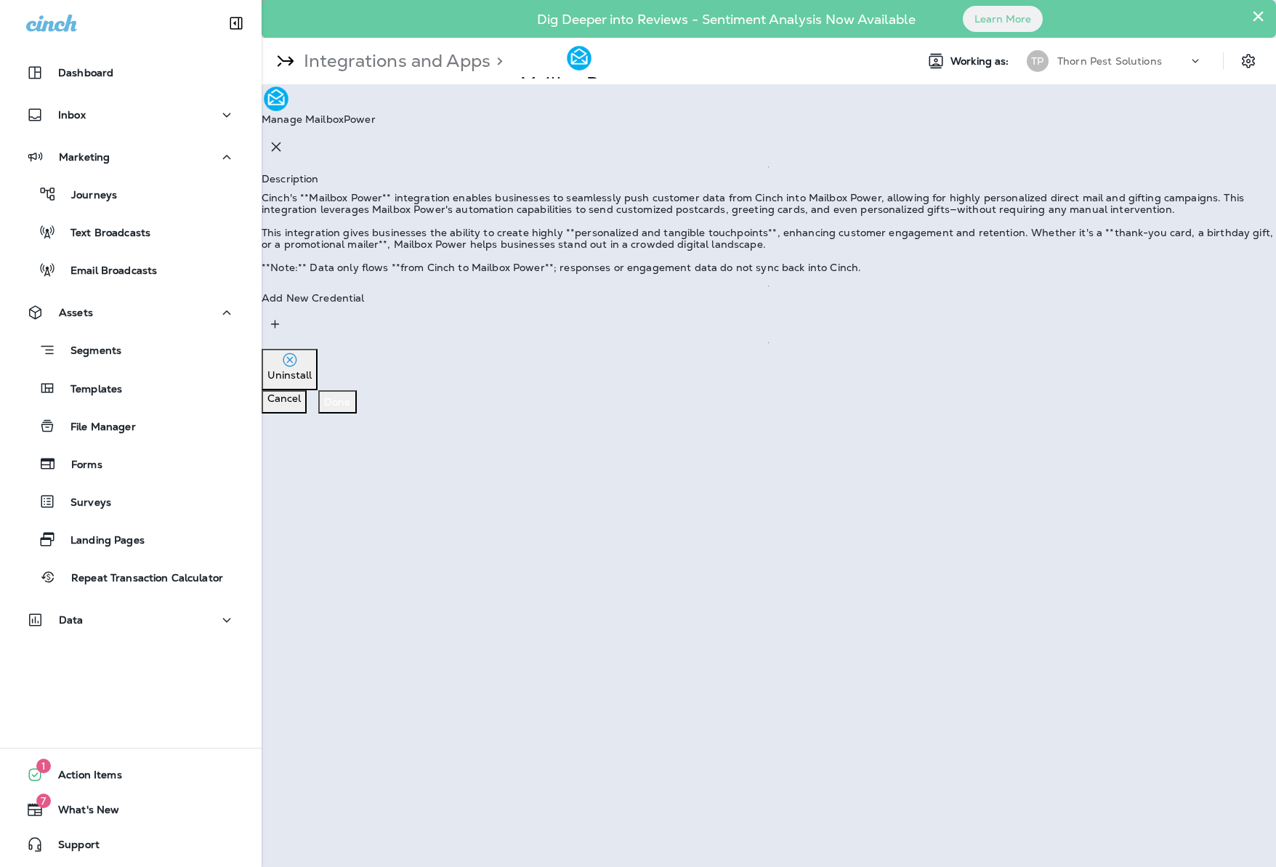
click at [351, 408] on p "Done" at bounding box center [337, 402] width 27 height 12
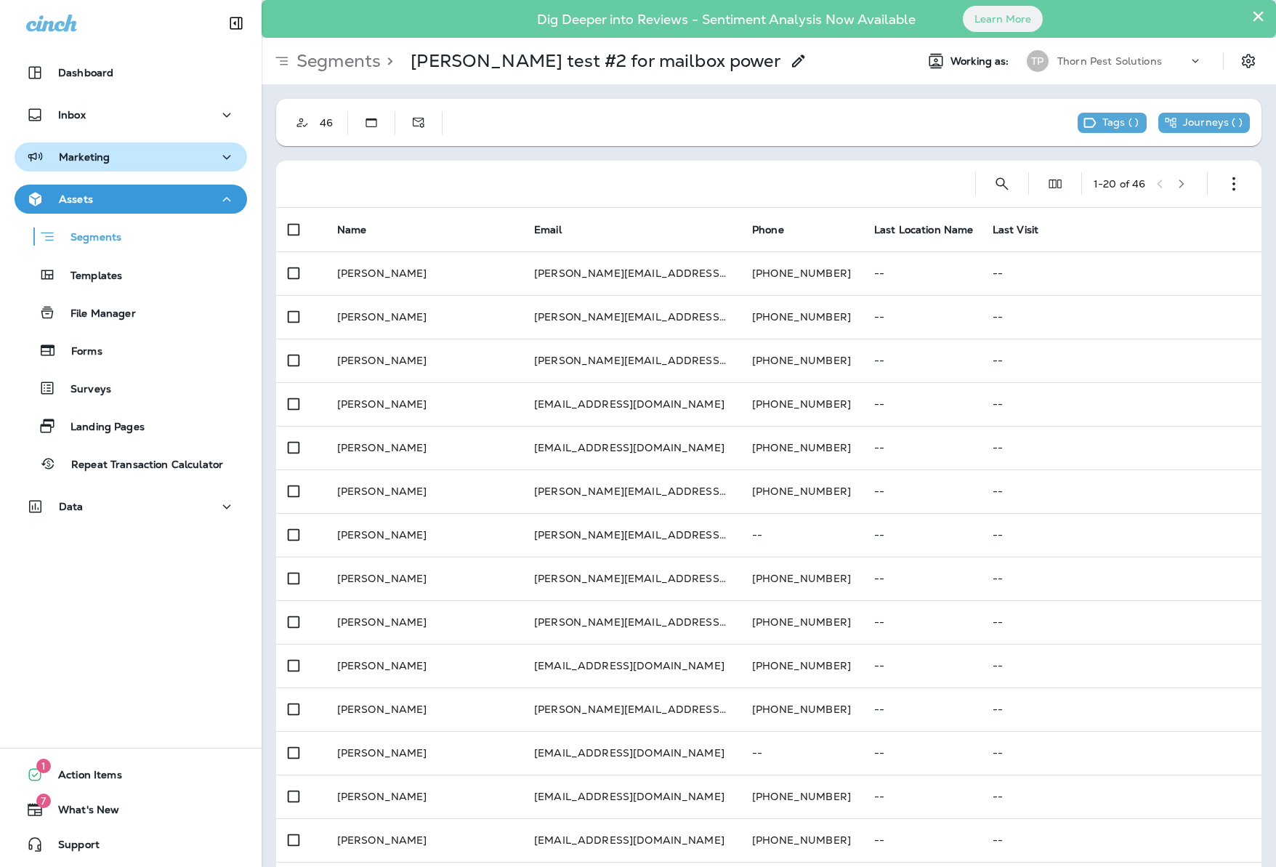
click at [218, 163] on icon "button" at bounding box center [226, 157] width 17 height 18
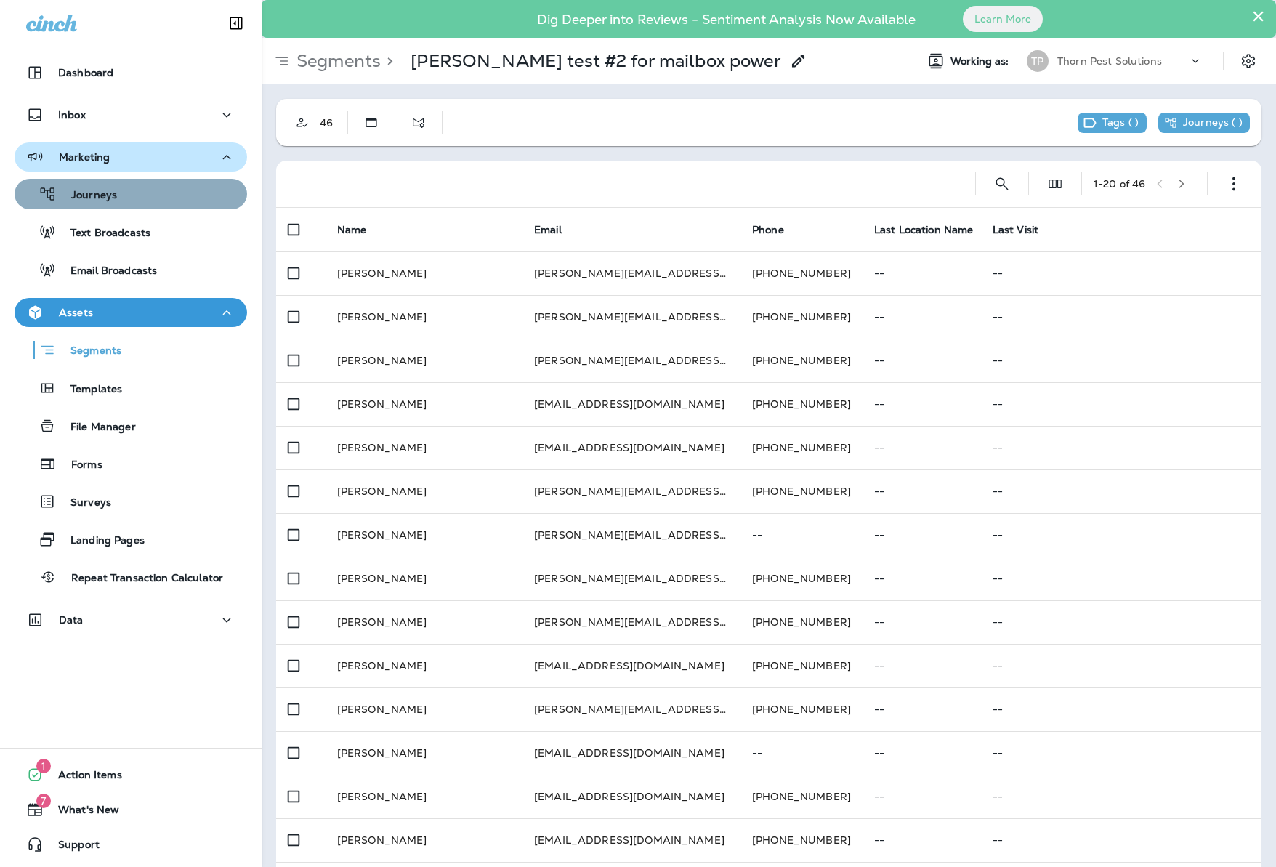
click at [146, 190] on div "Journeys" at bounding box center [130, 194] width 221 height 22
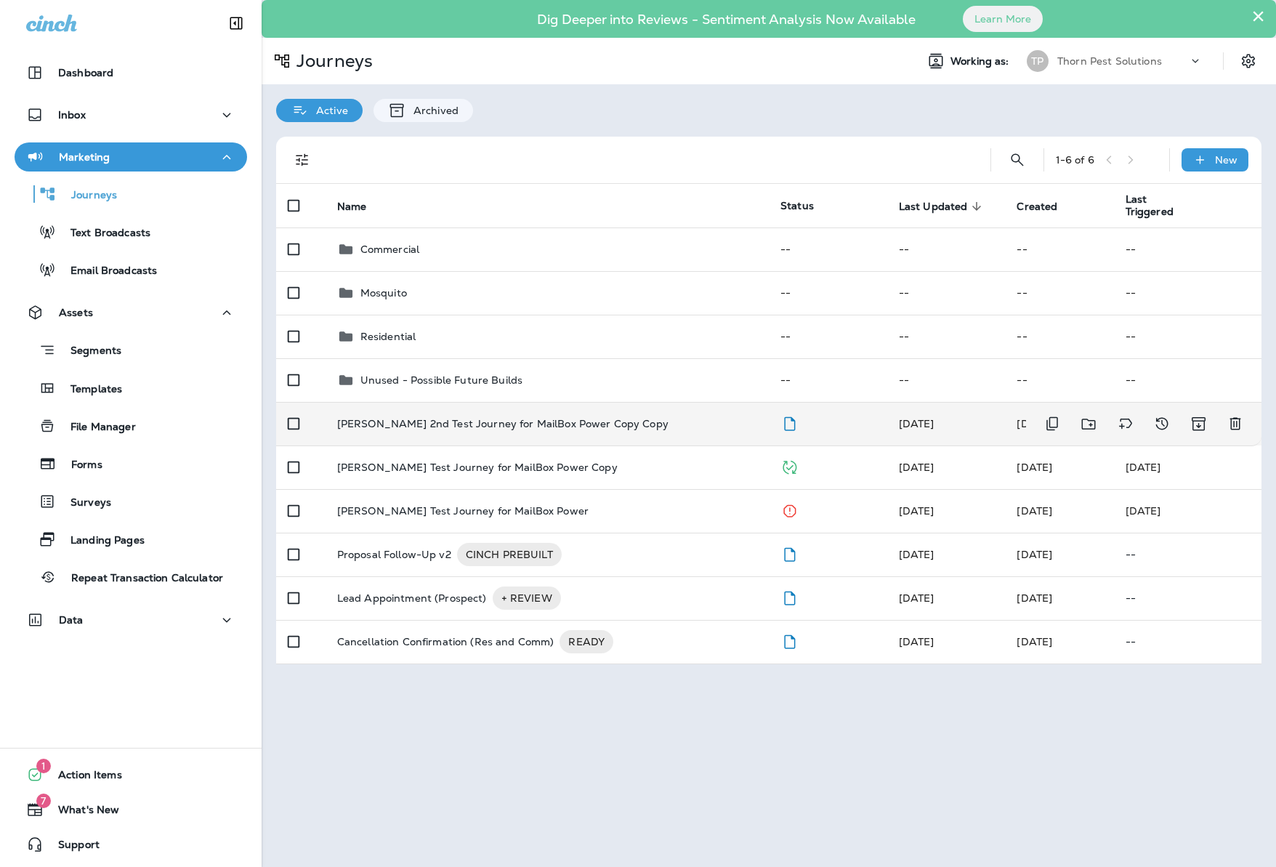
click at [596, 418] on p "[PERSON_NAME] 2nd Test Journey for MailBox Power Copy Copy" at bounding box center [502, 424] width 331 height 12
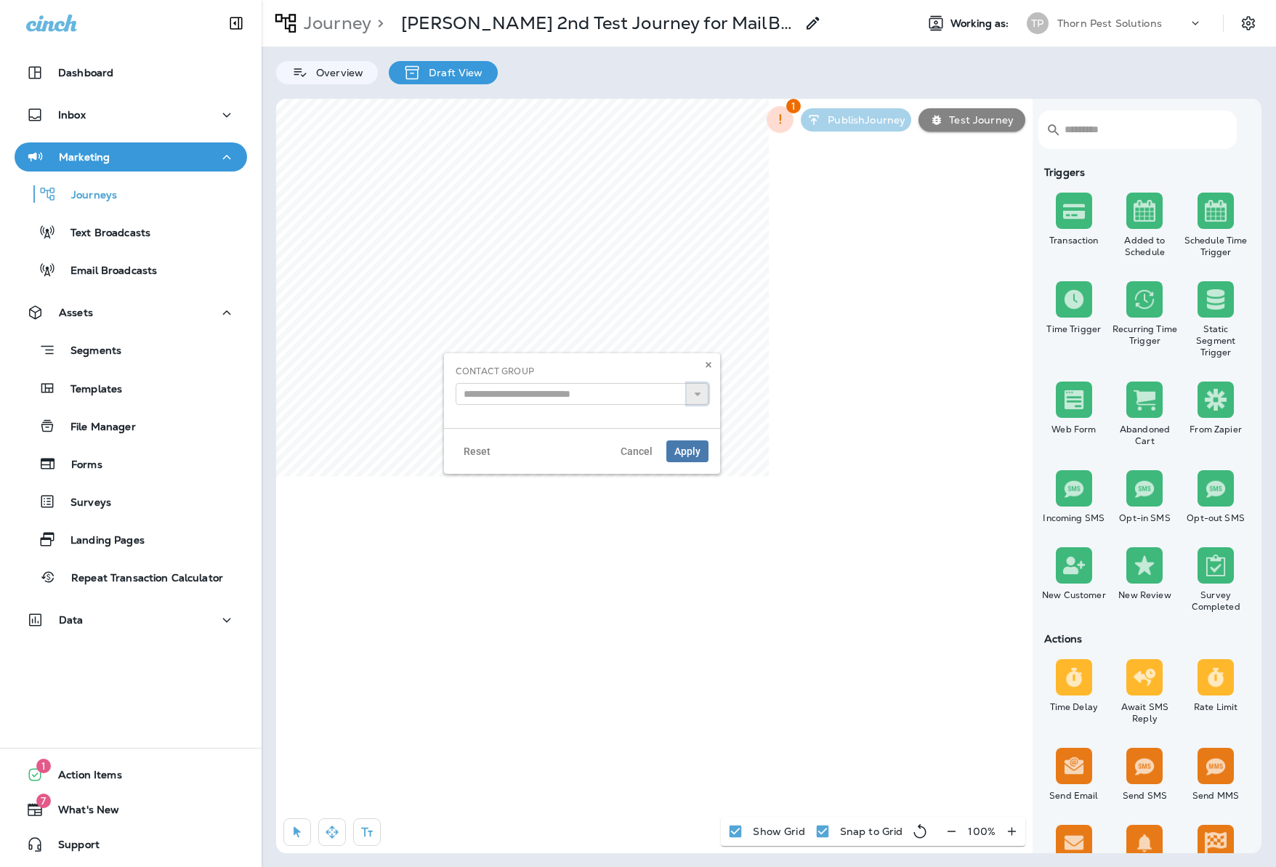
click at [687, 396] on button at bounding box center [698, 394] width 22 height 22
click at [695, 396] on use at bounding box center [698, 394] width 6 height 4
click at [777, 122] on icon "button" at bounding box center [779, 119] width 15 height 15
click at [721, 166] on li "Add to Mailbox Power" at bounding box center [685, 167] width 161 height 35
click at [860, 367] on div at bounding box center [638, 433] width 1276 height 867
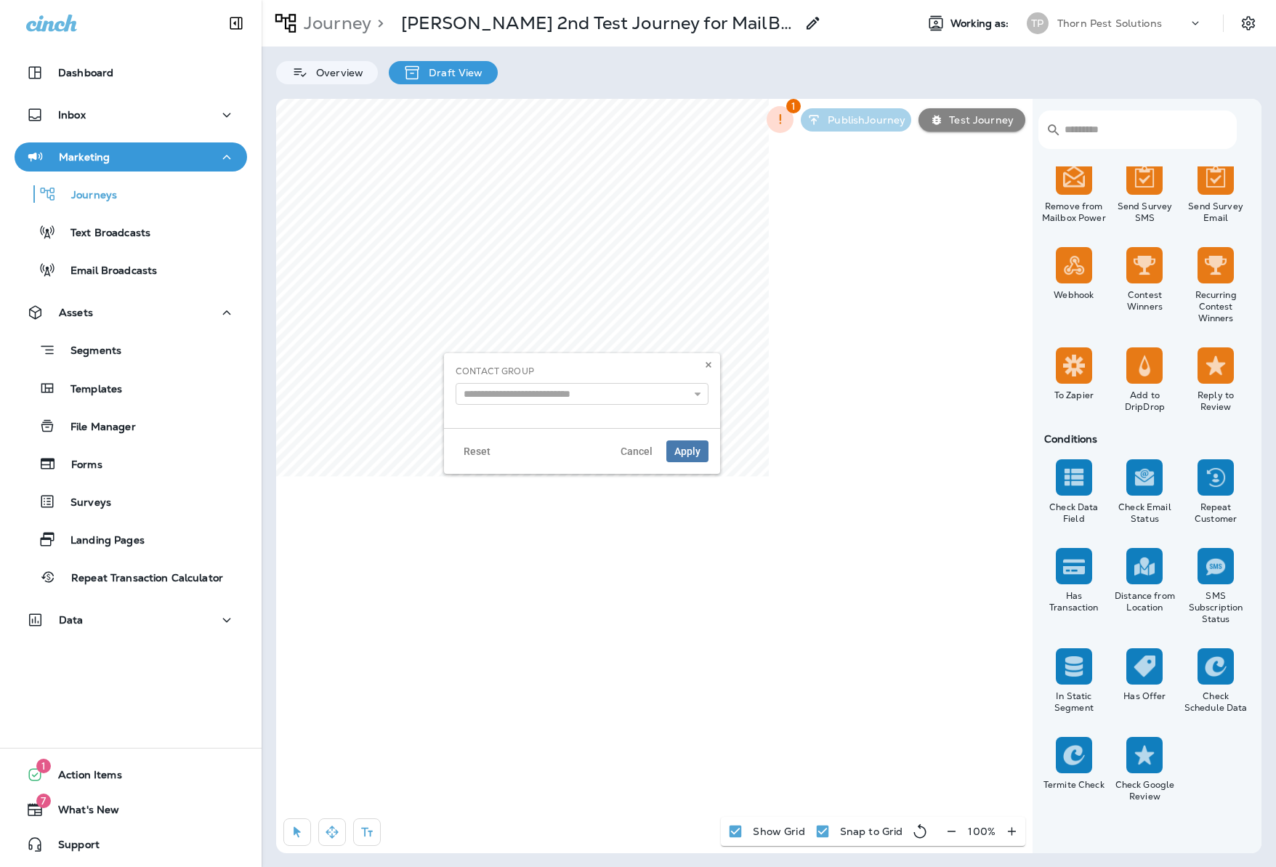
scroll to position [1048, 0]
click at [480, 456] on span "Reset" at bounding box center [477, 451] width 27 height 10
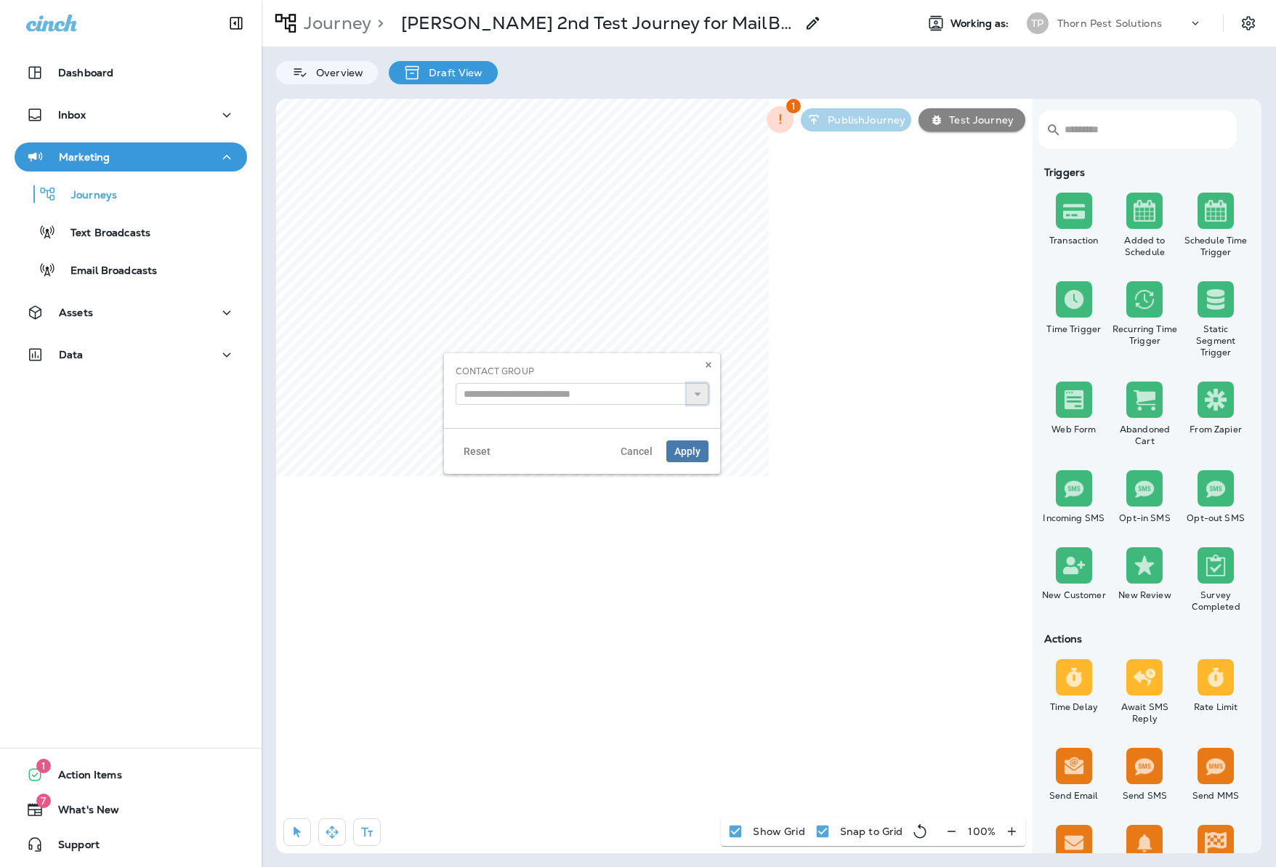
click at [692, 393] on icon at bounding box center [697, 394] width 10 height 10
click at [777, 124] on icon "button" at bounding box center [779, 119] width 15 height 15
click at [742, 169] on icon at bounding box center [746, 167] width 18 height 18
click at [773, 398] on div at bounding box center [638, 433] width 1276 height 867
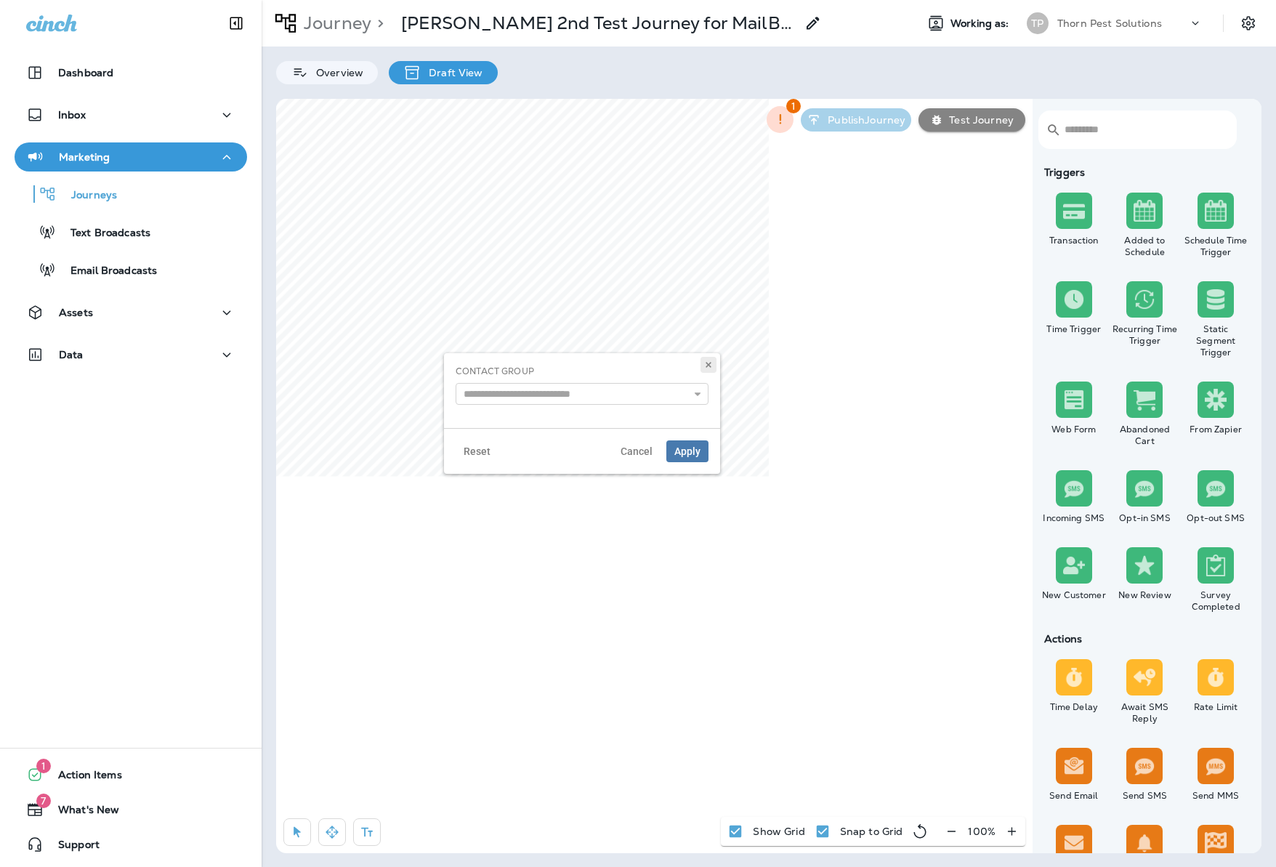
click at [706, 368] on use at bounding box center [707, 365] width 5 height 6
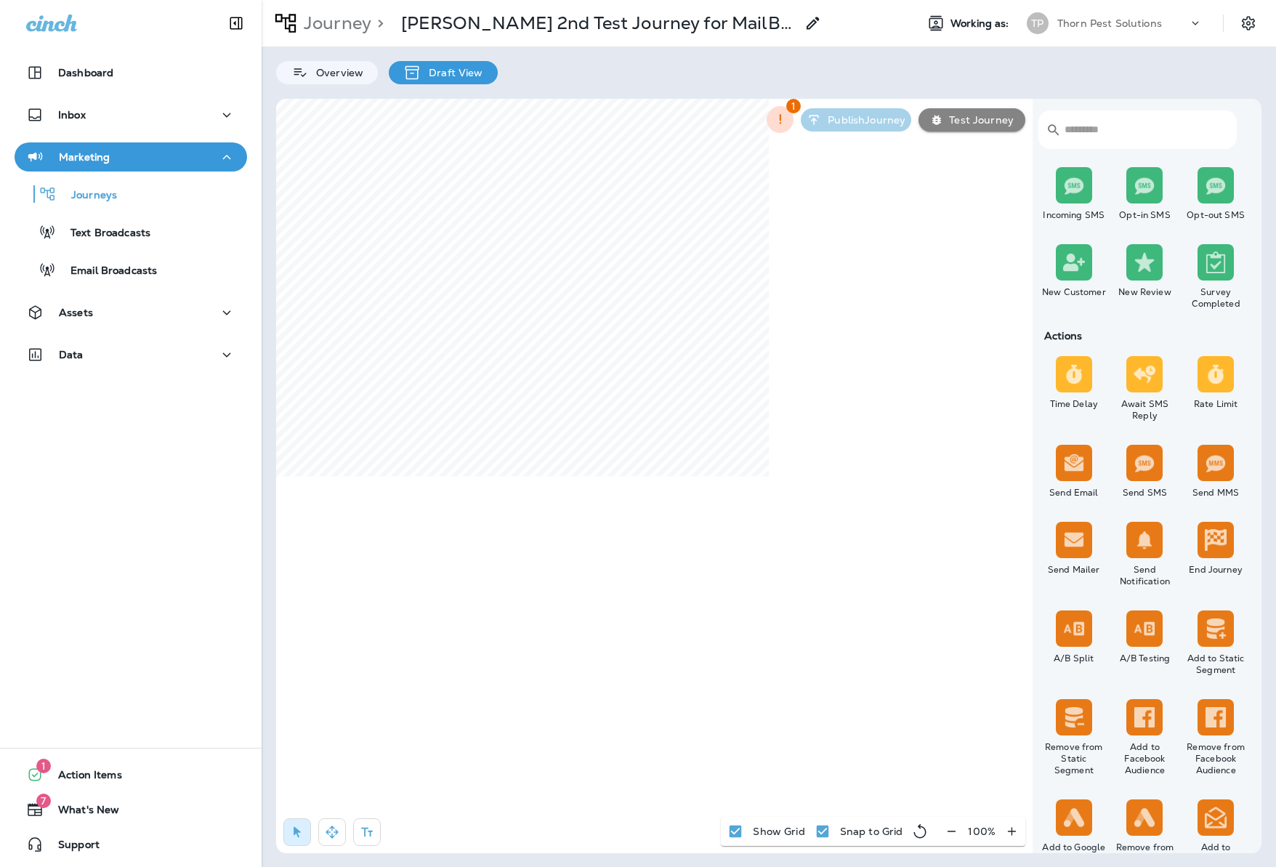
scroll to position [325, 0]
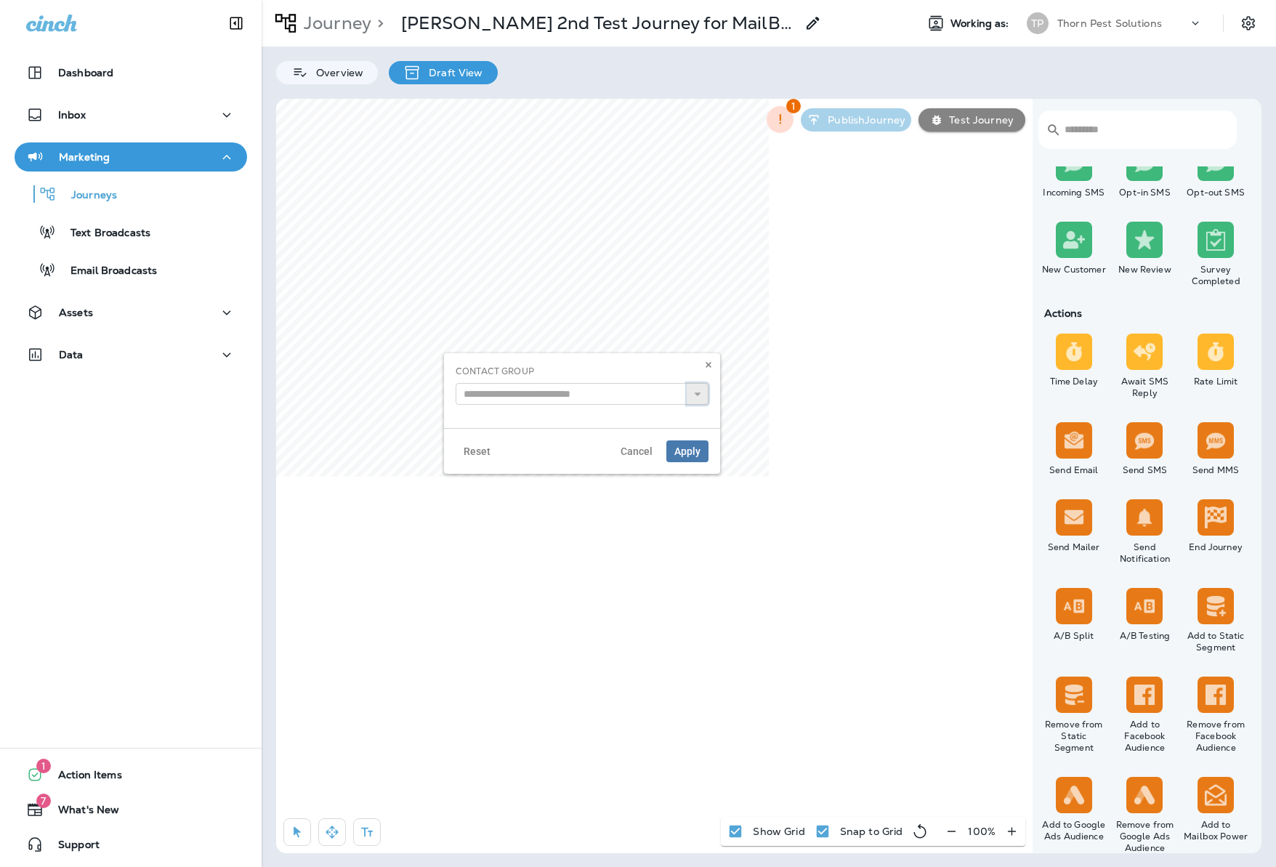
click at [687, 391] on button at bounding box center [698, 394] width 22 height 22
drag, startPoint x: 690, startPoint y: 397, endPoint x: 658, endPoint y: 413, distance: 35.7
click at [695, 396] on use at bounding box center [698, 394] width 6 height 4
click at [487, 456] on span "Reset" at bounding box center [477, 451] width 27 height 10
click at [668, 402] on input "text" at bounding box center [582, 394] width 253 height 22
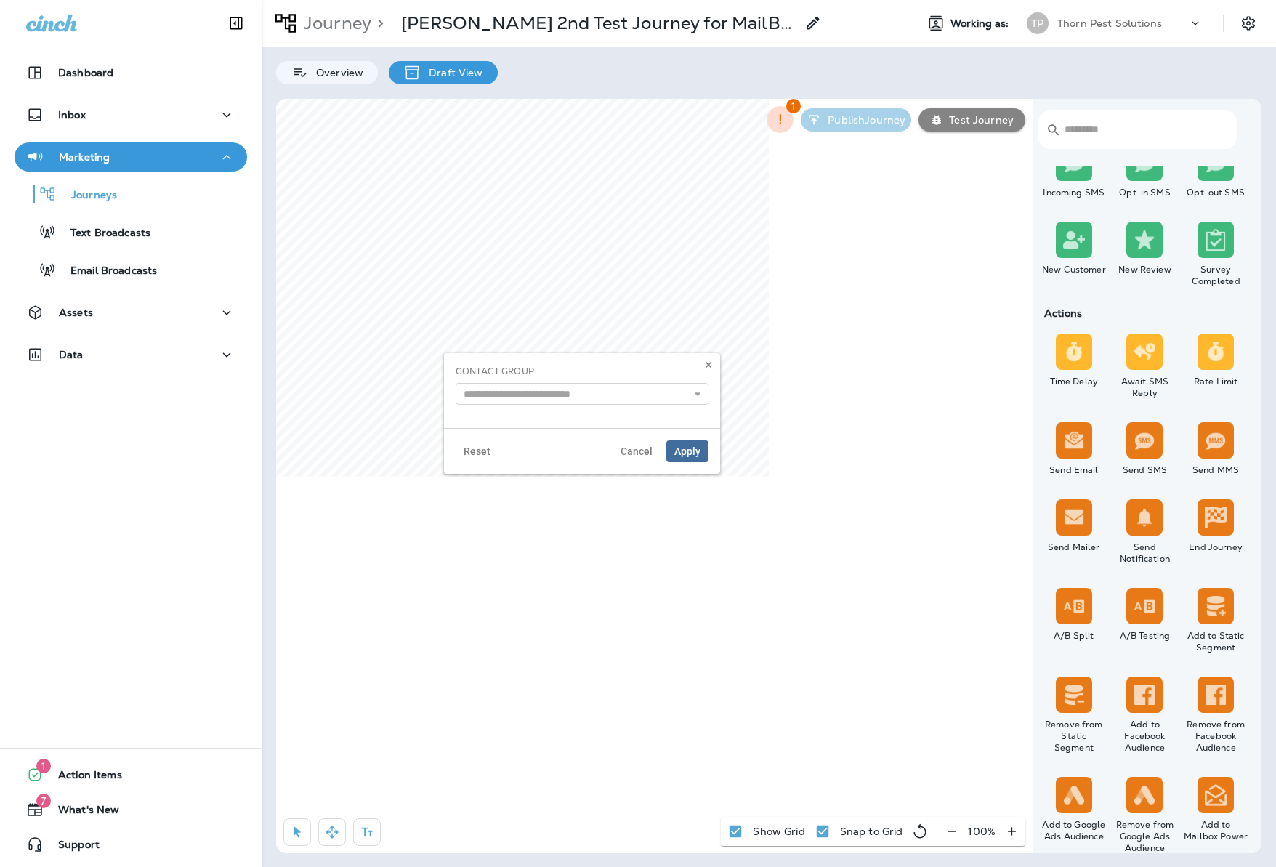
click at [683, 456] on span "Apply" at bounding box center [687, 451] width 26 height 10
click at [772, 124] on icon "button" at bounding box center [779, 119] width 15 height 15
click at [944, 471] on div at bounding box center [638, 433] width 1276 height 867
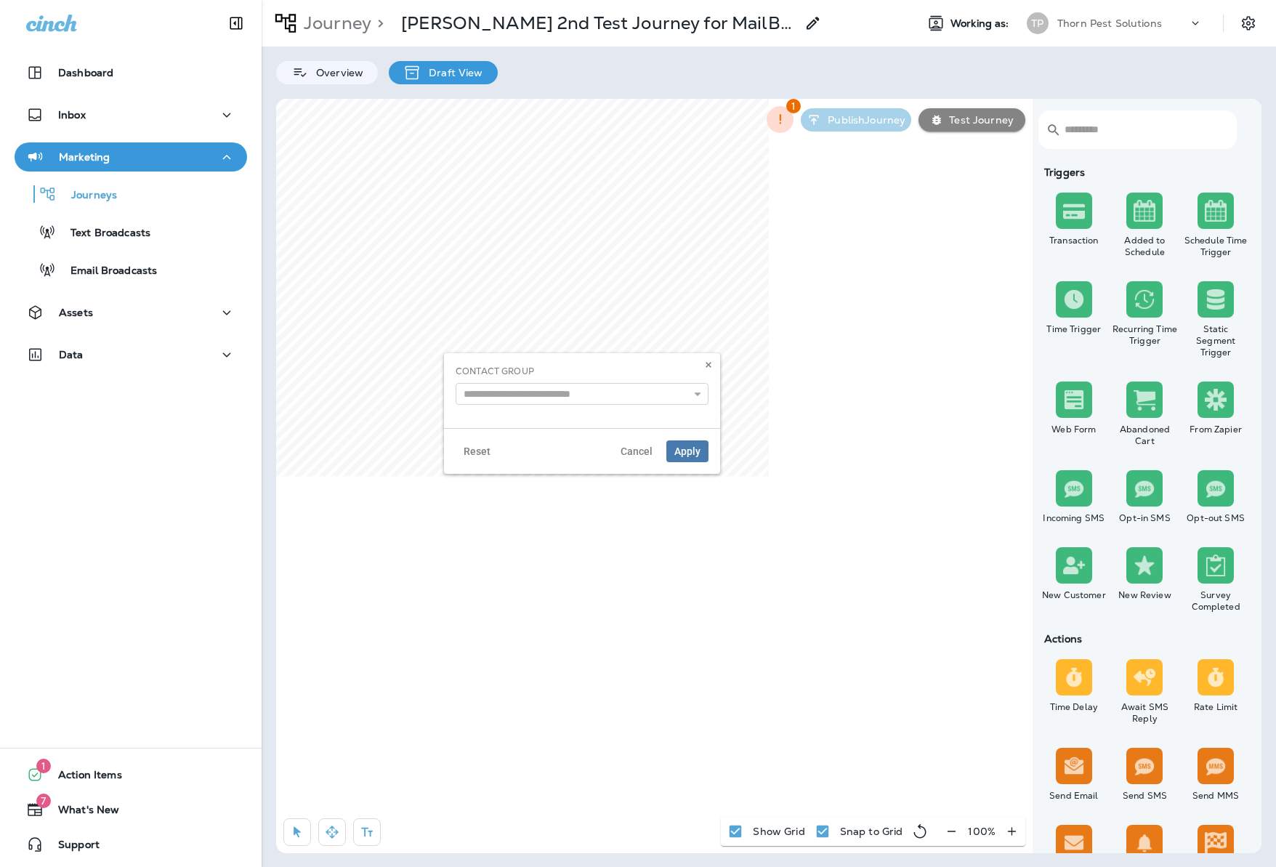
scroll to position [0, 0]
